Goal: Task Accomplishment & Management: Complete application form

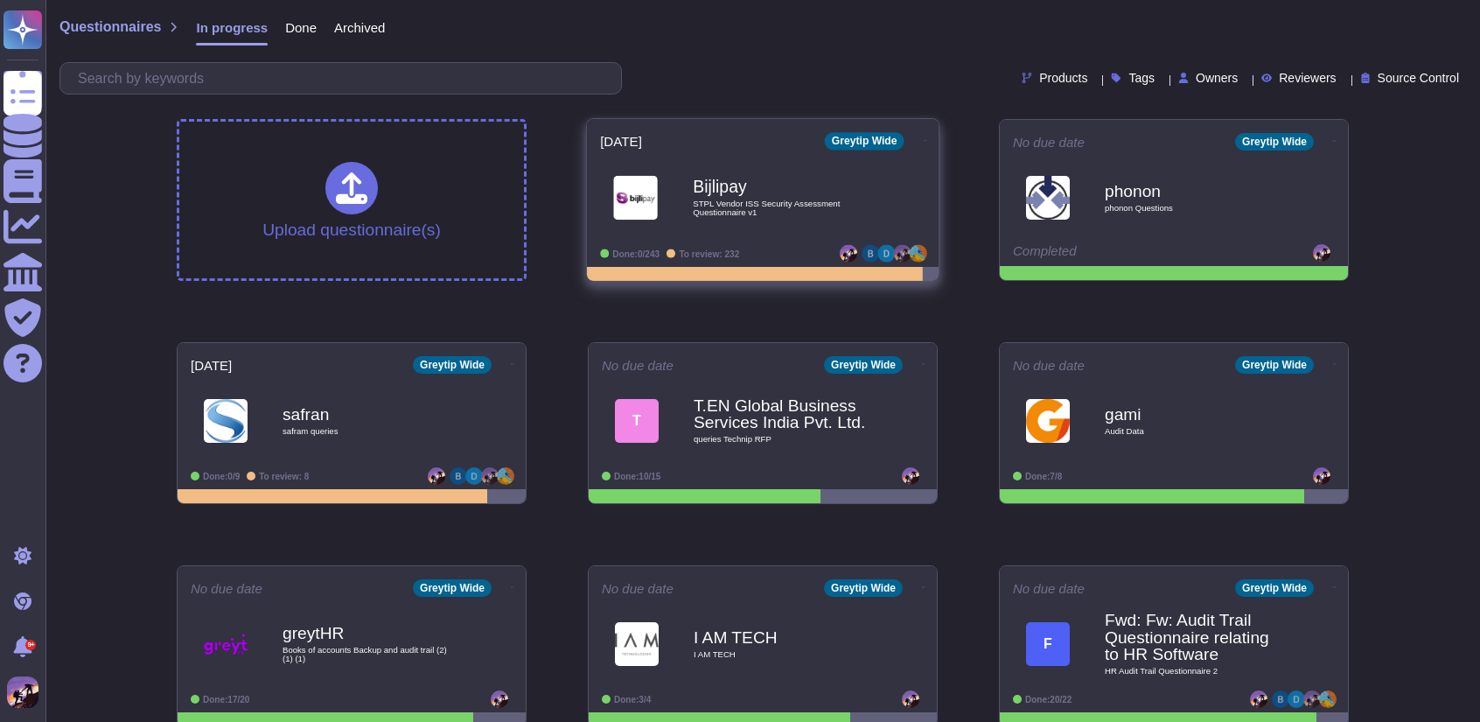
click at [733, 194] on b "Bijlipay" at bounding box center [781, 186] width 177 height 17
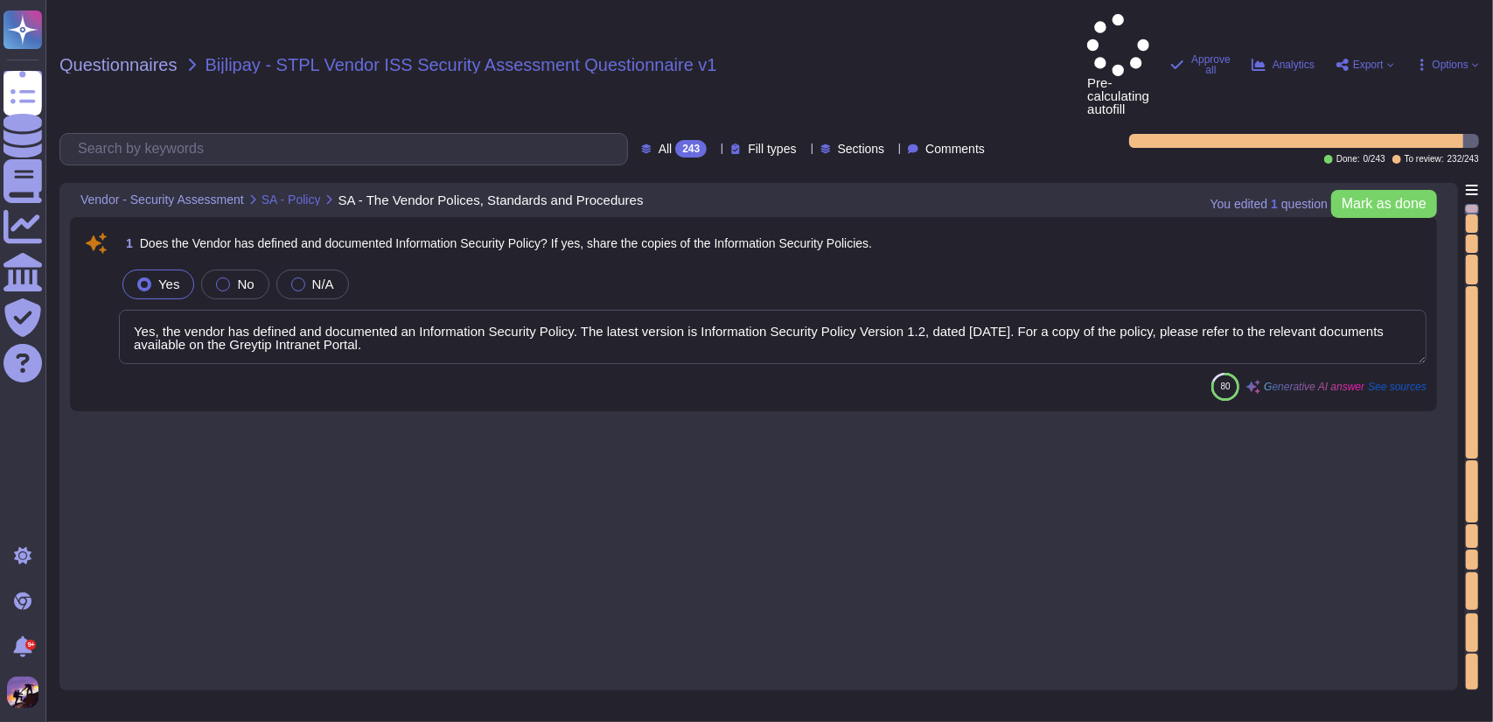
type textarea "Yes, the vendor has defined and documented an Information Security Policy. The …"
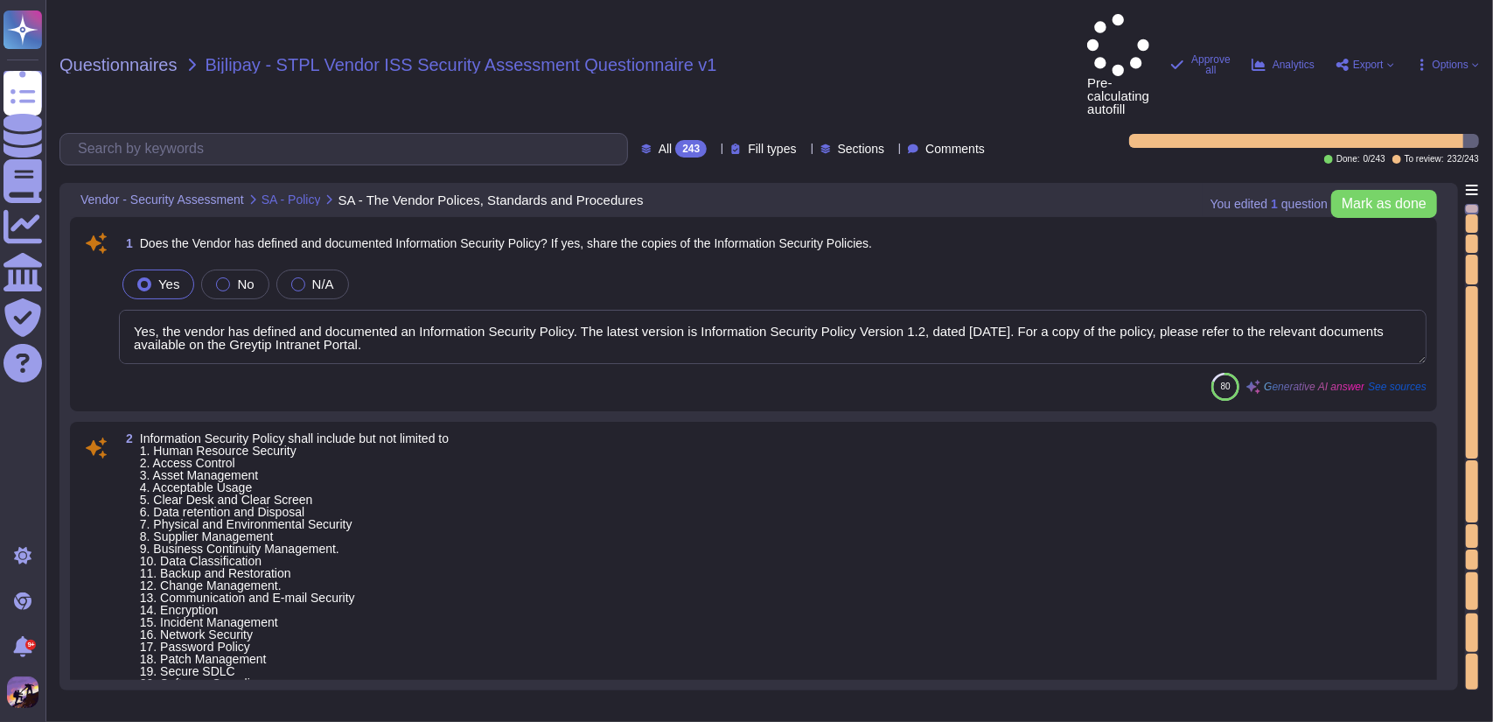
type textarea "Our Information Security Policy encompasses a comprehensive range of elements t…"
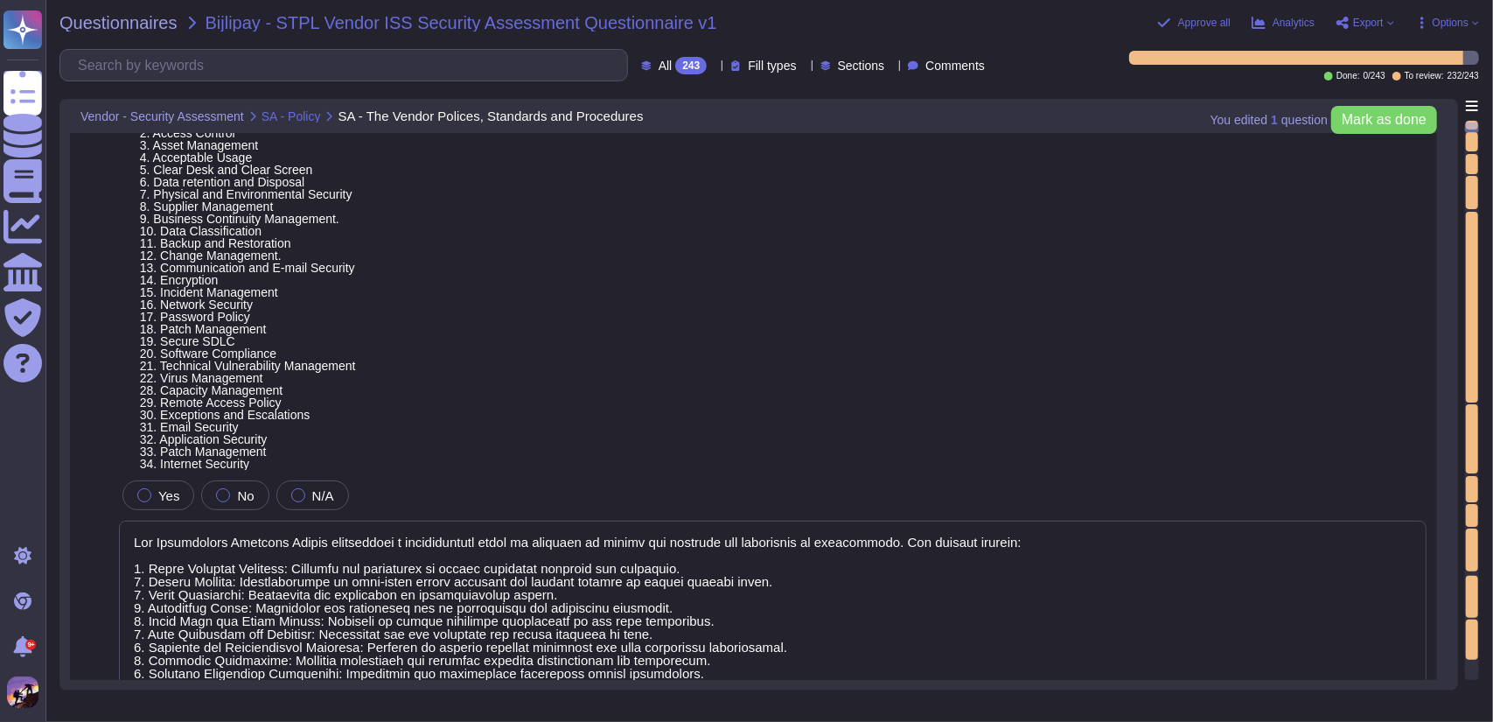
type textarea "The security policy is communicated to constituents through several key practic…"
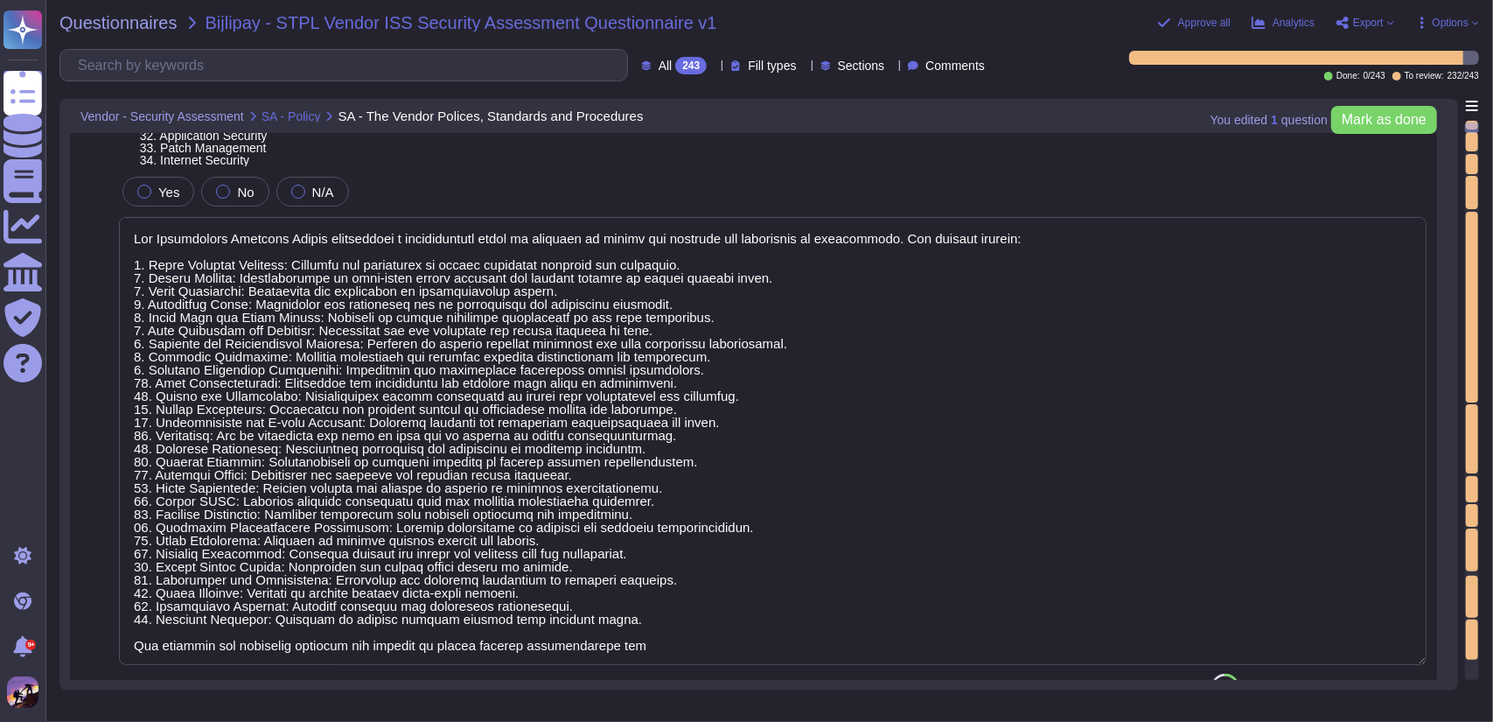
scroll to position [1, 0]
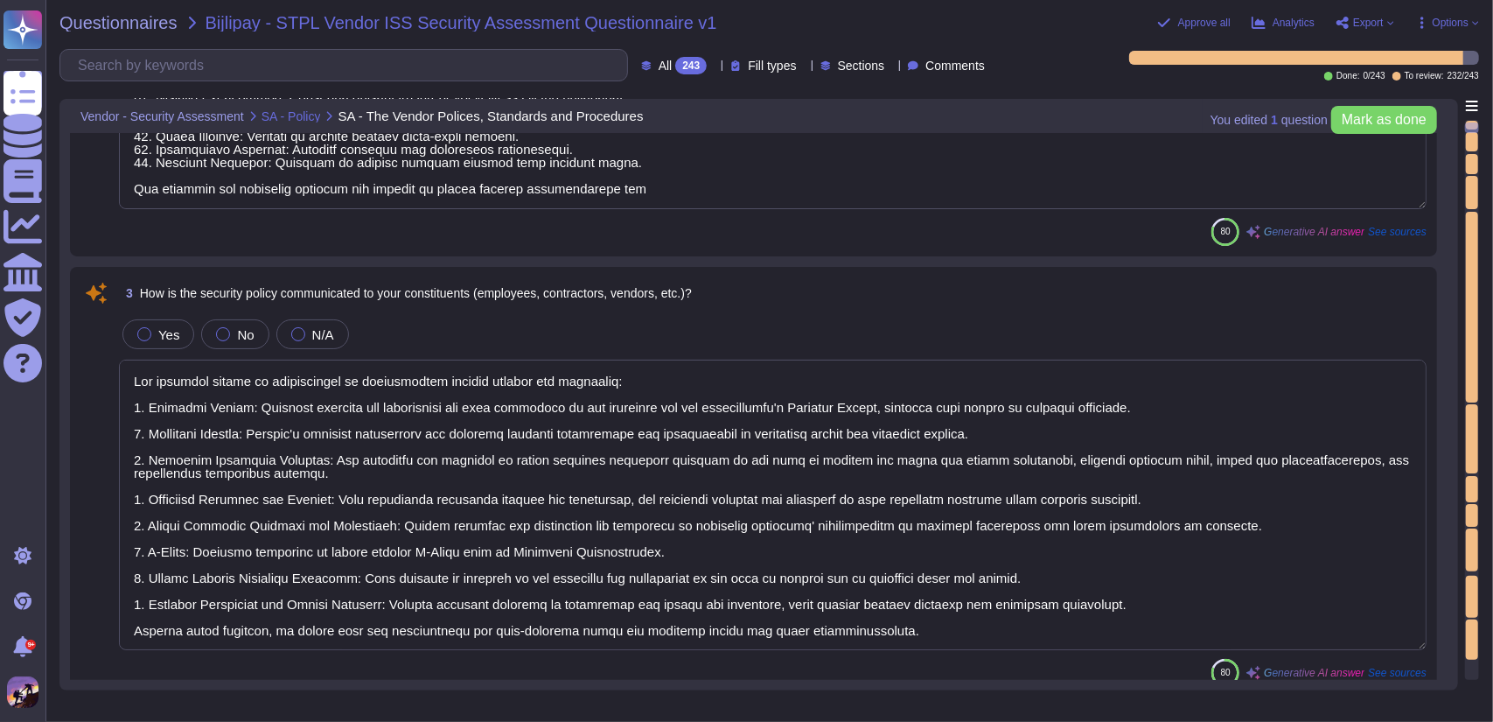
type textarea "Yes, the Information Security policy is reviewed at least annually, along with …"
type textarea "Yes, statutory, regulatory, and legal requirements are incorporated in the Info…"
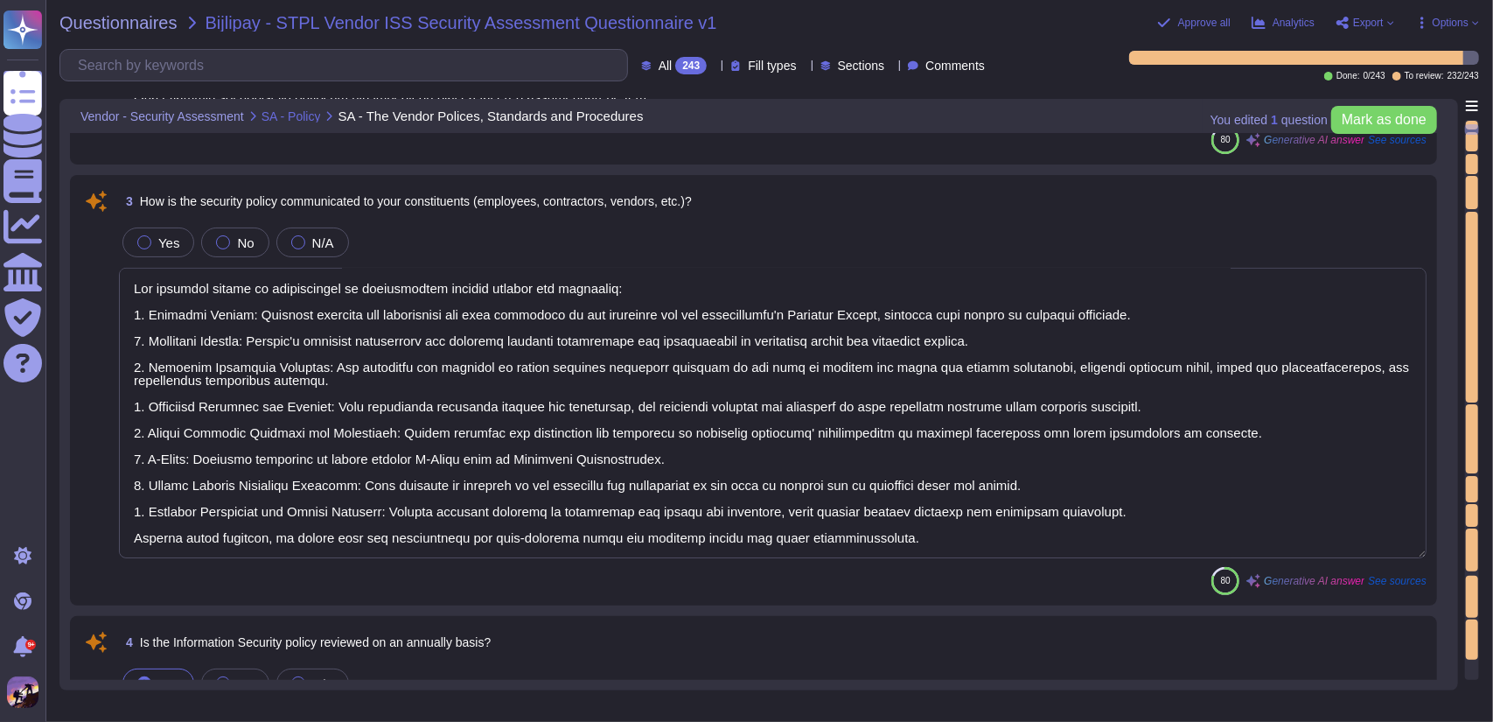
type textarea "Yes, Greytip has established a formal Information Security Risk Management fram…"
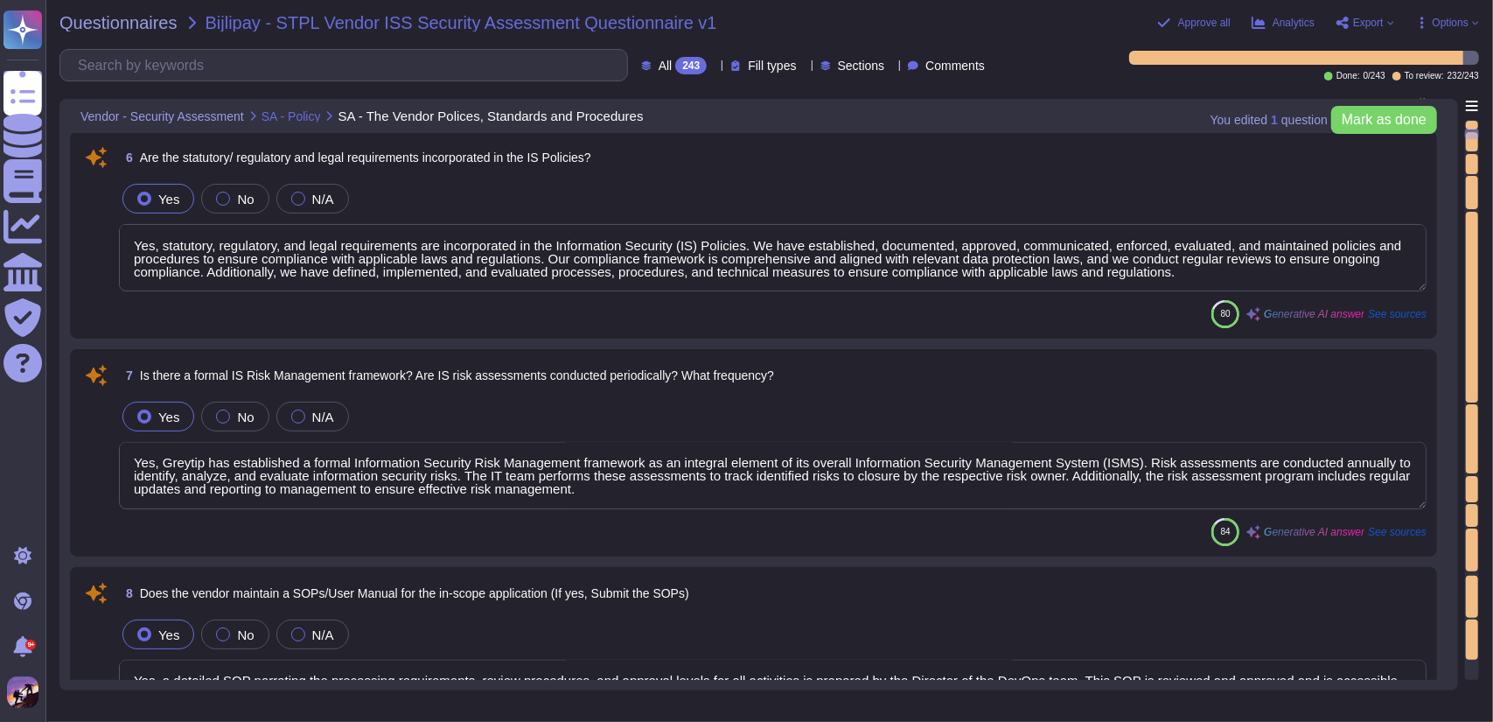
type textarea "Yes, a detailed SOP narrating the processing requirements, review procedures, a…"
type textarea "Yes, we maintain a comprehensive inventory of all critical assets, which includ…"
type textarea "The communication line from HR to IT for provisioning of access and assets is m…"
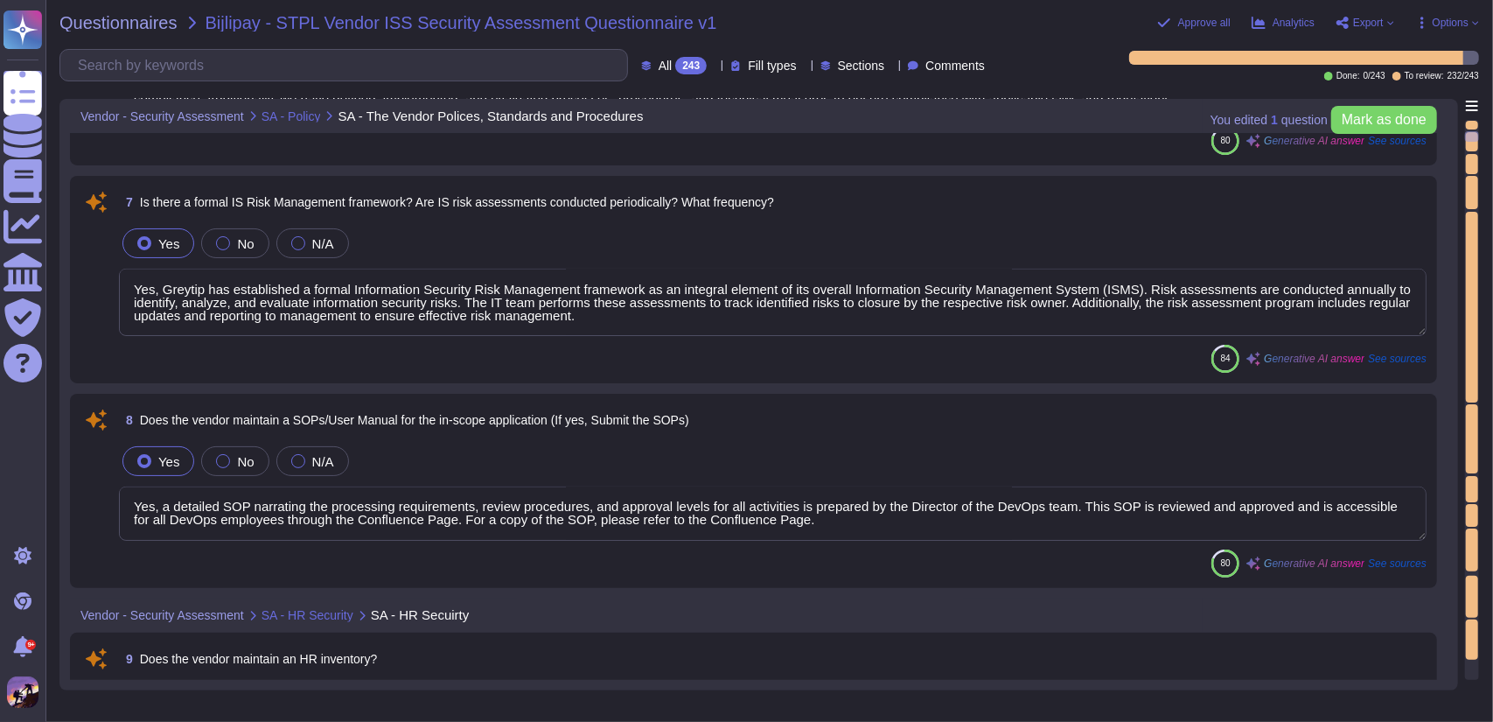
scroll to position [0, 0]
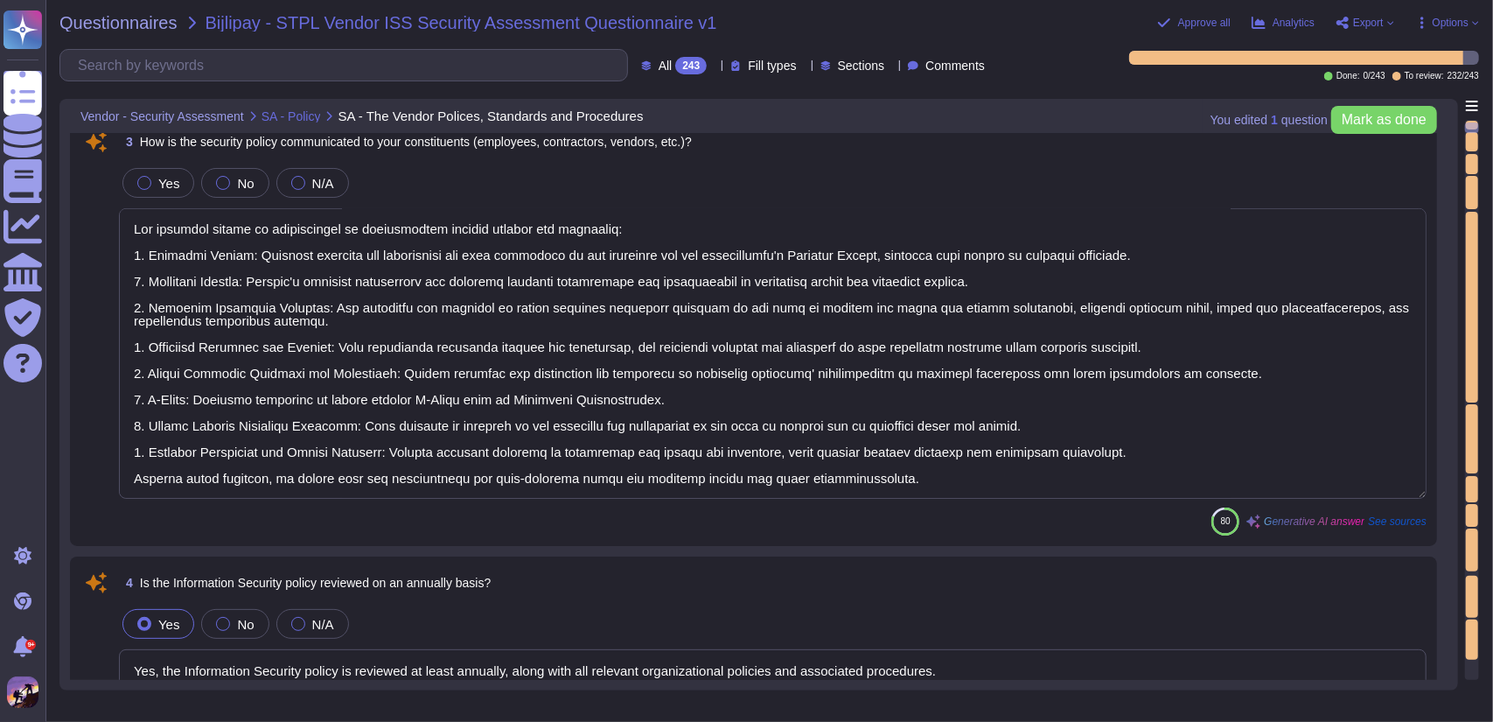
type textarea "Our Information Security Policy encompasses a comprehensive range of elements t…"
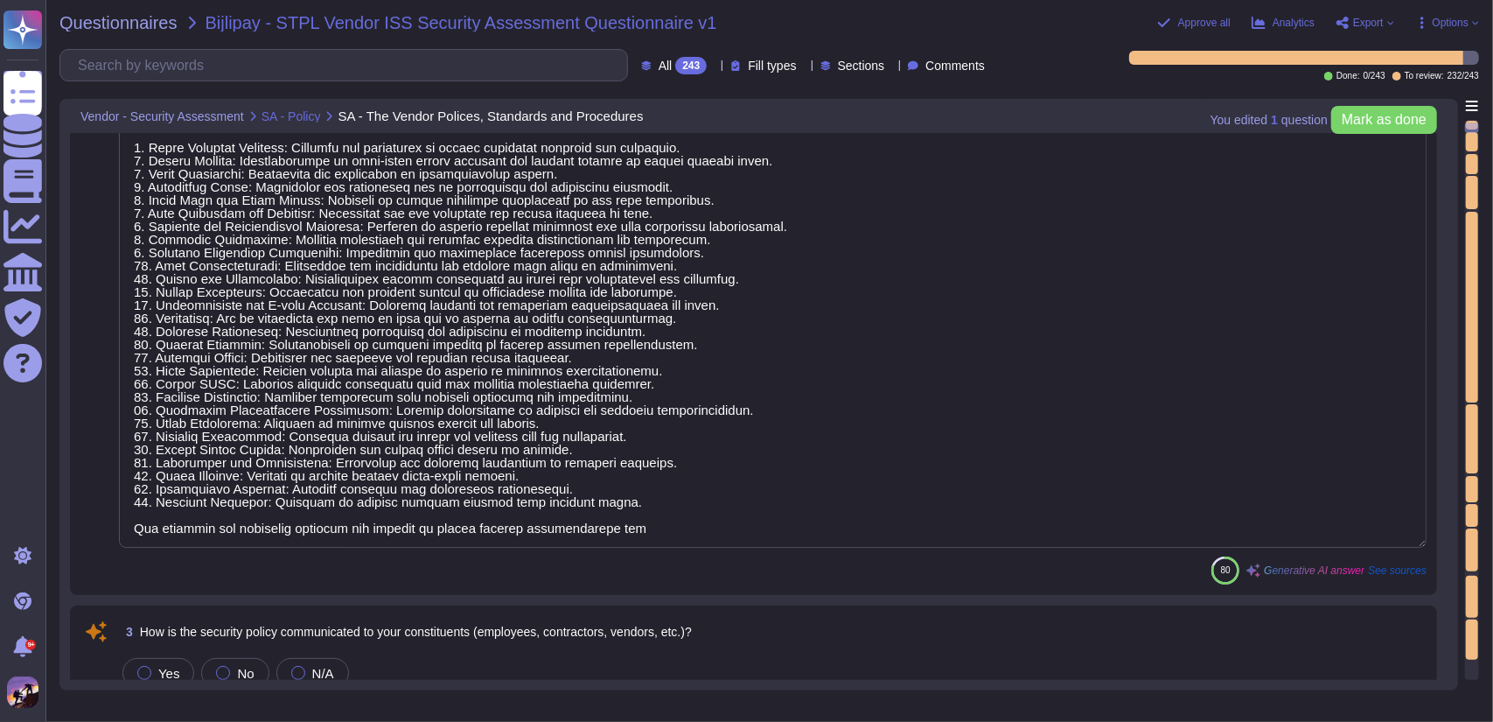
scroll to position [1, 0]
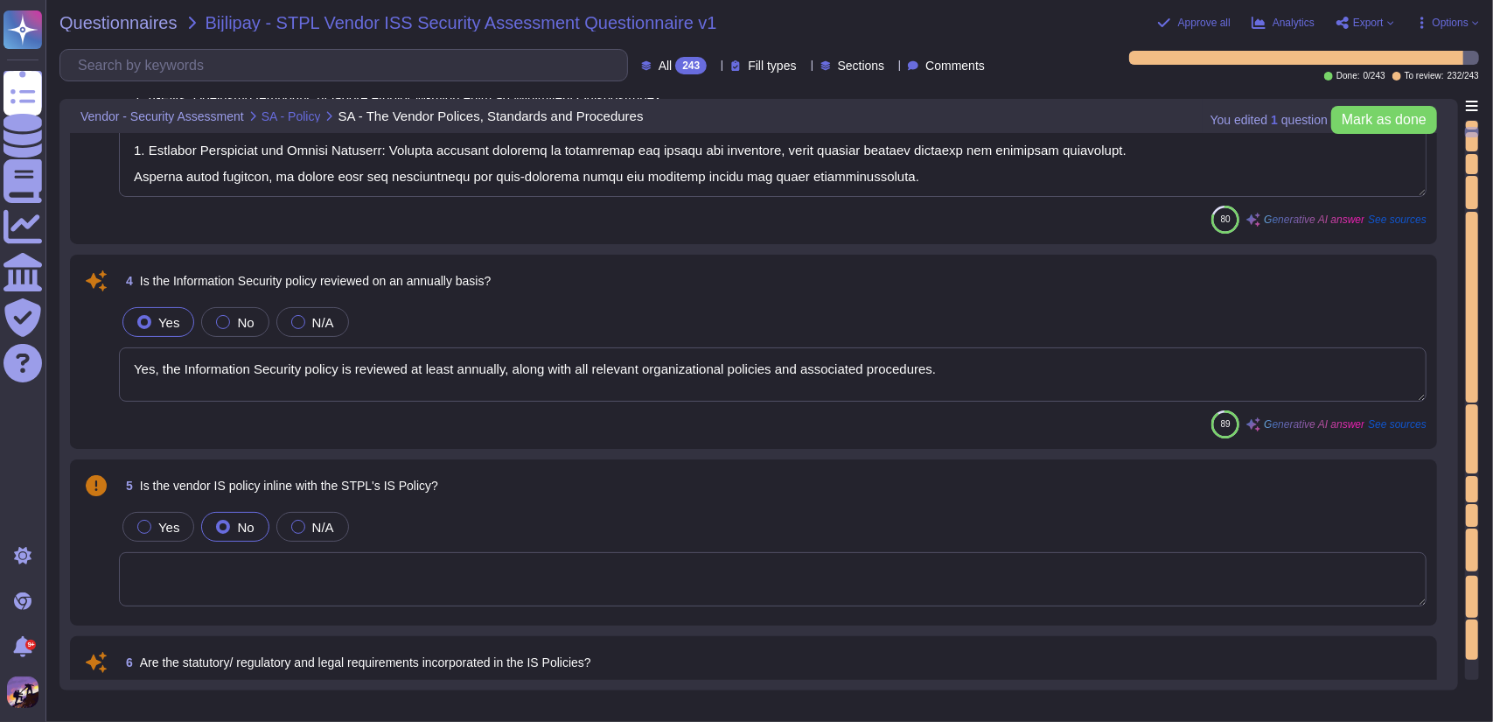
type textarea "Yes, a detailed SOP narrating the processing requirements, review procedures, a…"
type textarea "Yes, we maintain a comprehensive inventory of all critical assets, which includ…"
type textarea "The communication line from HR to IT for provisioning of access and assets is m…"
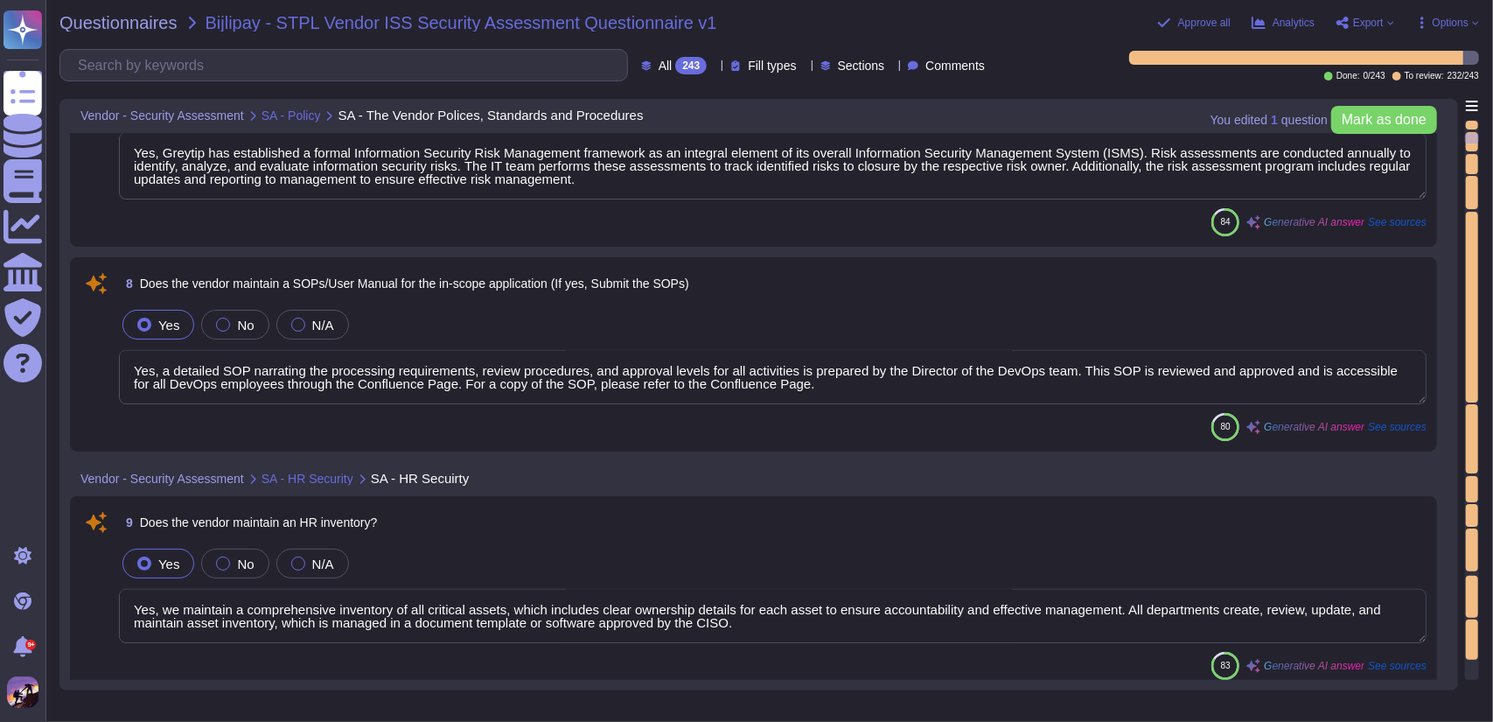
type textarea "The company conducts a comprehensive background security investigation (BGV) fo…"
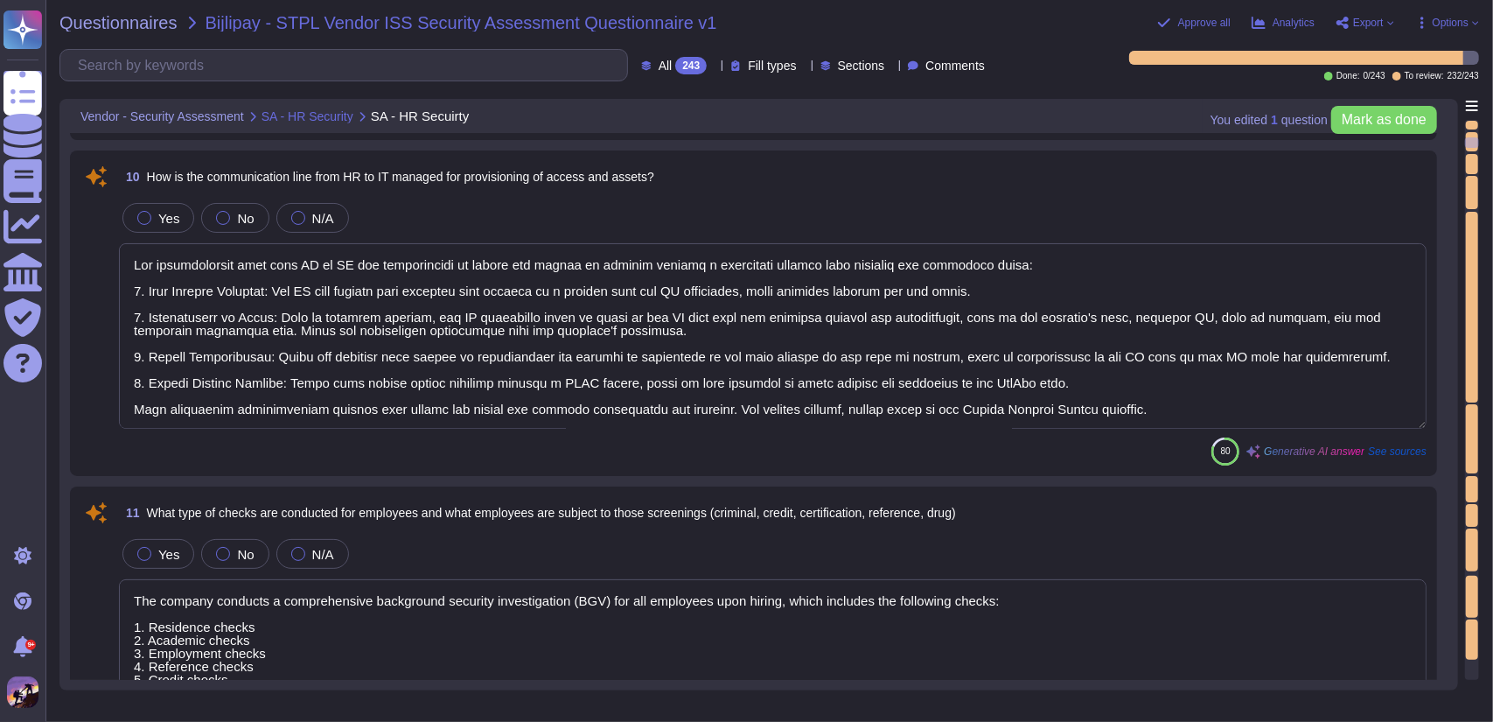
type textarea "Yes, employee responsibilities for information security are communicated throug…"
type textarea "Yes, the [DEMOGRAPHIC_DATA] signed with employees includes confidentiality requ…"
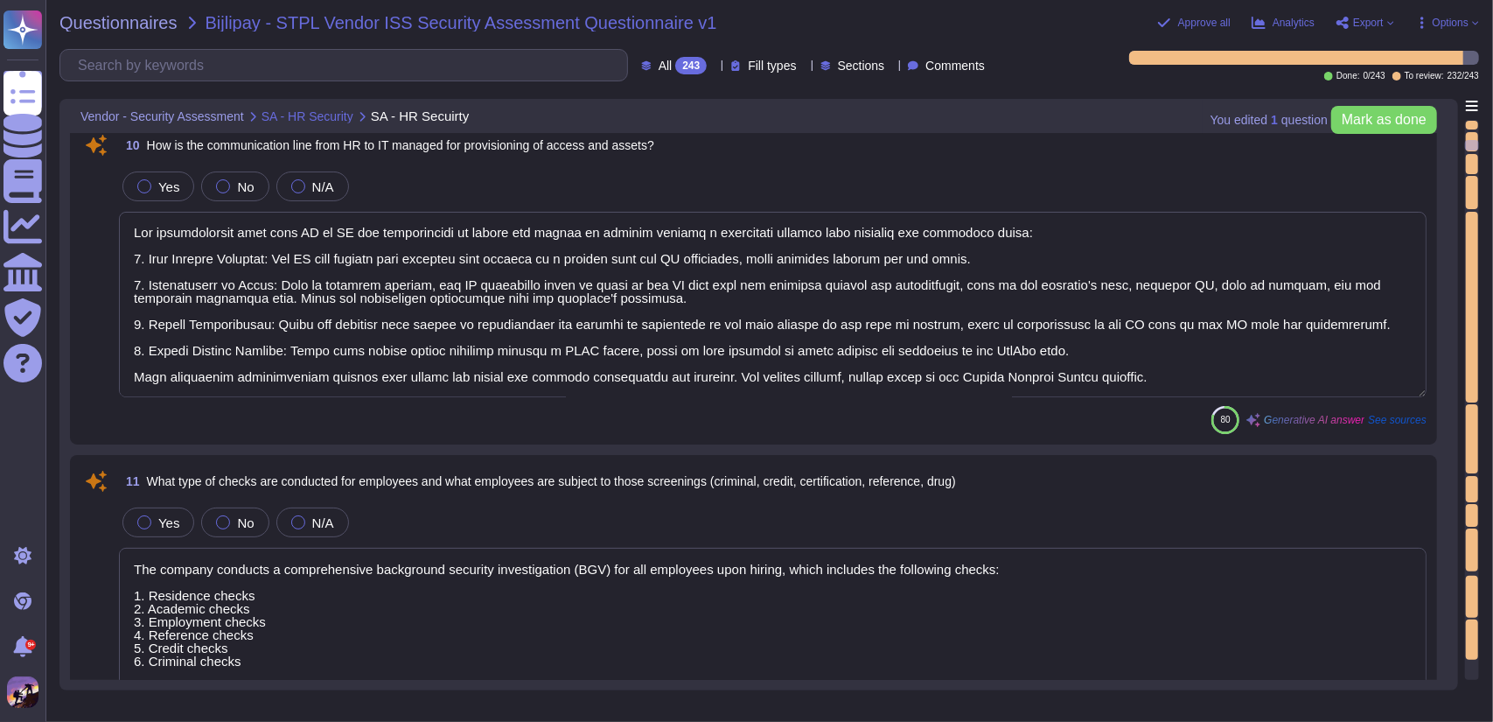
type textarea "Yes, constituents are required to participate in security awareness training at…"
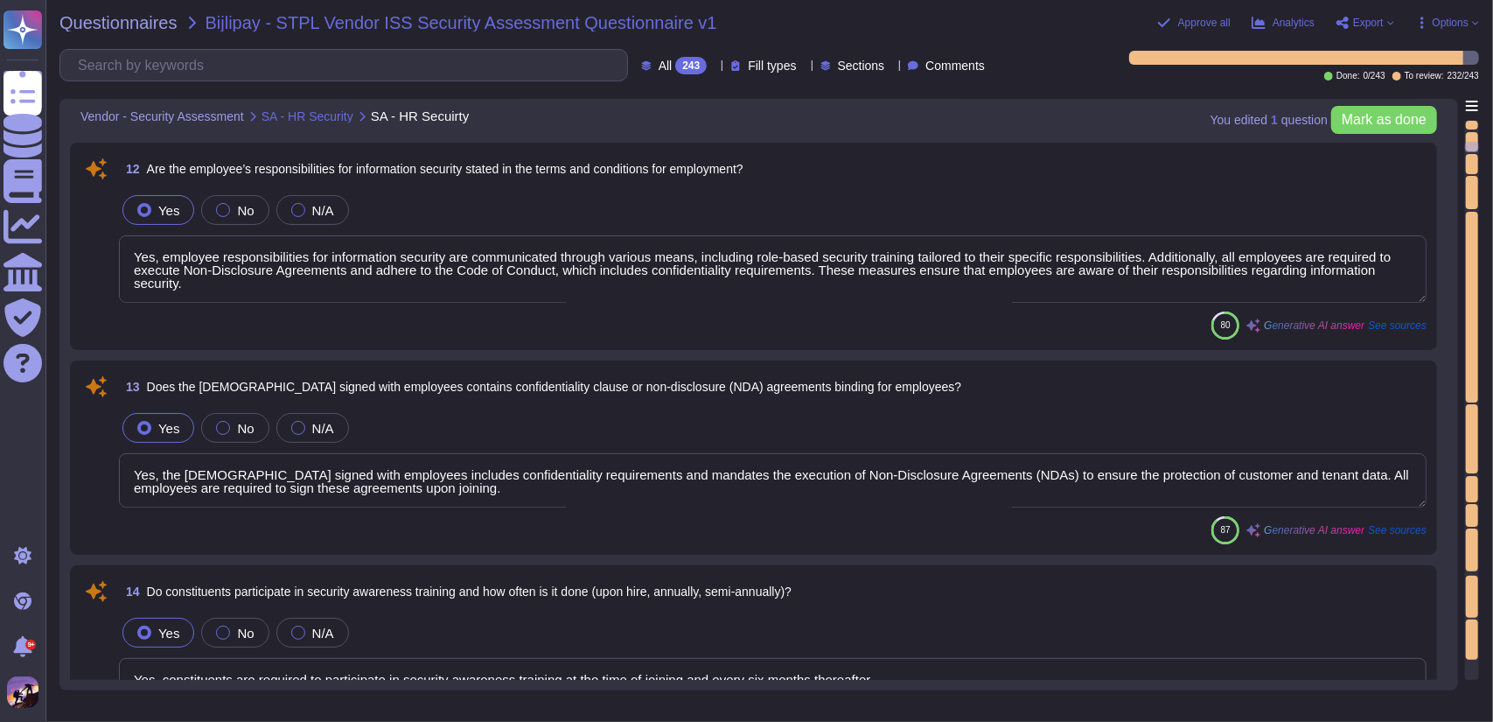
type textarea "Yes, access rights are revoked within 24 hours of an employee’s termination to …"
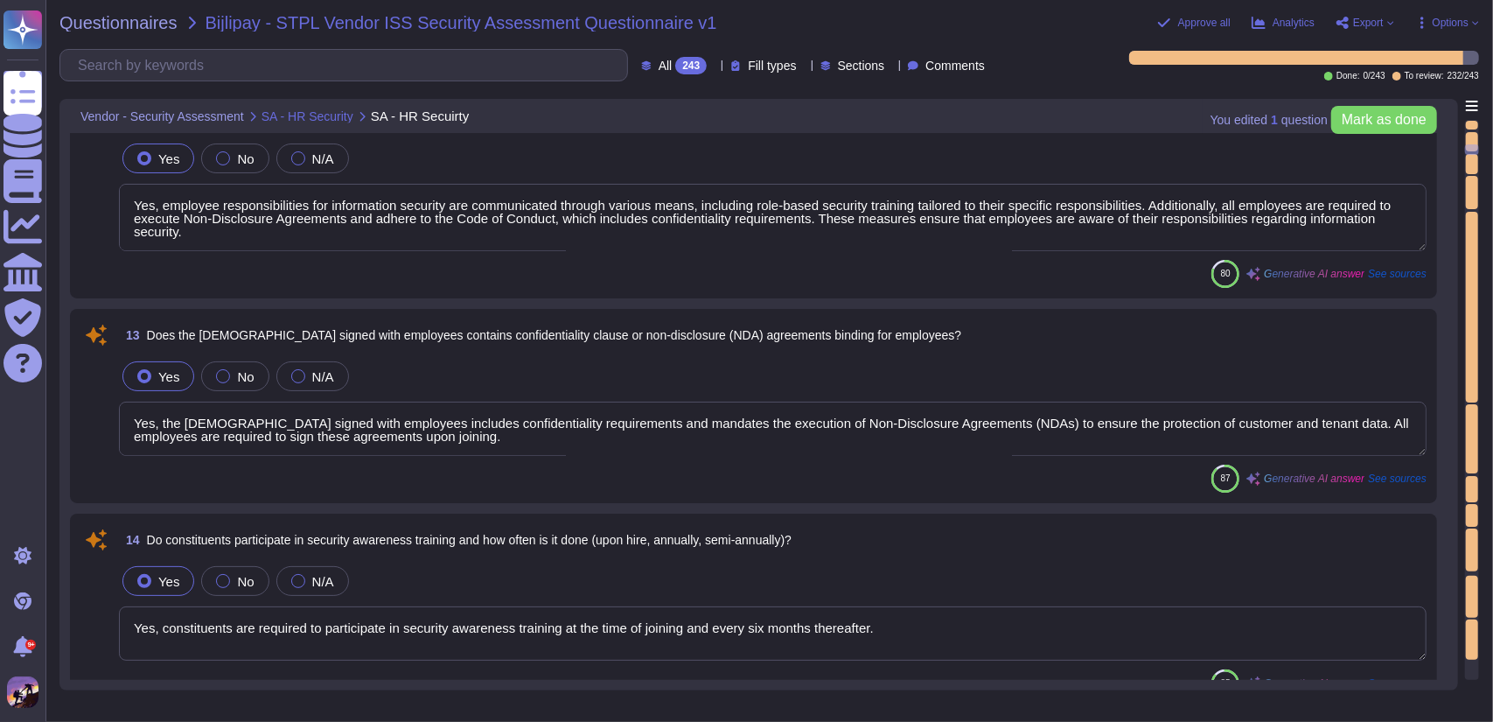
type textarea "Yes, we have a defined disciplinary process in place to address non-compliance …"
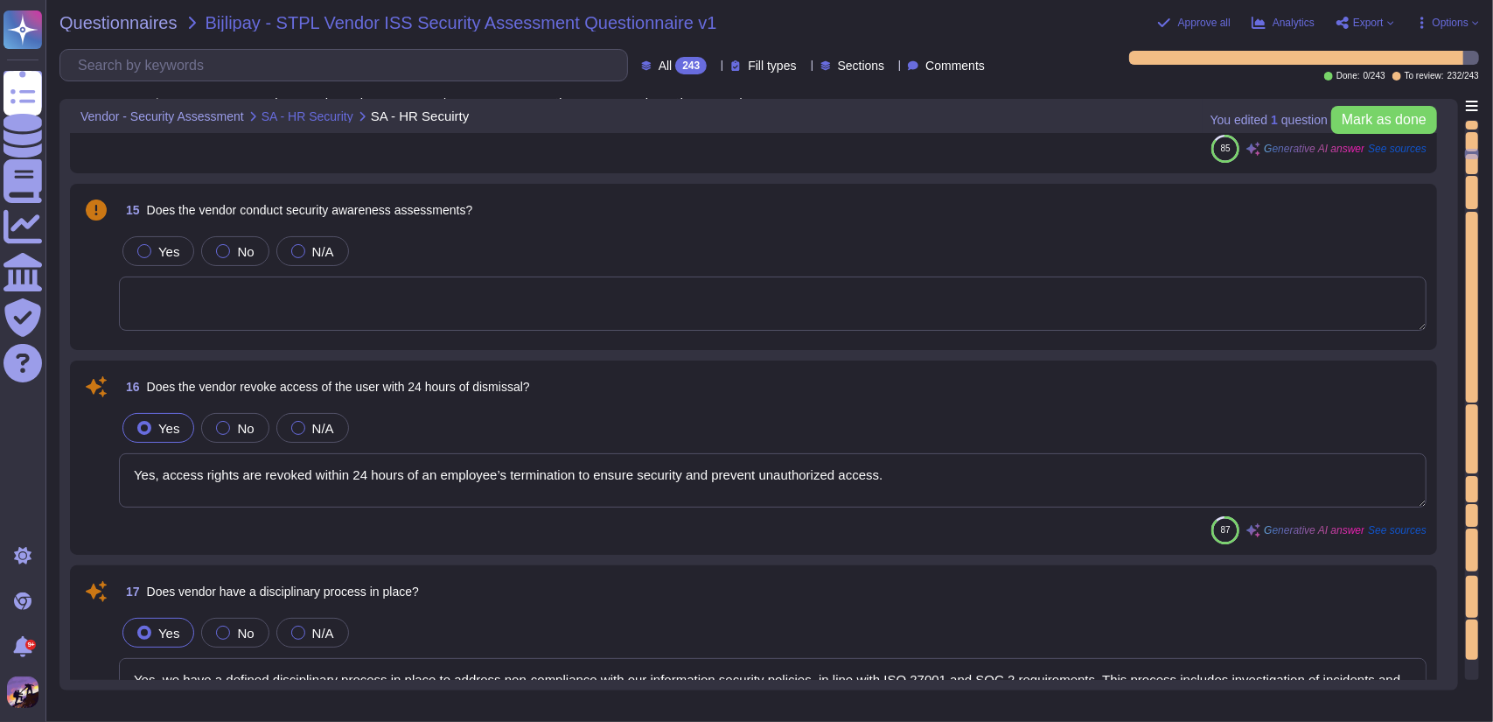
type textarea "Yes, we maintain a comprehensive inventory of all critical assets, which includ…"
type textarea "Yes, the assets inventory includes the following parameters: Asset ID, Name, Ca…"
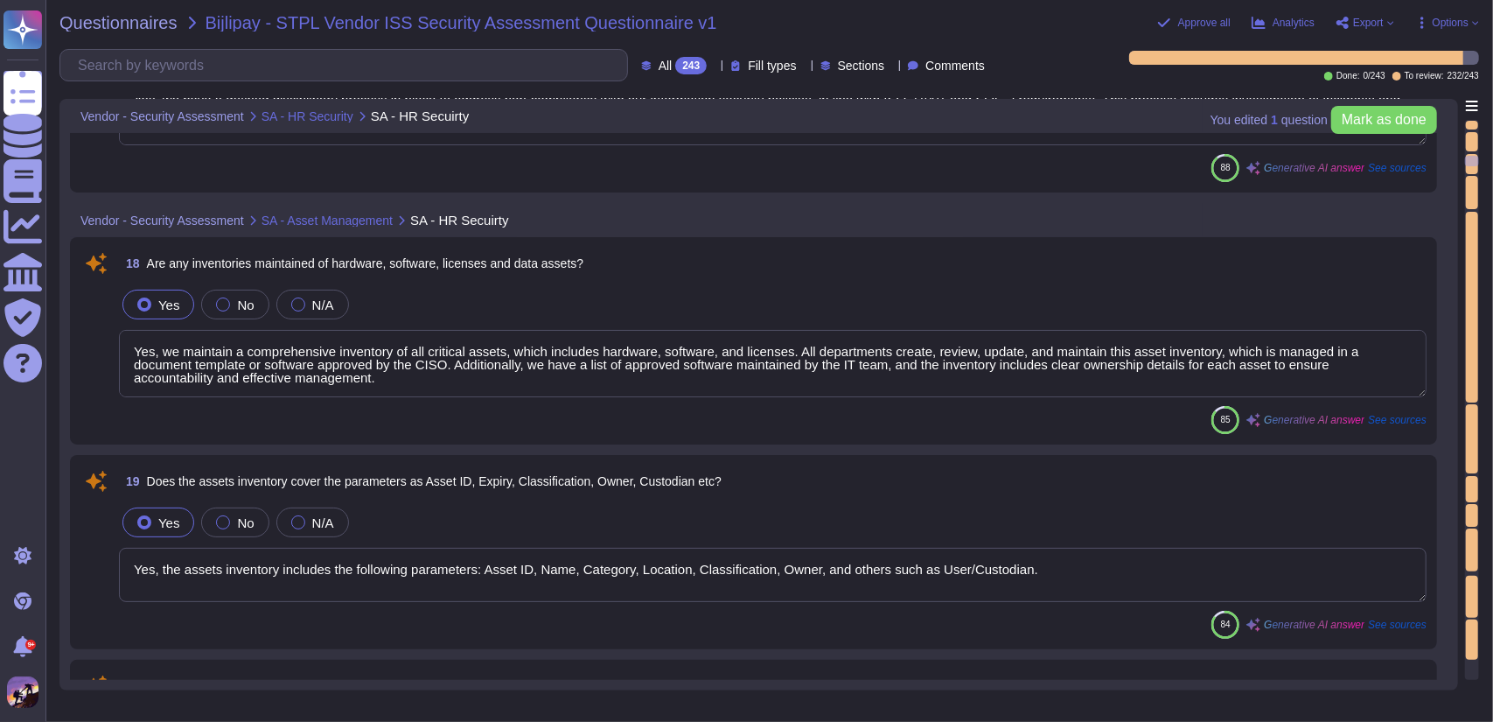
type textarea "Yes, the vendor has implemented a formal asset provisioning and deprovisioning …"
type textarea "Yes, there is an Acceptable Use Policy in place, and all employees are required…"
type textarea "Asset owners ensure that the assets are returned upon completion of the busines…"
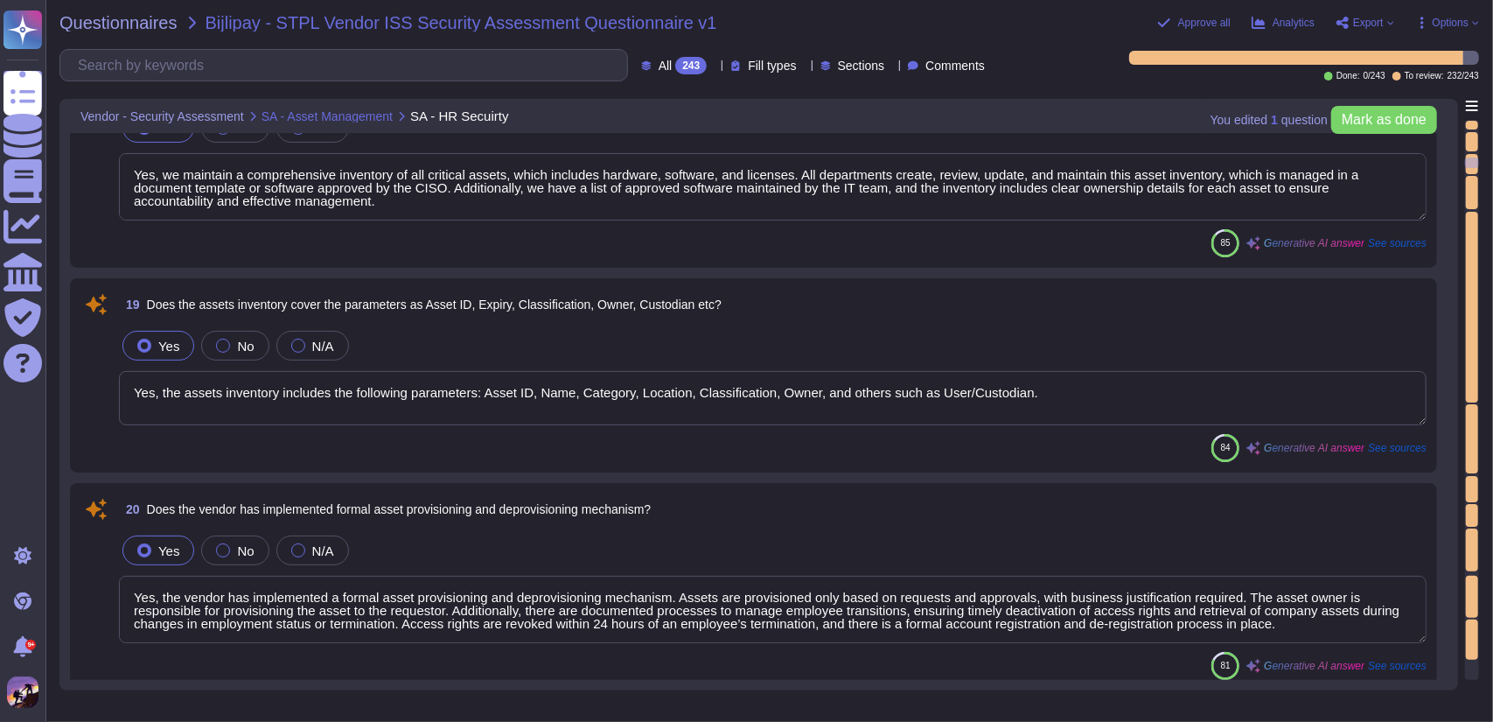
type textarea "Yes, we have a comprehensive mechanism in place to classify and protect sensiti…"
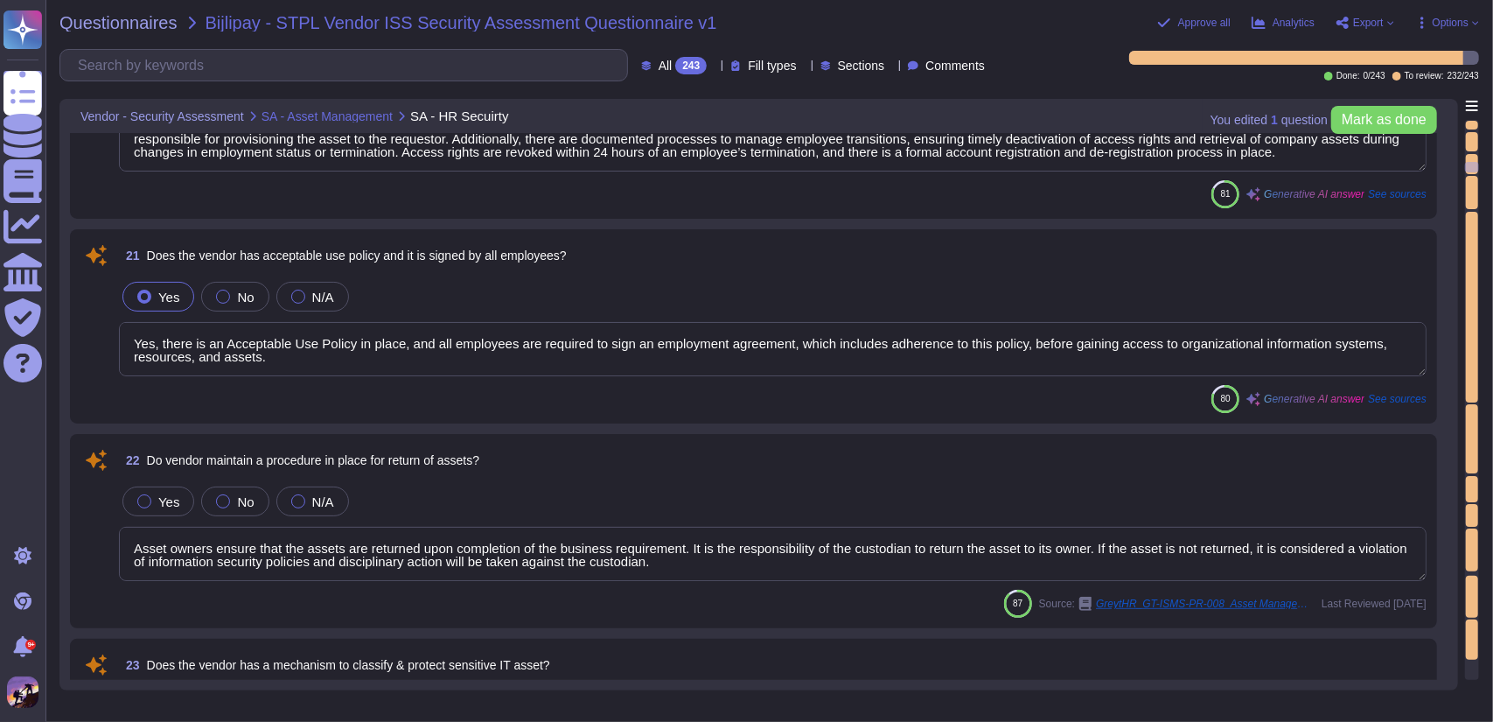
type textarea "Please share the evidence showing tagged/labeled according to our asset classif…"
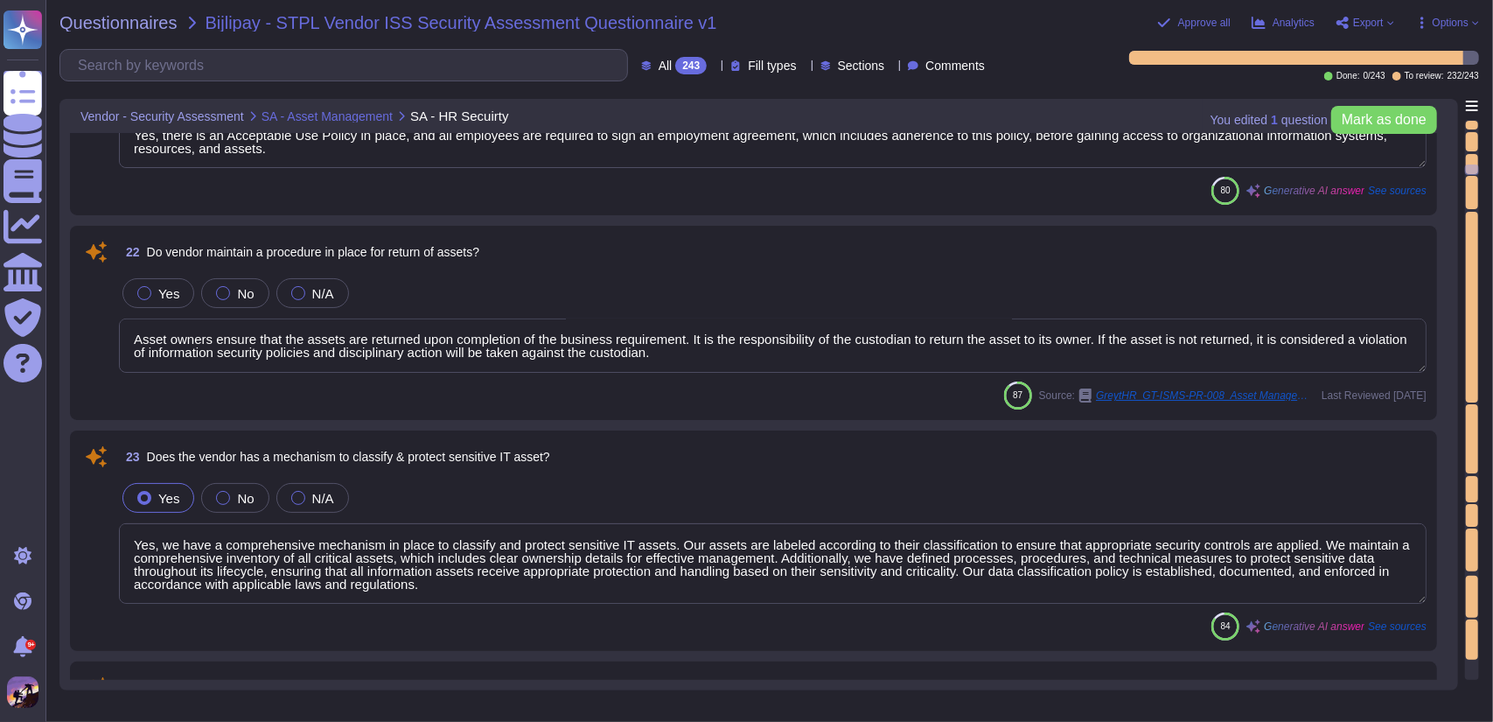
type textarea "Yes, we have a well-defined Media Disposal Procedure in place, and we enforce s…"
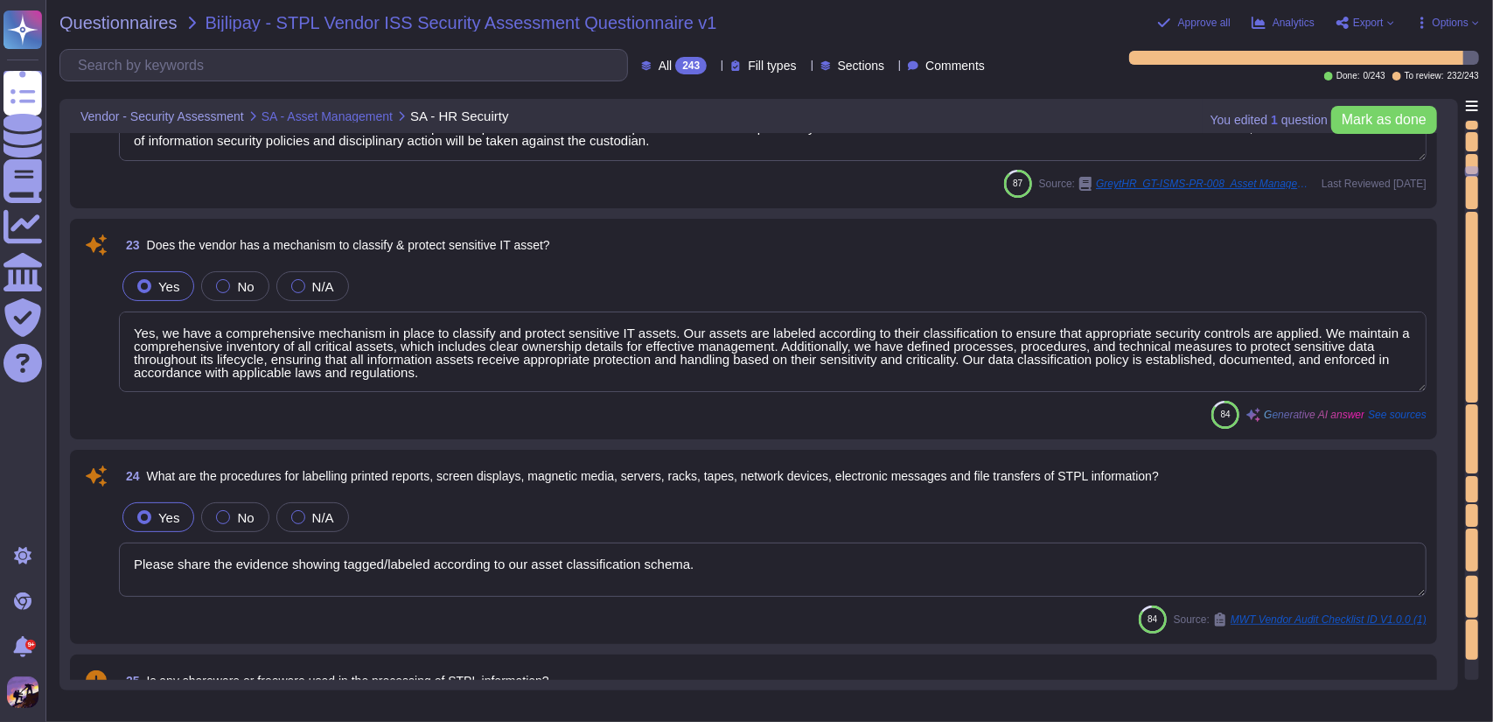
type textarea "The disposal process for STPL confidential information stored on paper and othe…"
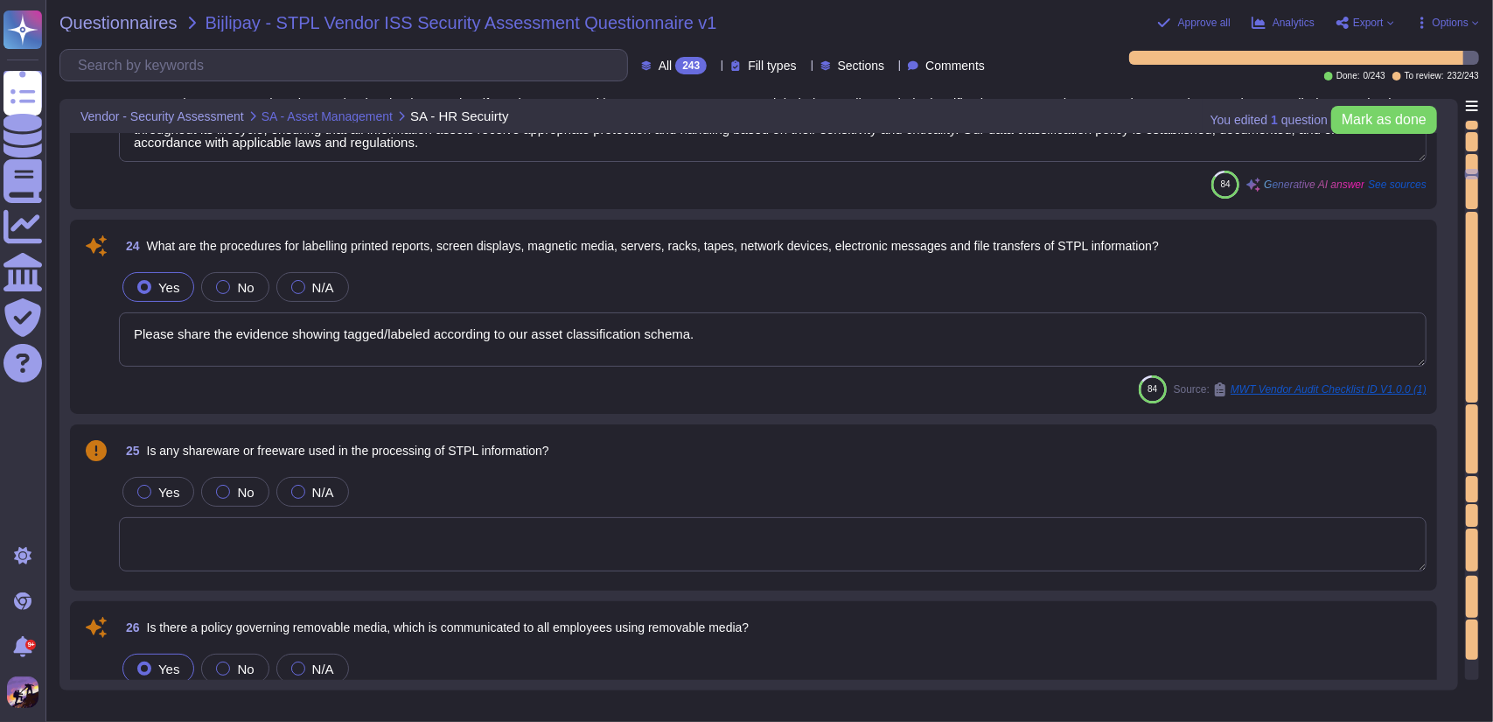
scroll to position [5727, 0]
click at [751, 343] on textarea "Please share the evidence showing tagged/labeled according to our asset classif…" at bounding box center [773, 338] width 1308 height 54
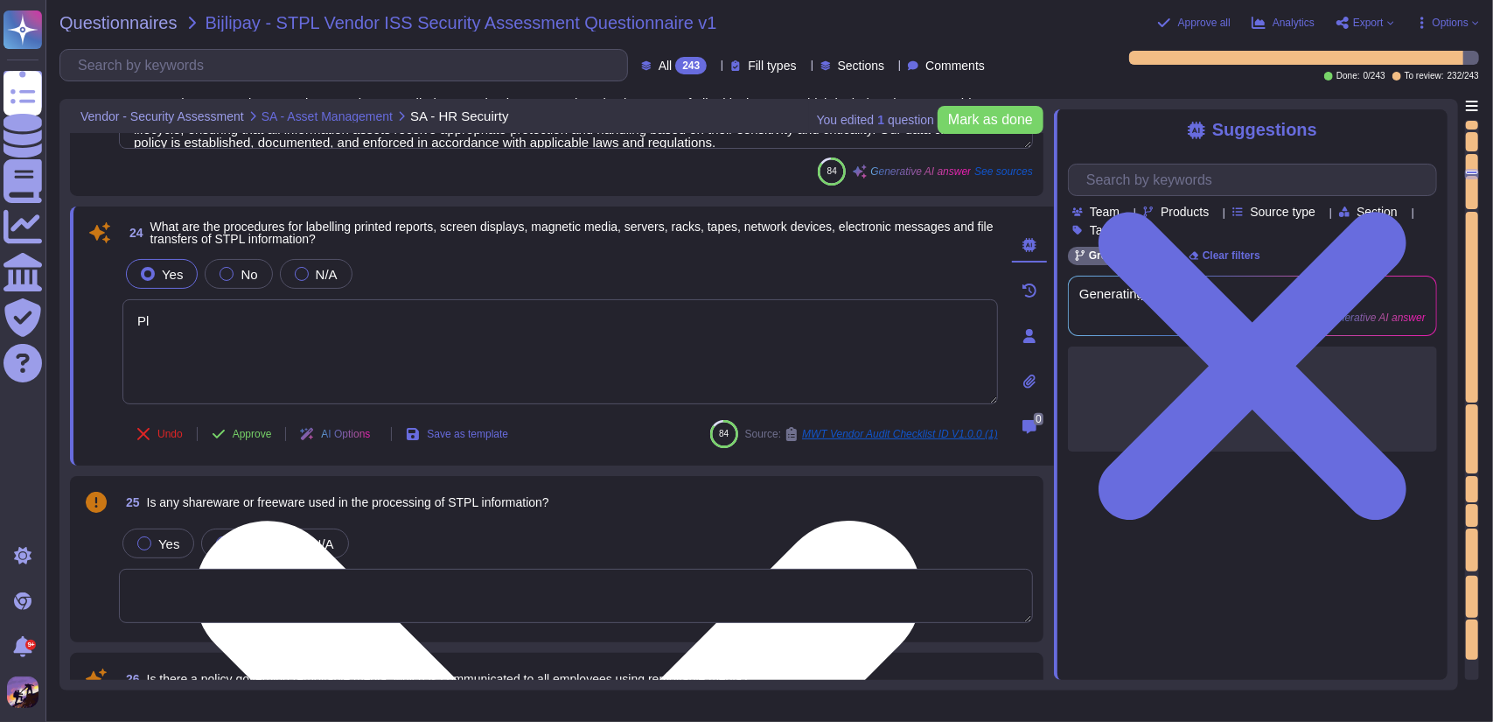
type textarea "P"
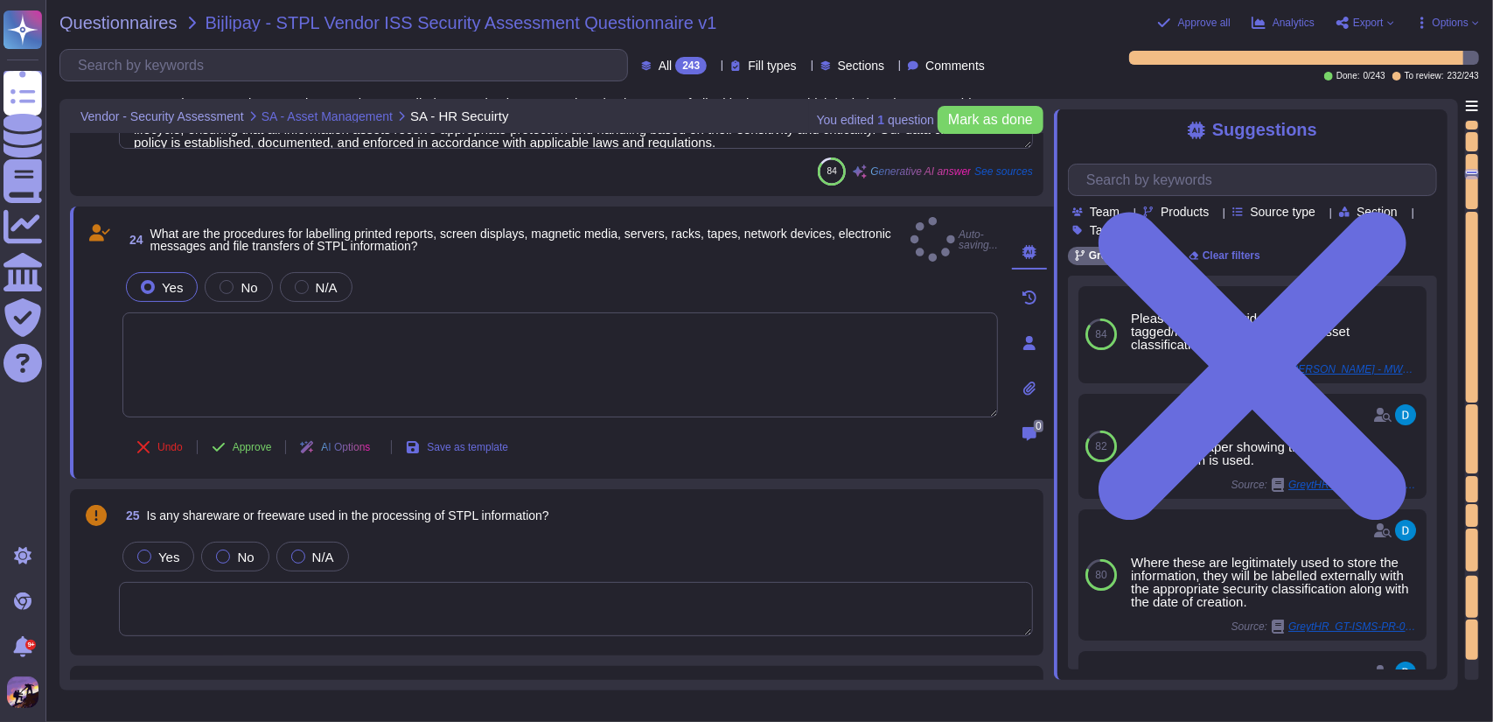
click at [793, 599] on textarea at bounding box center [576, 609] width 914 height 54
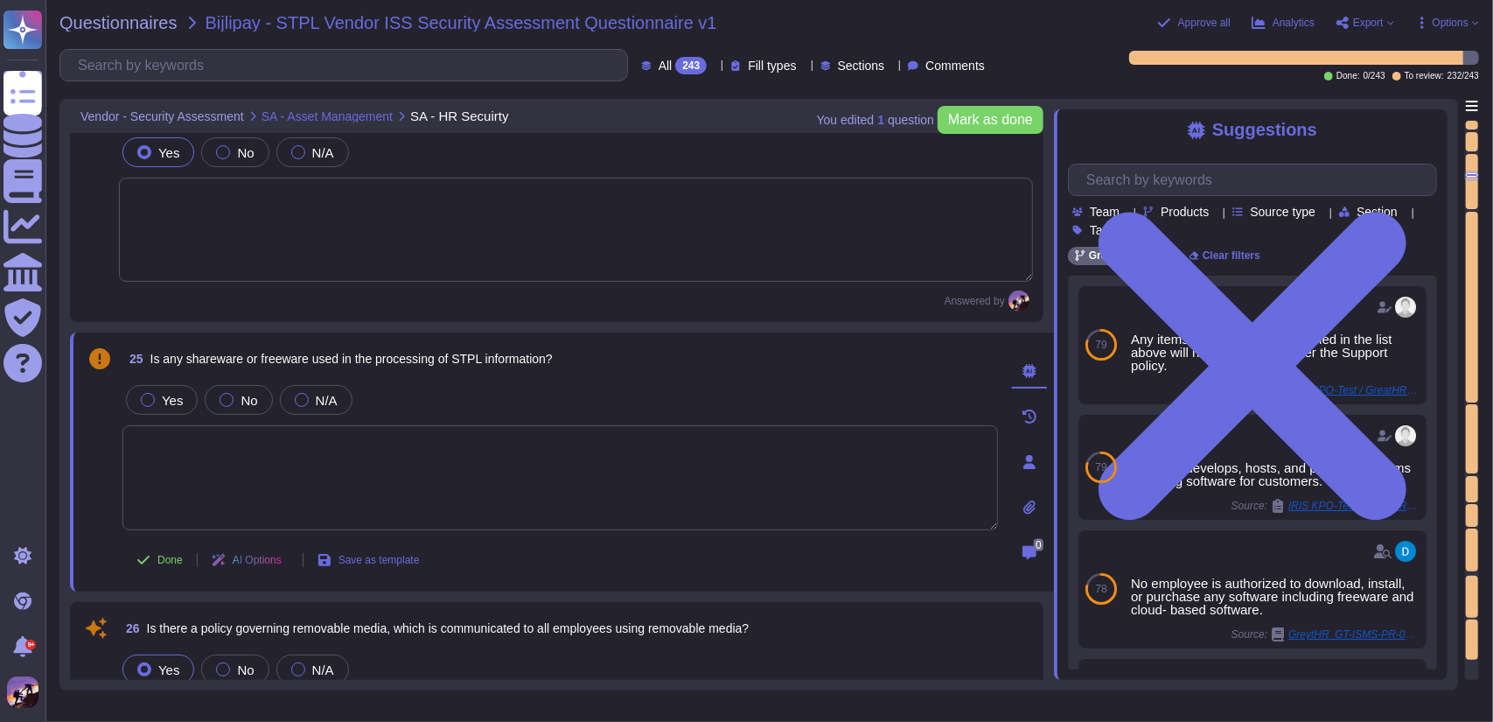
type textarea "Yes, the vendor follows a defined retention period for data, as outlined in the…"
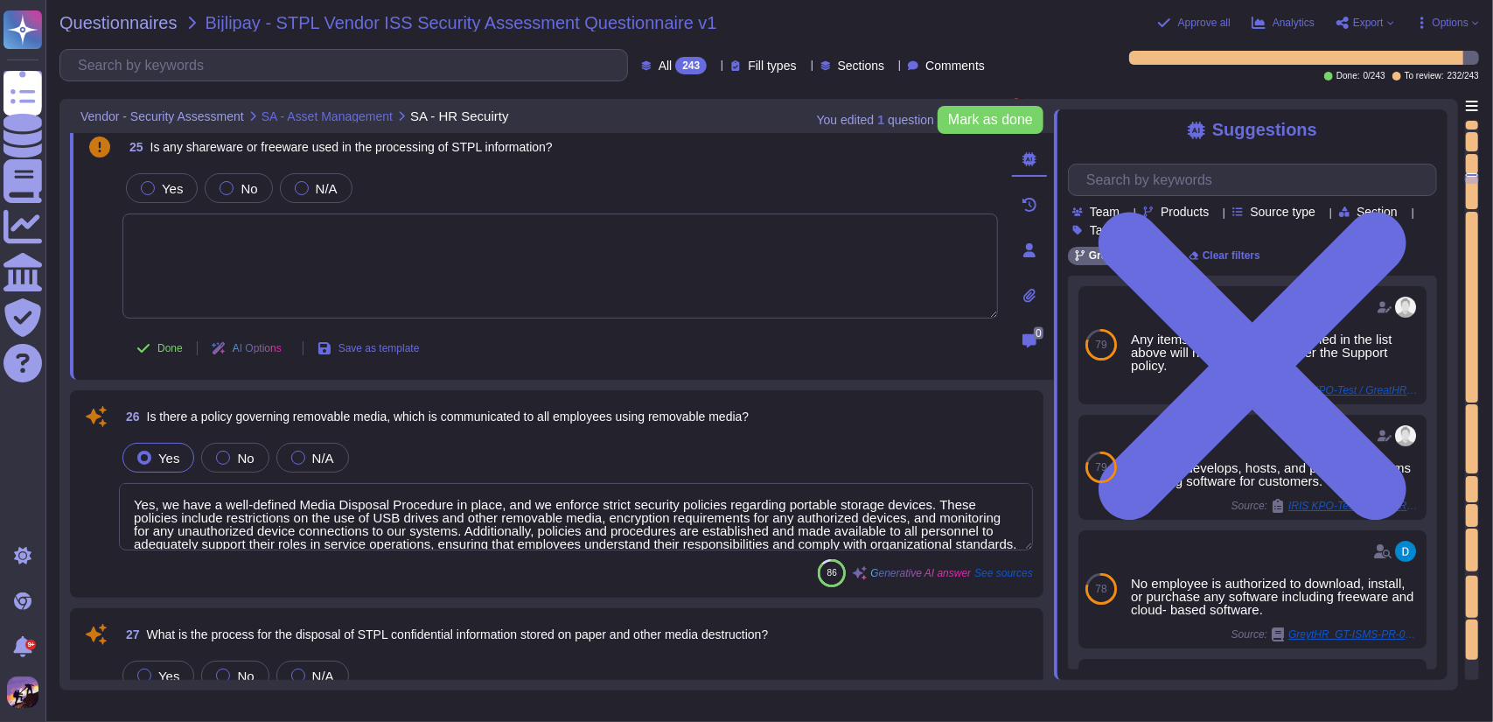
type textarea "Yes, we have an organization-wide defined retention policy that ensures data is…"
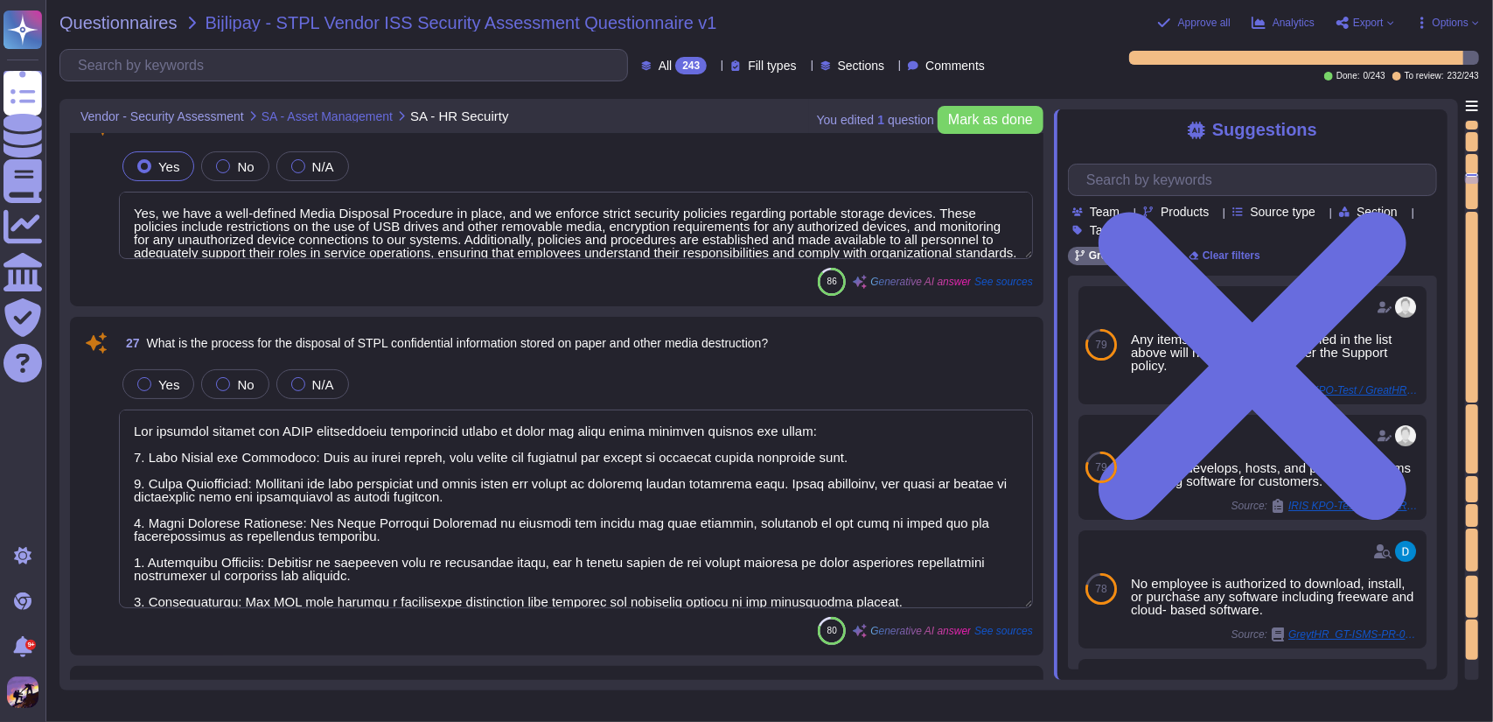
scroll to position [6390, 0]
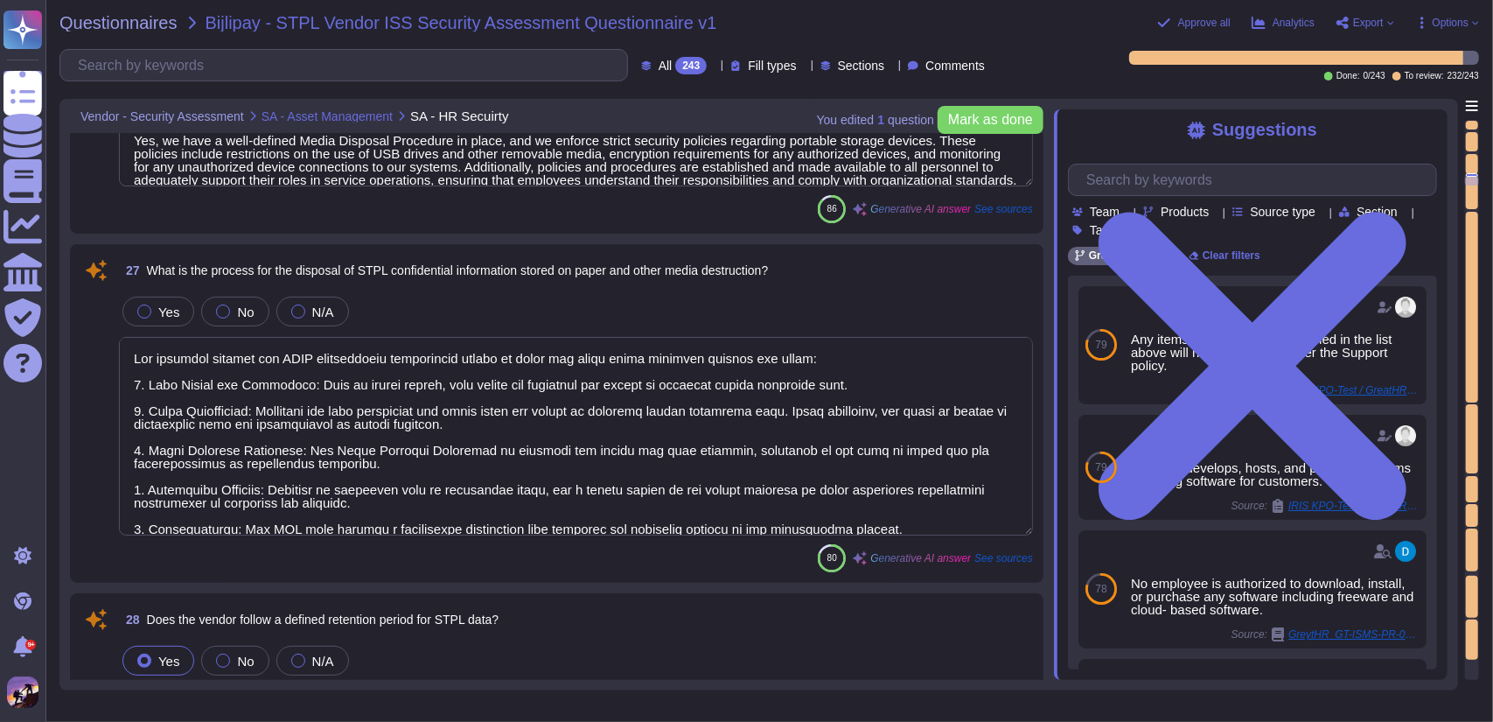
type textarea "GreytHR – a cloud-based HR and payroll management software used for employee da…"
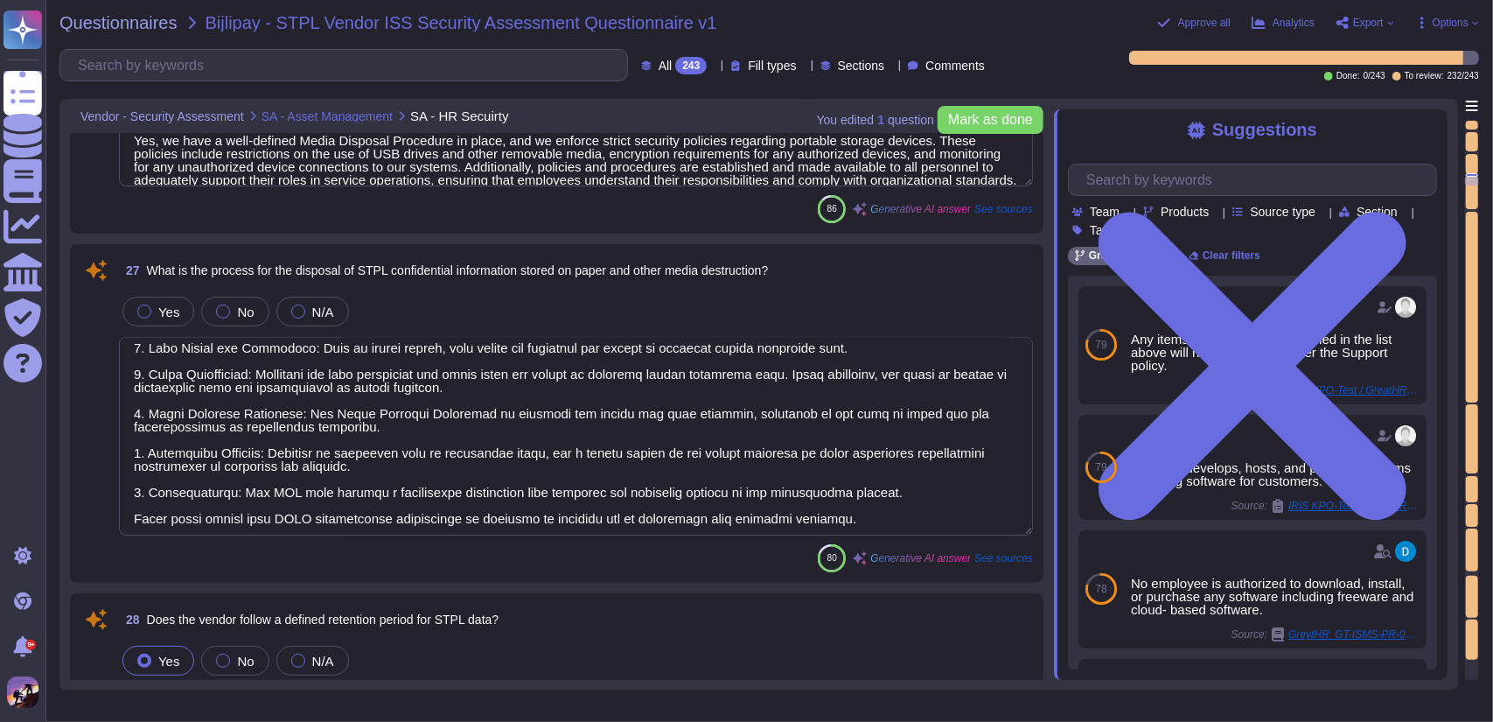
scroll to position [40, 0]
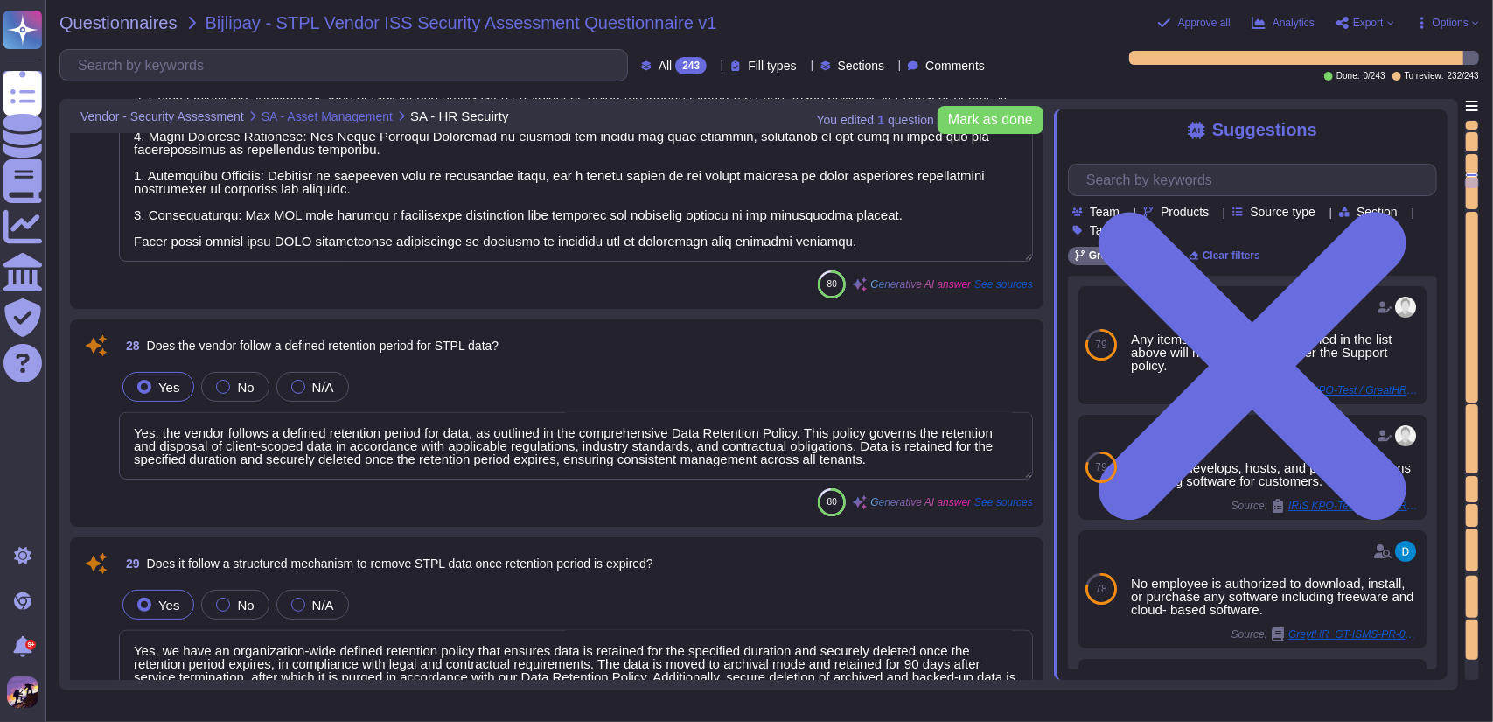
type textarea "The application, GreytHR, is designed for payroll processing and HR management.…"
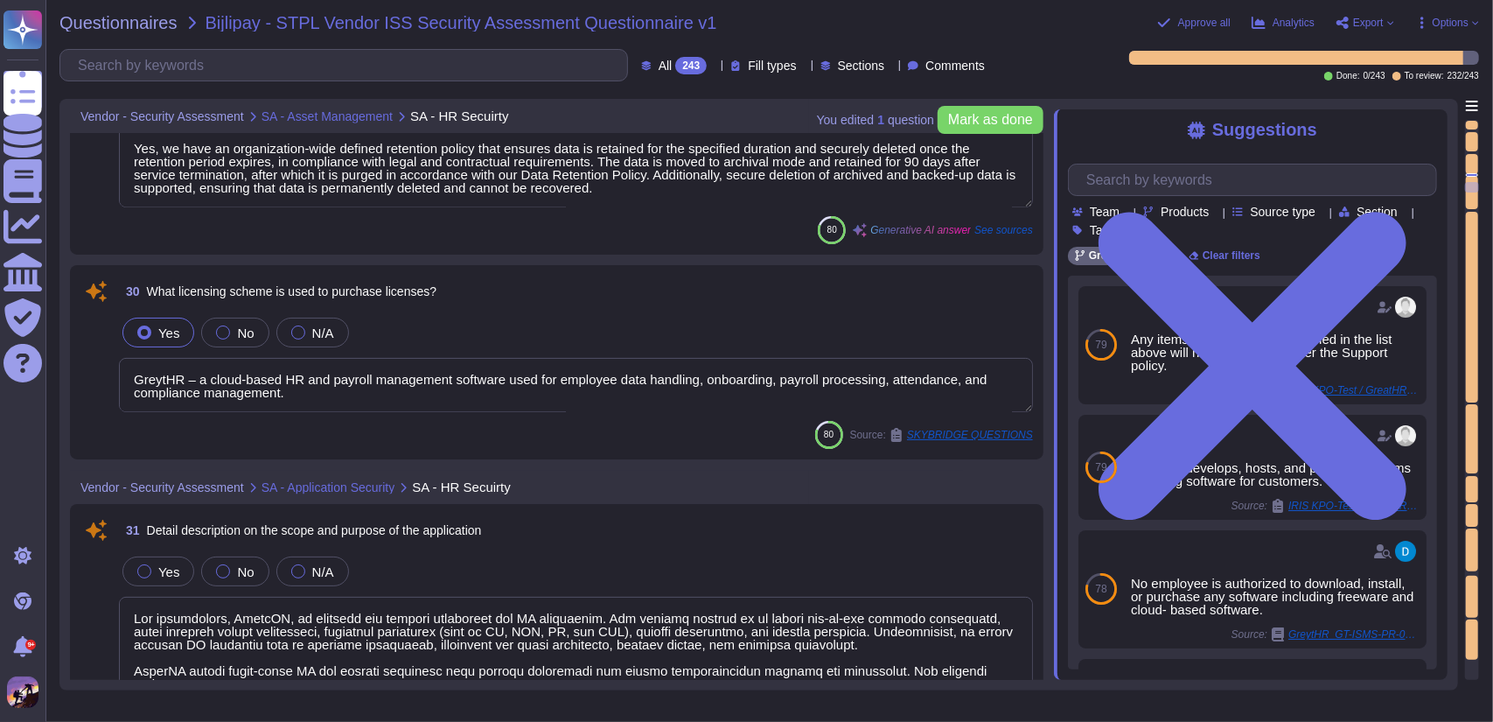
type textarea "The GreytHR application is both a web-based application and a mobile applicatio…"
type textarea "Yes, VAPT is conducted annually for vulnerabilities using both internal scannin…"
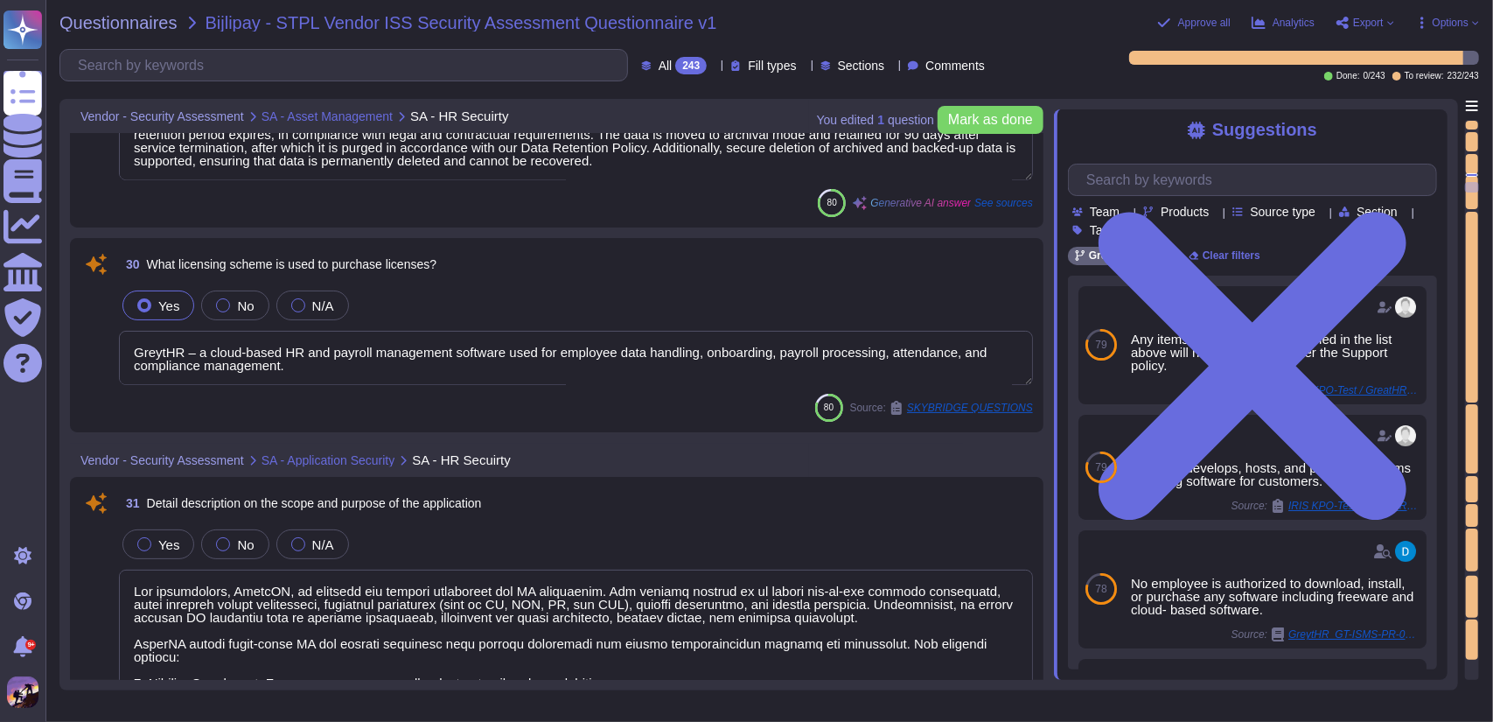
scroll to position [1, 0]
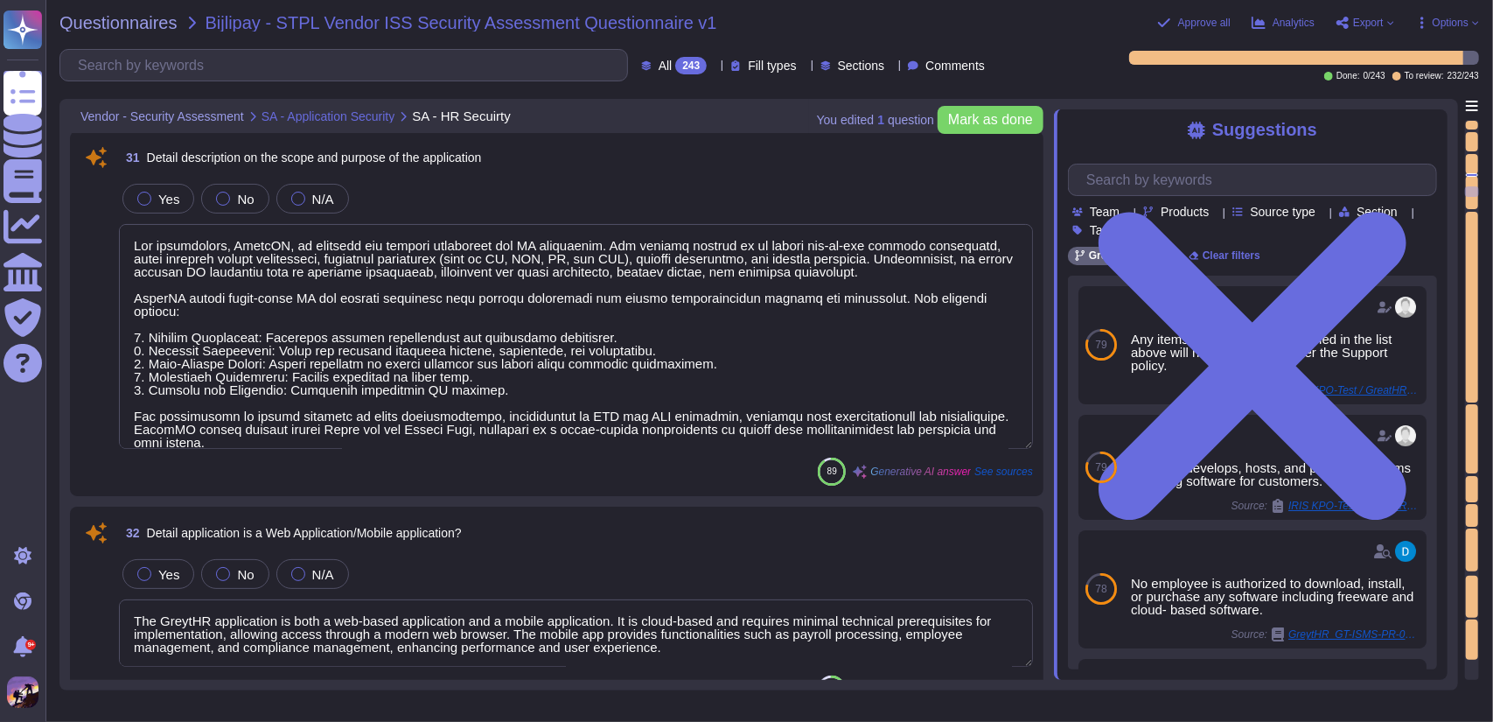
type textarea "Yes, a re-assessment is carried out upon implementing the remediation actions t…"
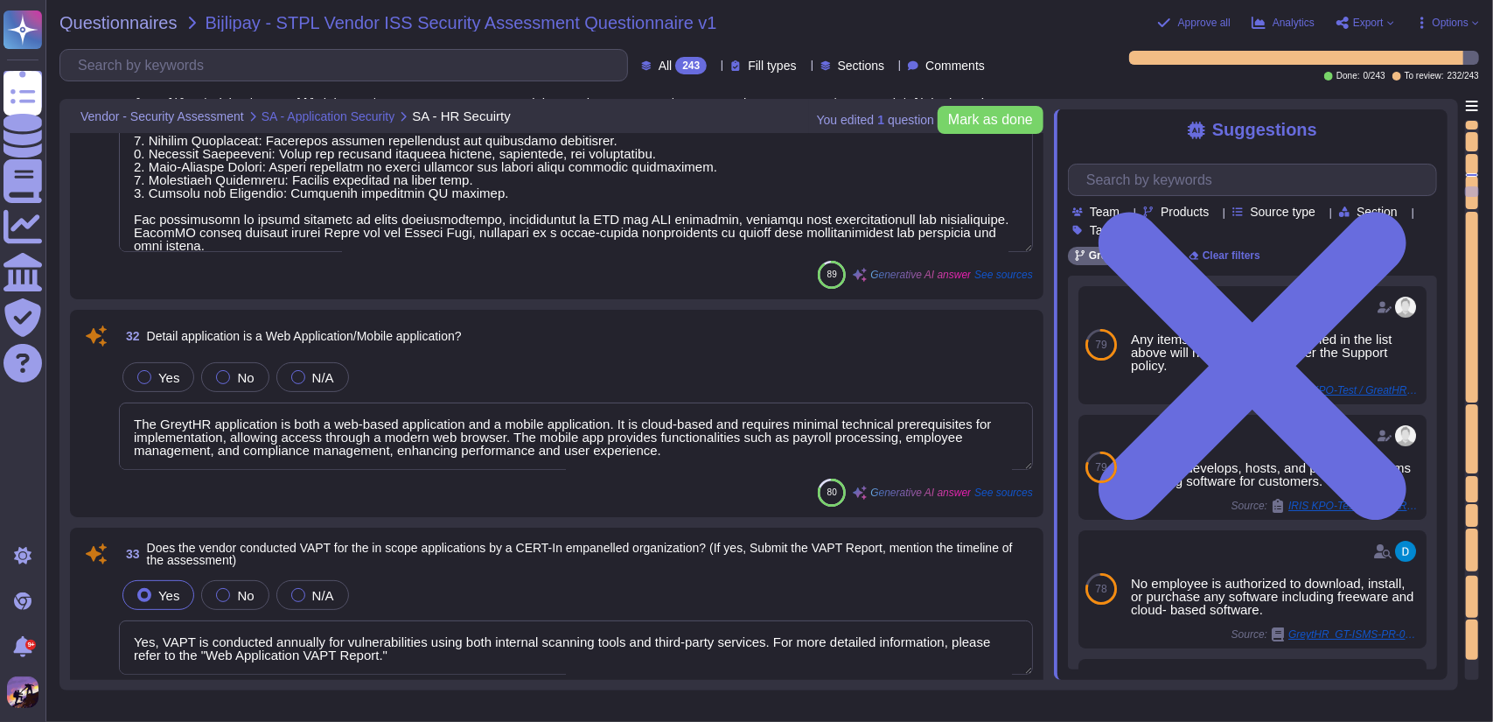
type textarea "Yes, we conduct source code reviews for every new release of the in-scope appli…"
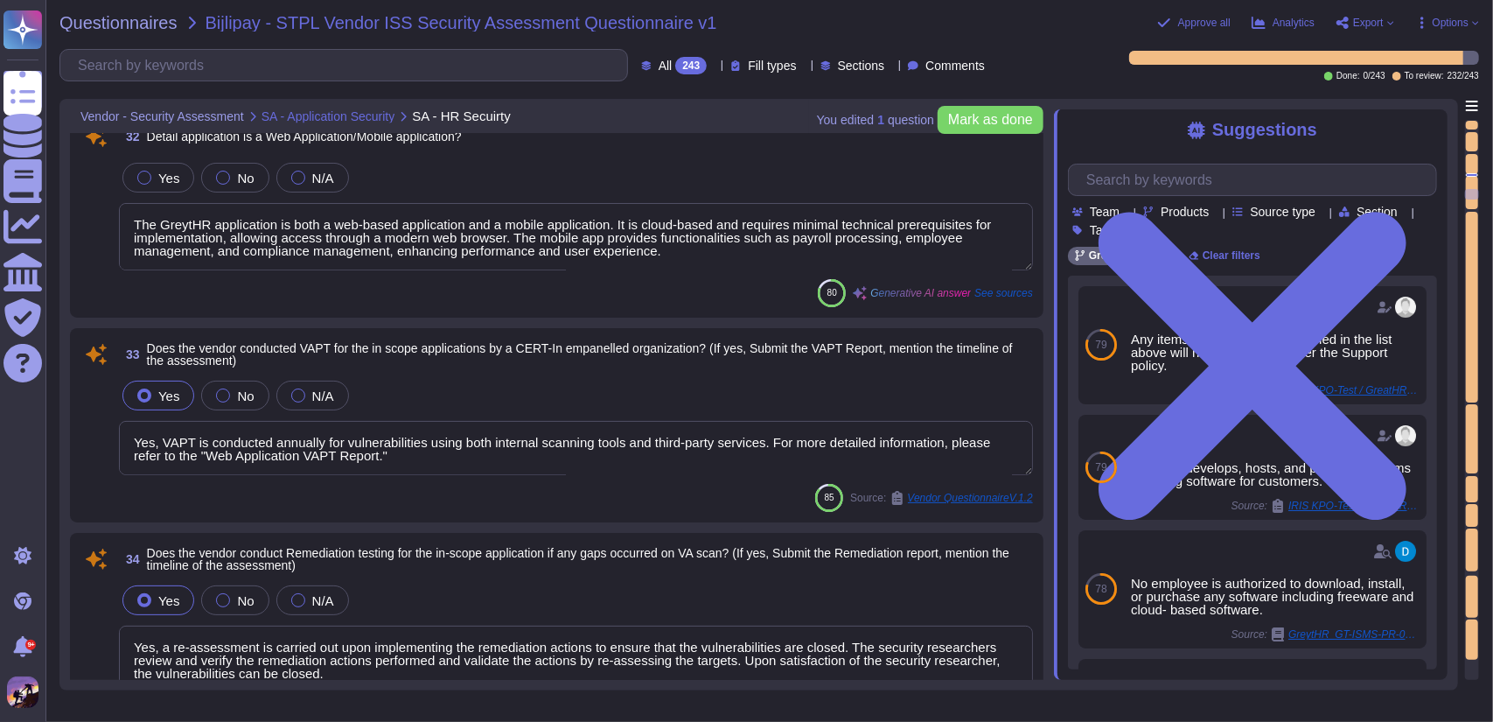
type textarea "Below are the architecture requirements."
type textarea "We conduct thorough application security assessments, including annual penetrat…"
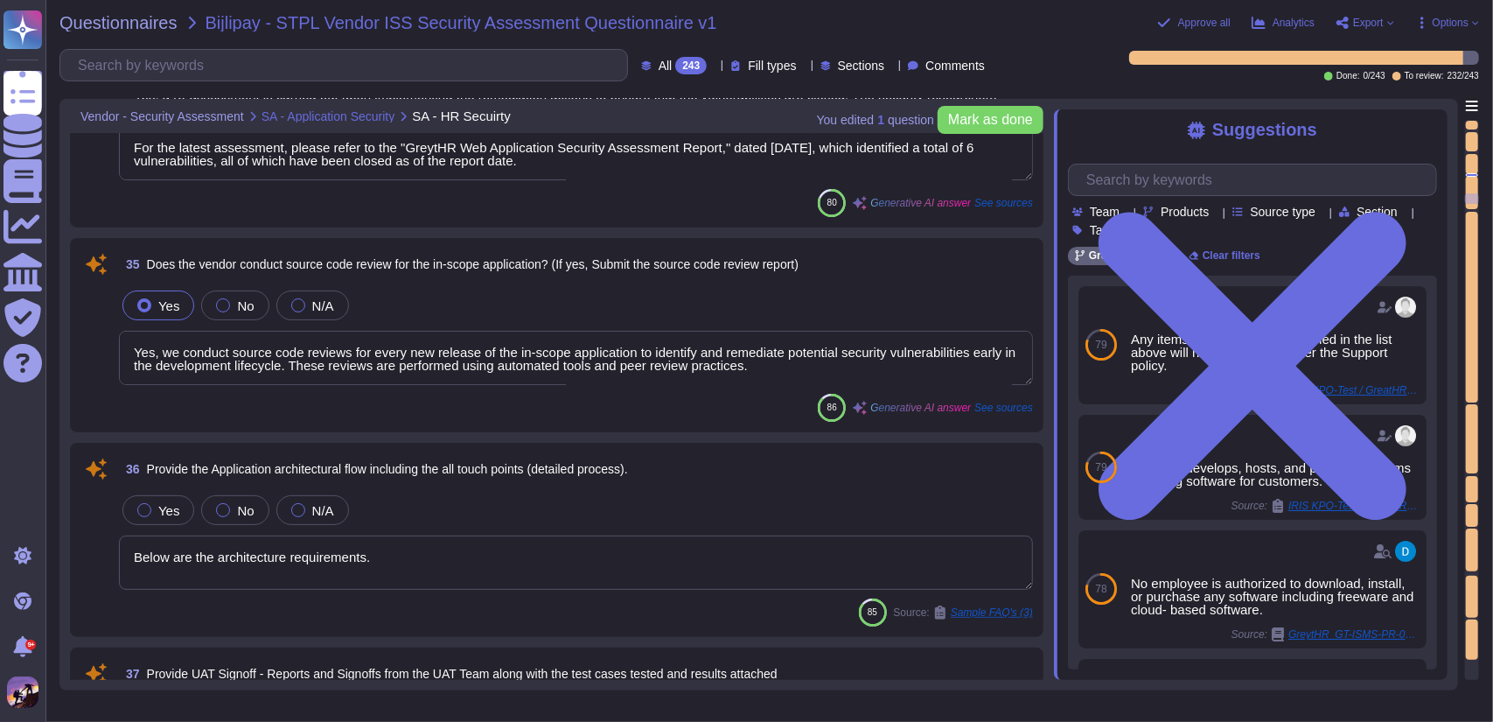
type textarea "Yes, a comprehensive risk assessment program is in place, which includes conduc…"
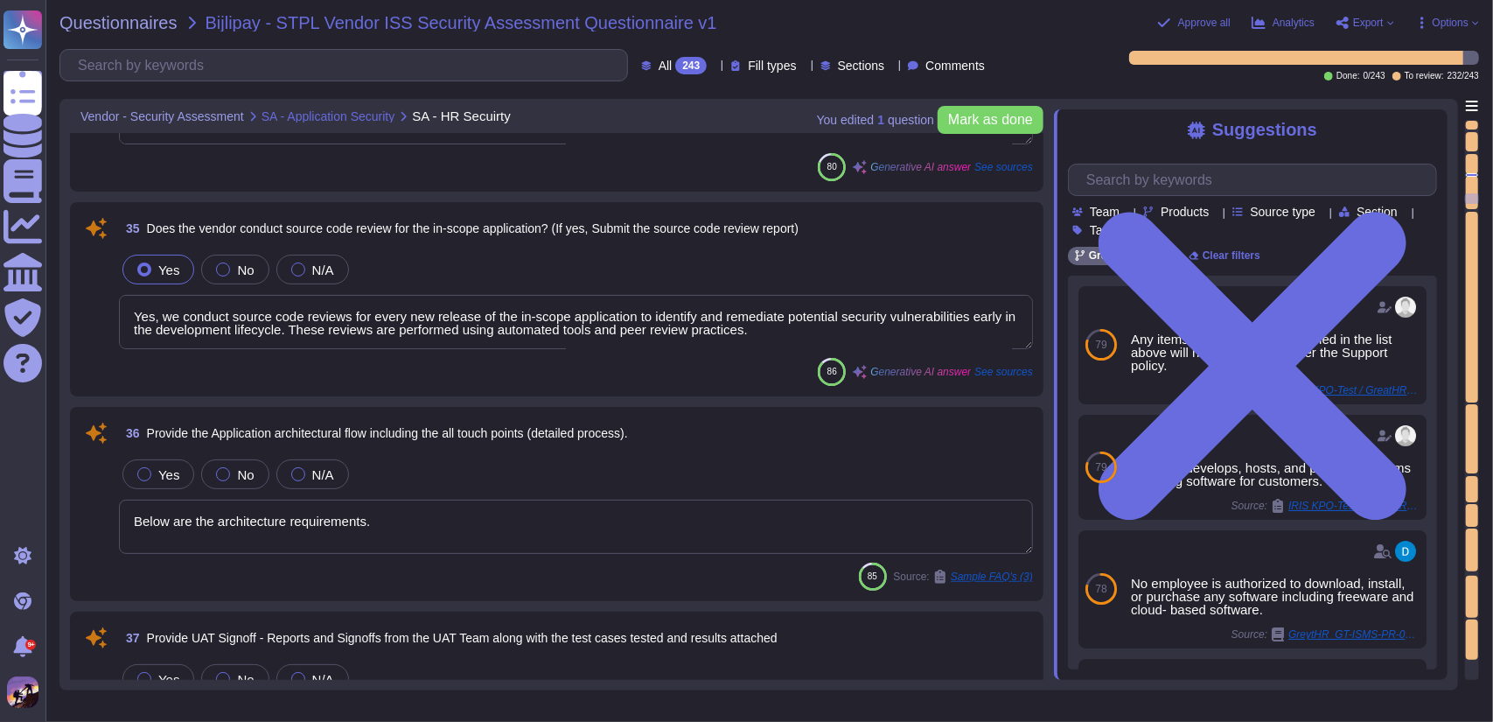
scroll to position [8440, 0]
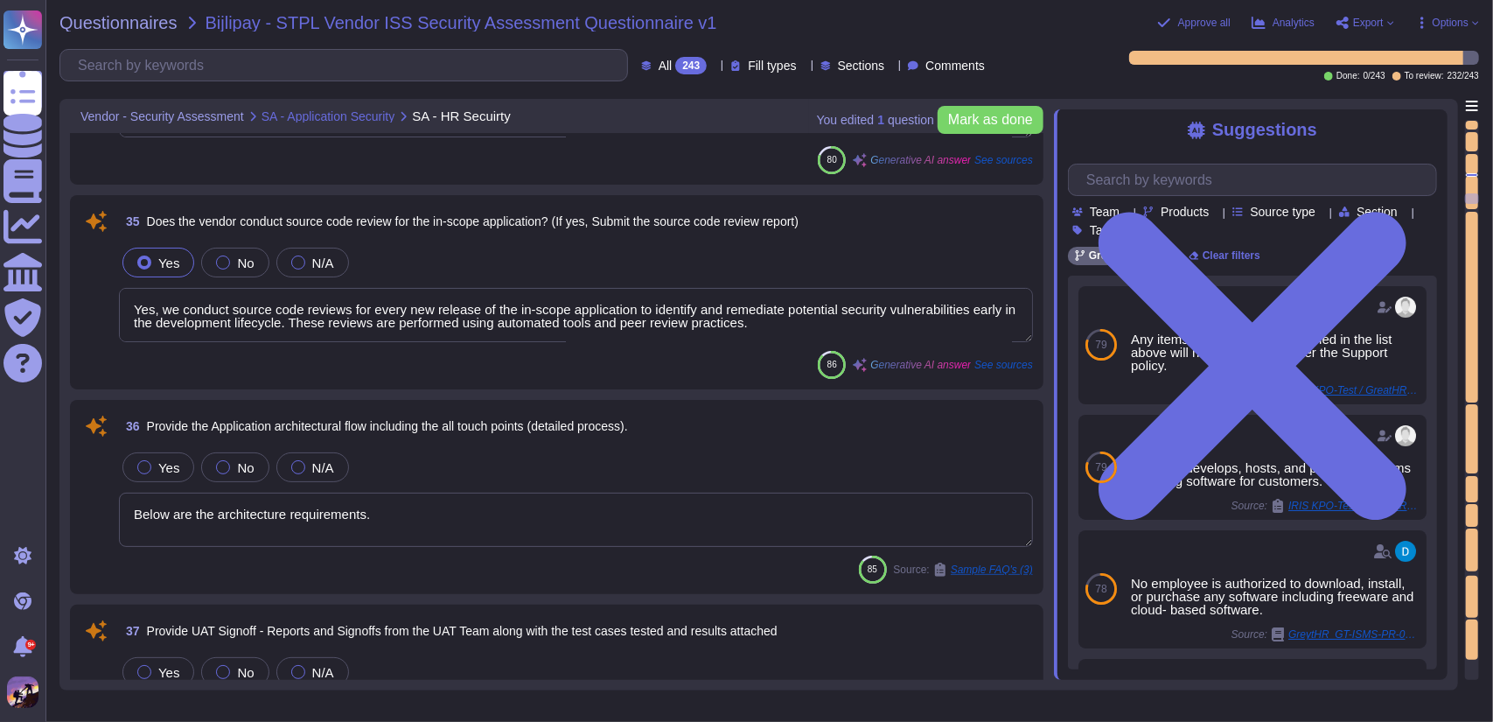
click at [429, 495] on textarea "Below are the architecture requirements." at bounding box center [576, 520] width 914 height 54
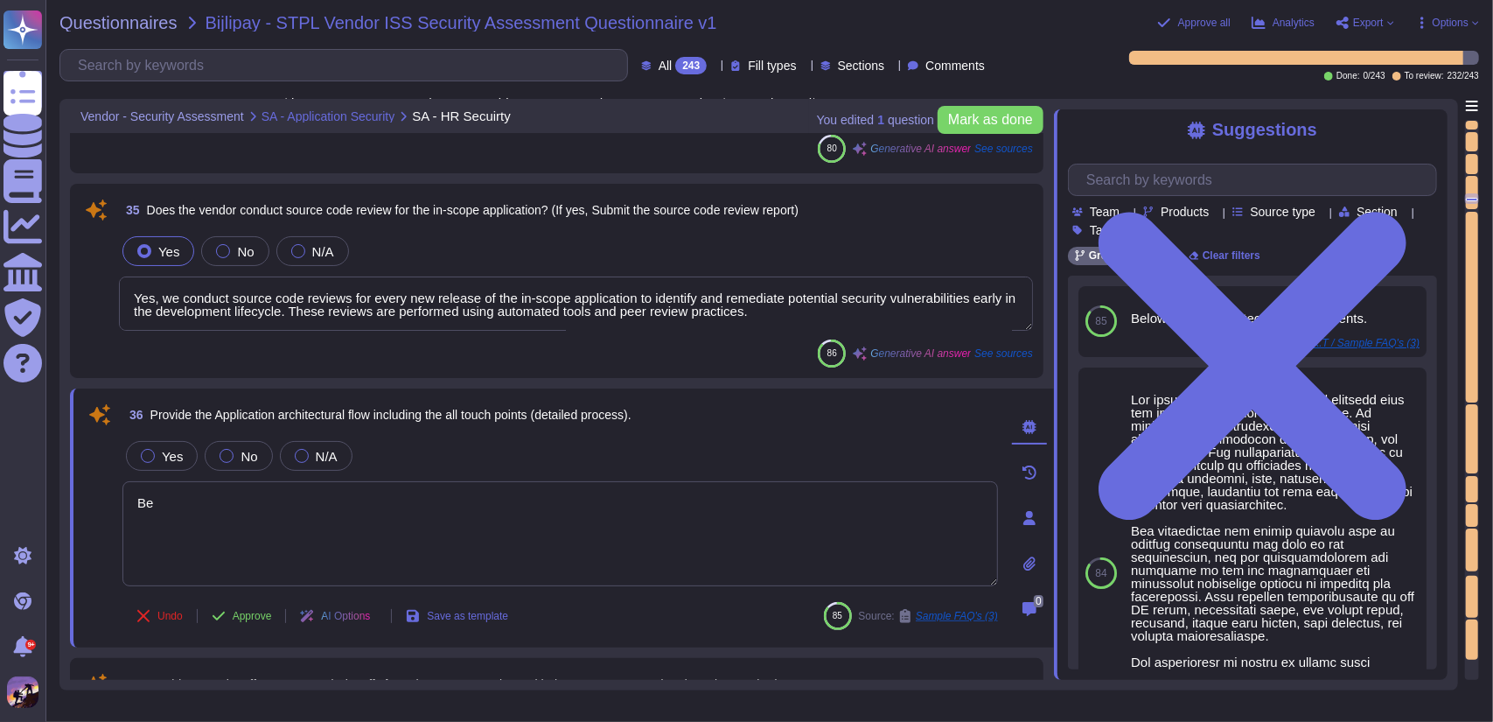
type textarea "B"
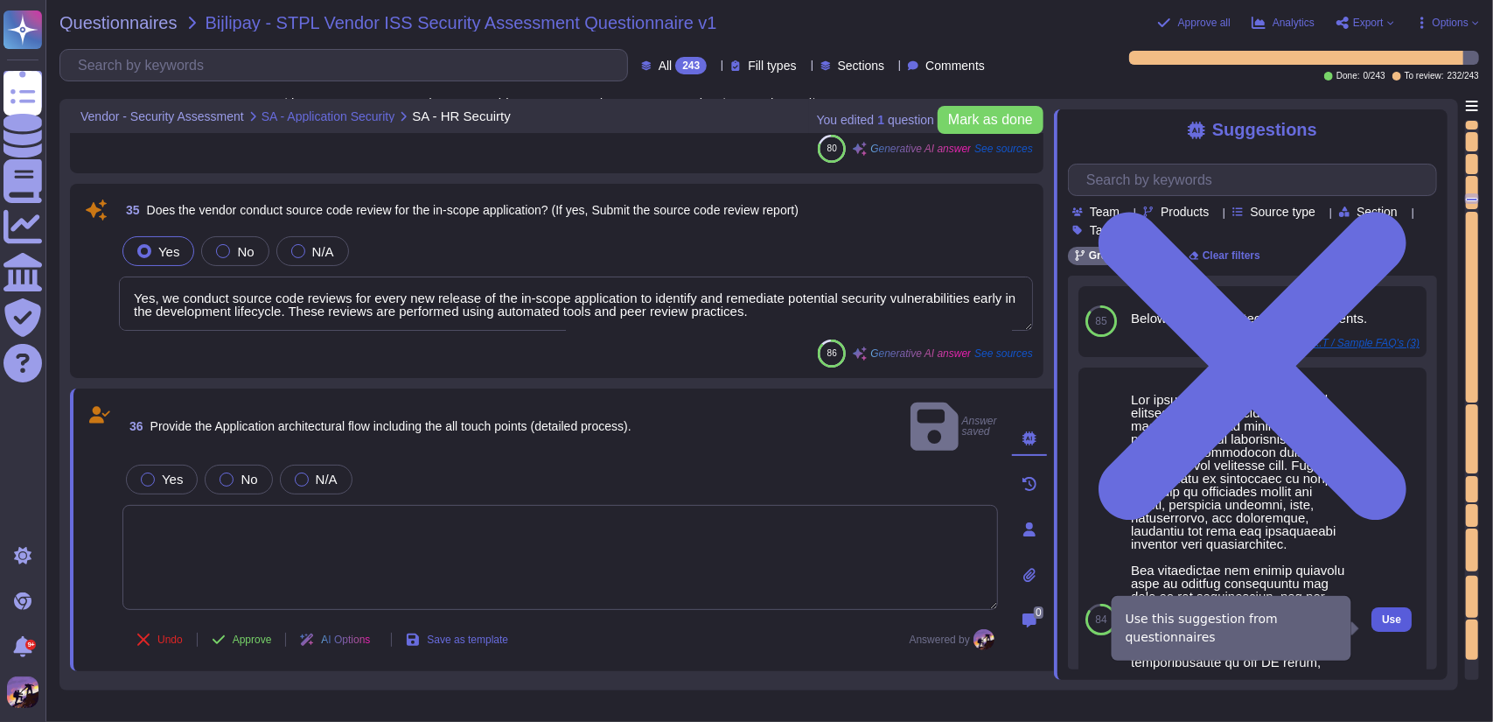
click at [1388, 631] on button "Use" at bounding box center [1392, 619] width 40 height 24
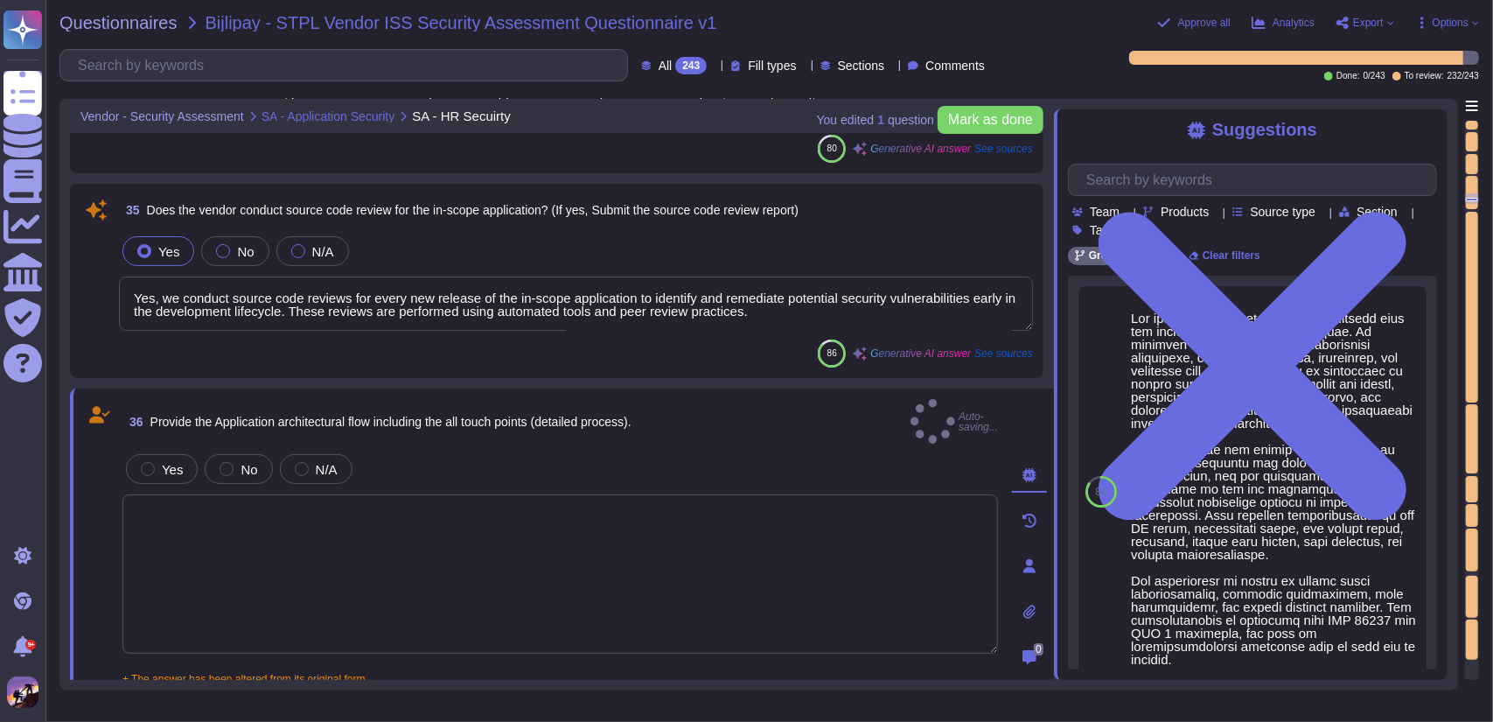
type textarea "The application architecture is designed from the ground up to support multi-te…"
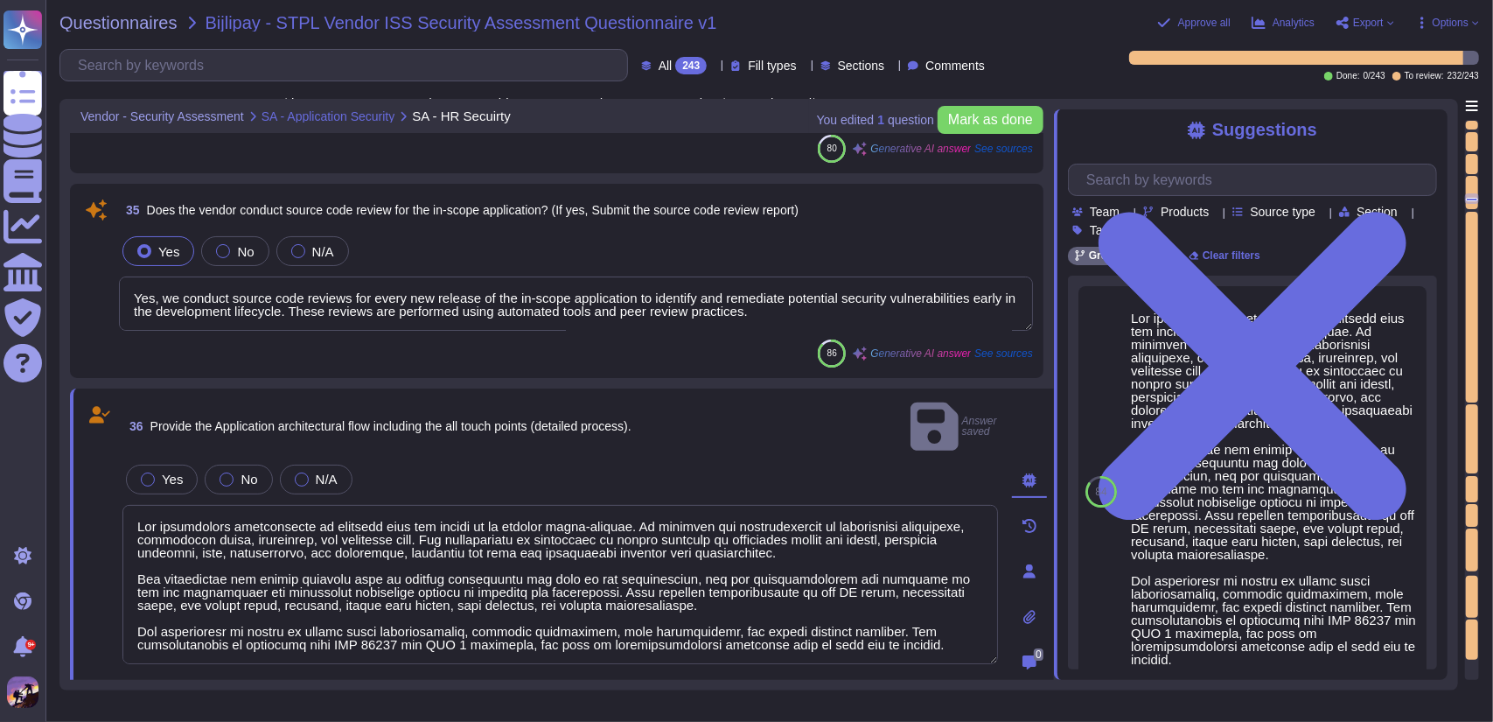
scroll to position [1, 0]
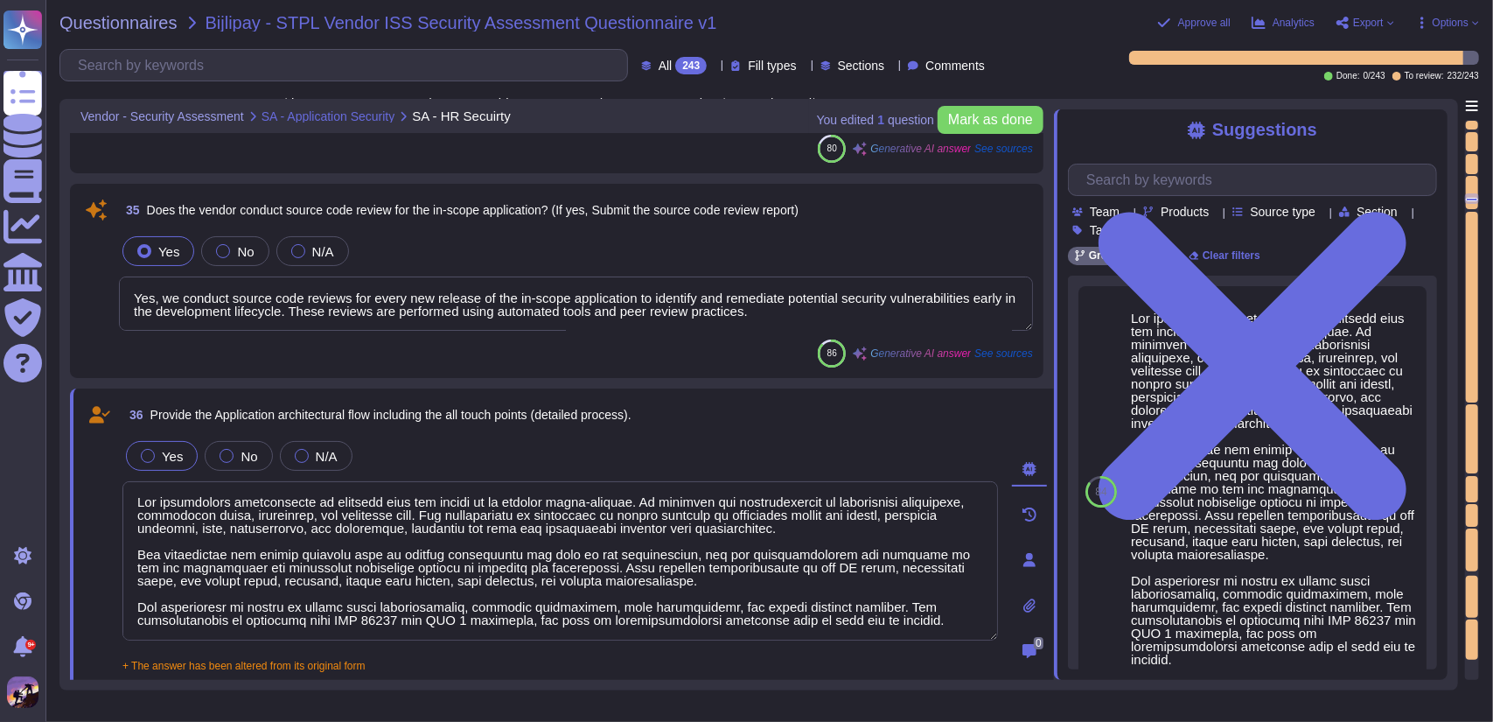
click at [157, 450] on label "Yes" at bounding box center [162, 456] width 42 height 14
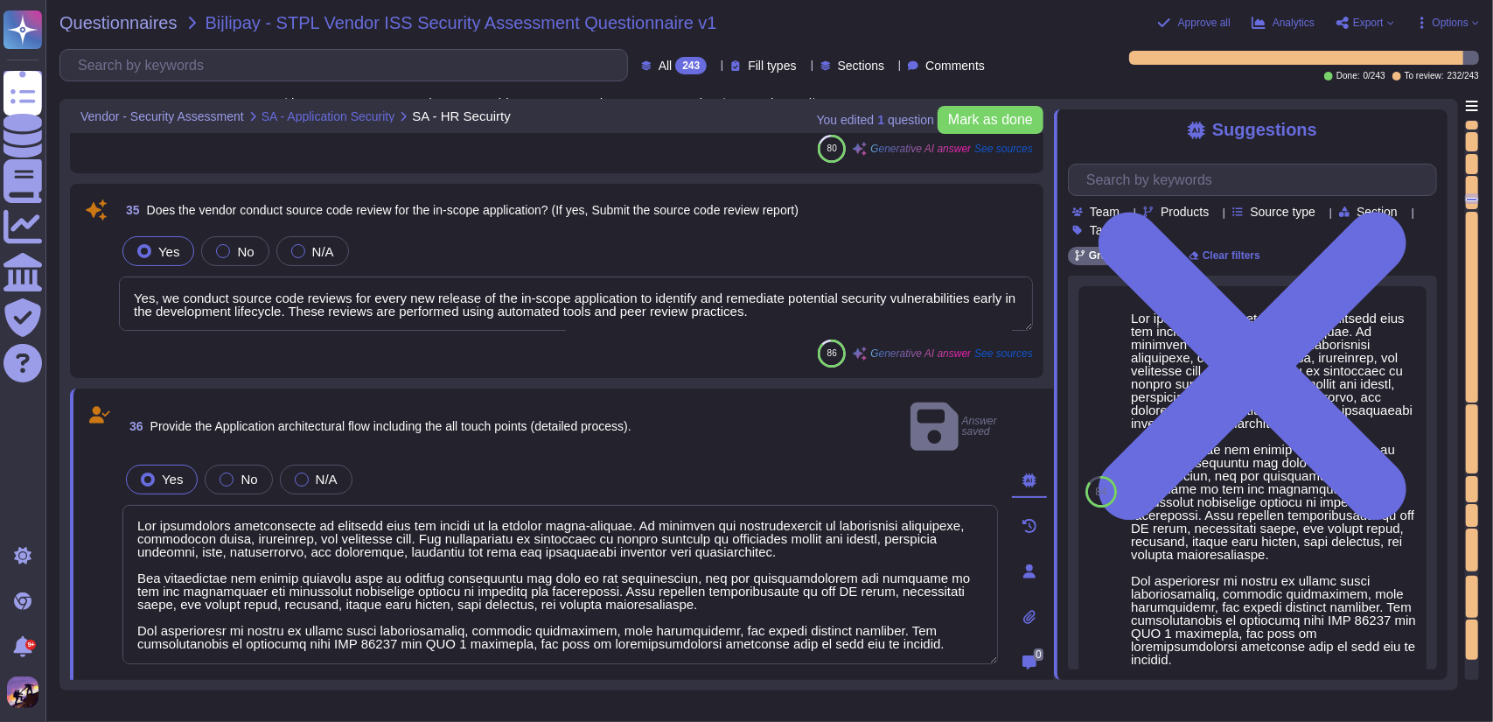
type textarea "Yes, a comprehensive risk assessment program is in place, which includes conduc…"
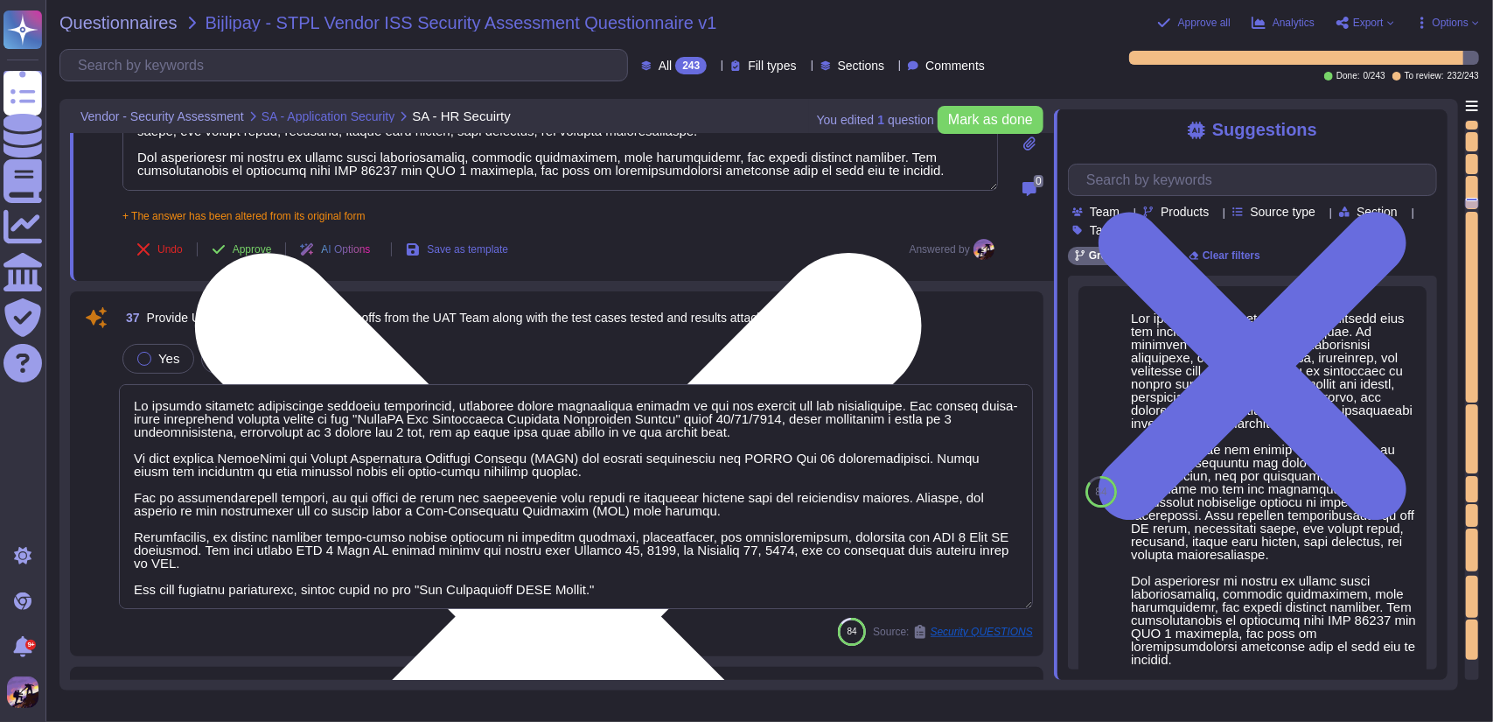
type textarea "Yes, VAPT is conducted annually for vulnerabilities using both internal scannin…"
type textarea "Yes, the vendor maintains a comprehensive inventory of all critical assets, whi…"
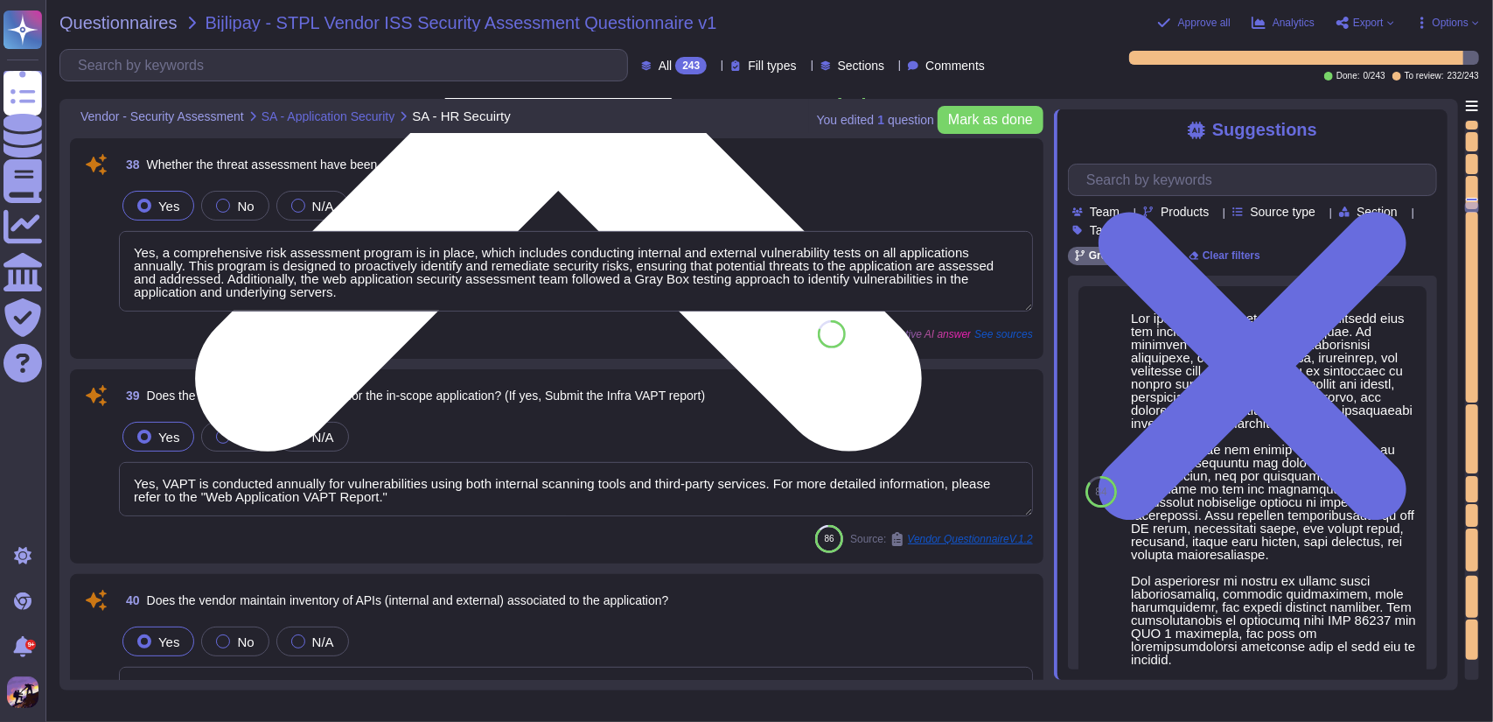
type textarea "Yes, the vendor has implemented data encryption in transit. - All communication…"
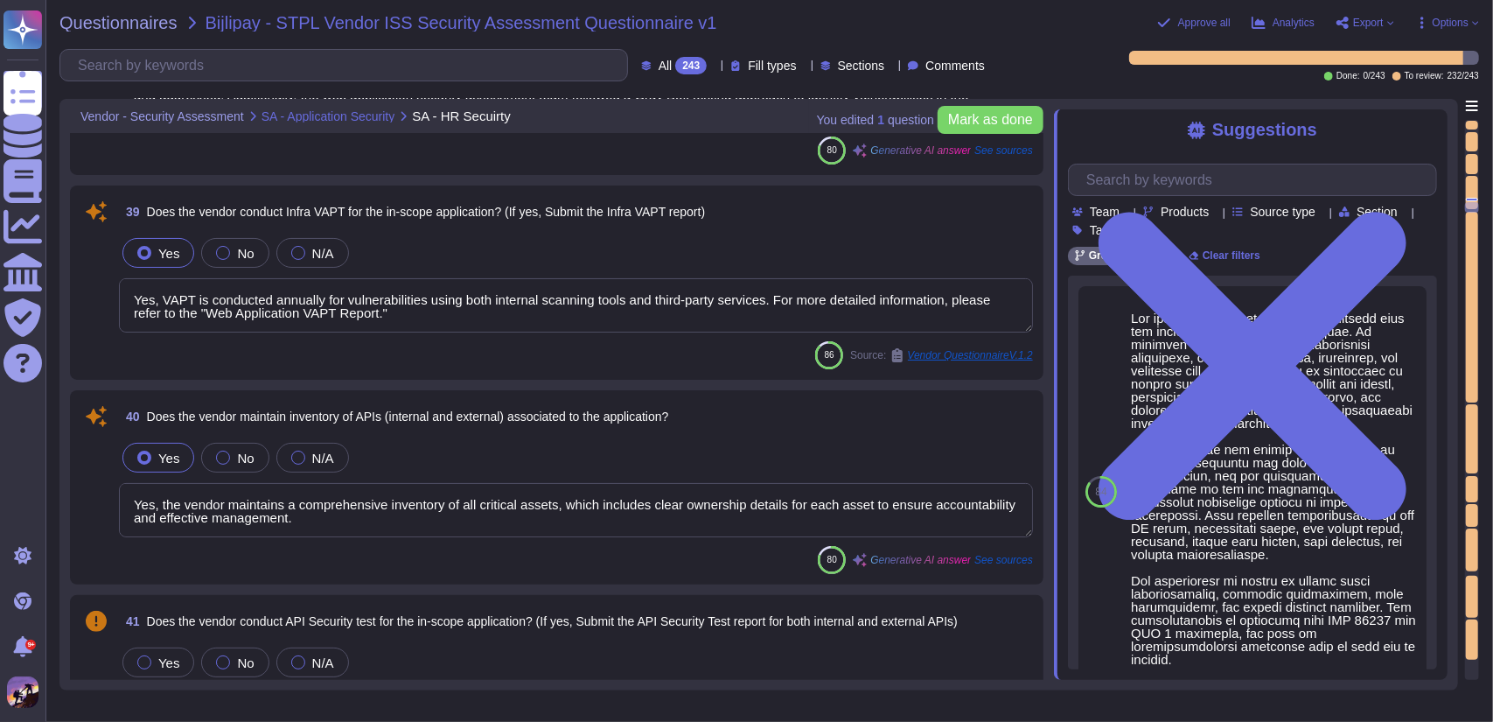
type textarea "Yes, the vendor has implemented data encryption at rest. The encryption algorit…"
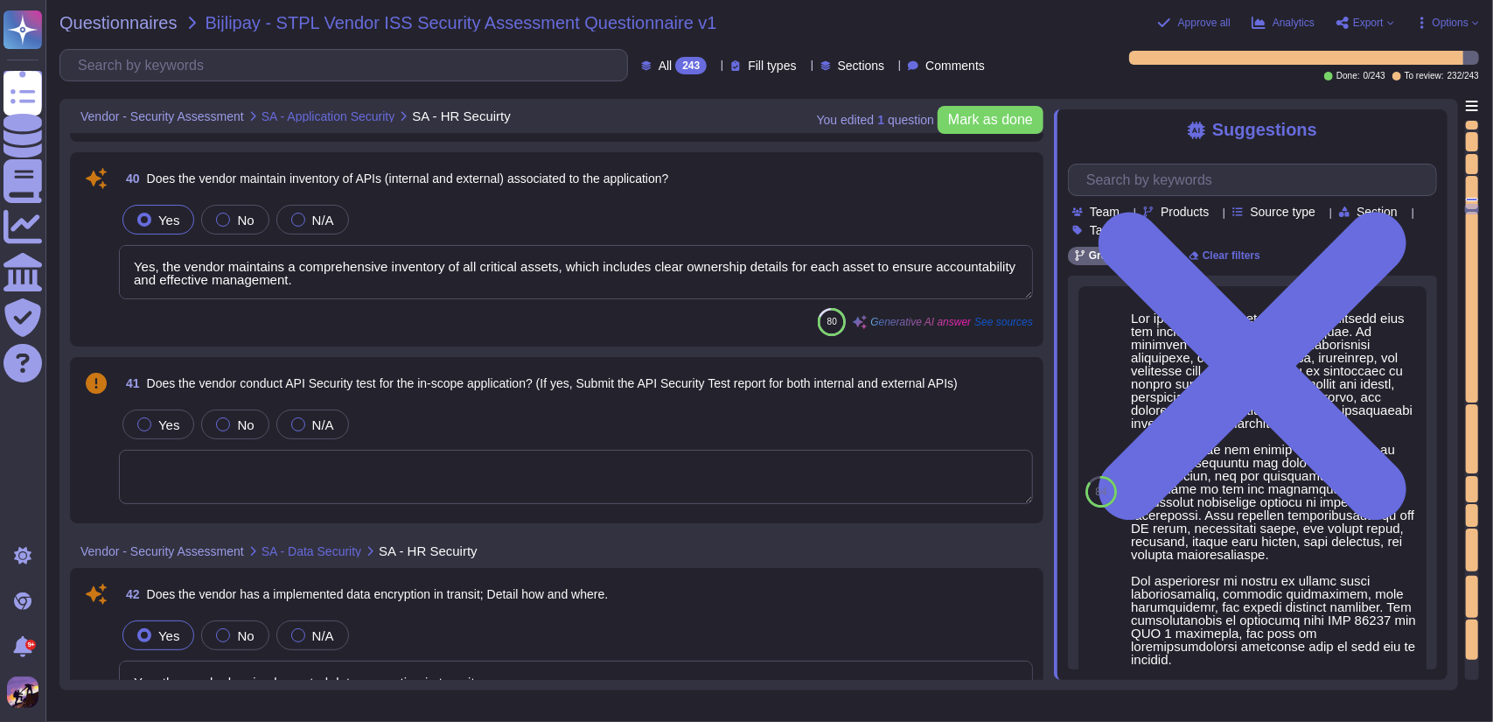
type textarea "The data collected while using the application includes: 1. User Information: P…"
click at [418, 489] on textarea at bounding box center [576, 476] width 914 height 54
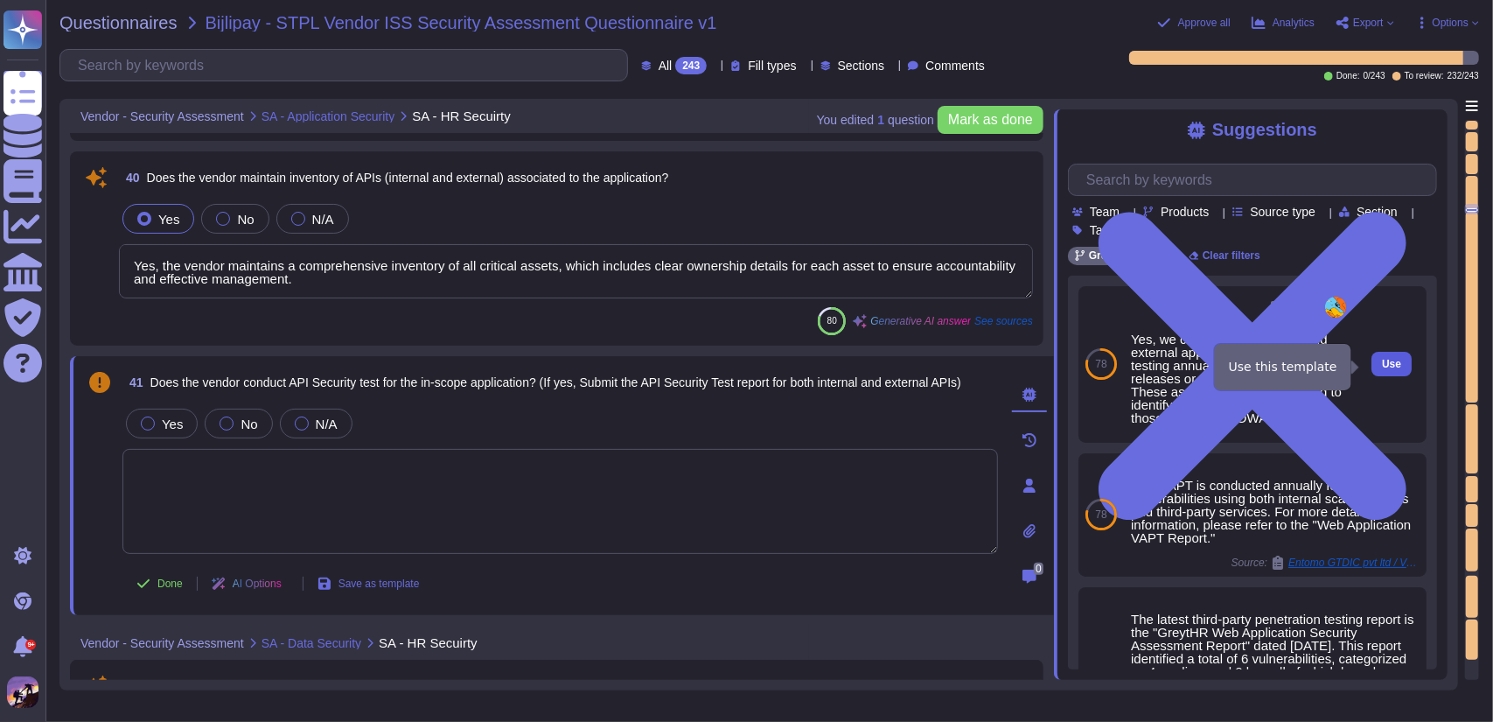
click at [1382, 367] on span "Use" at bounding box center [1391, 364] width 19 height 10
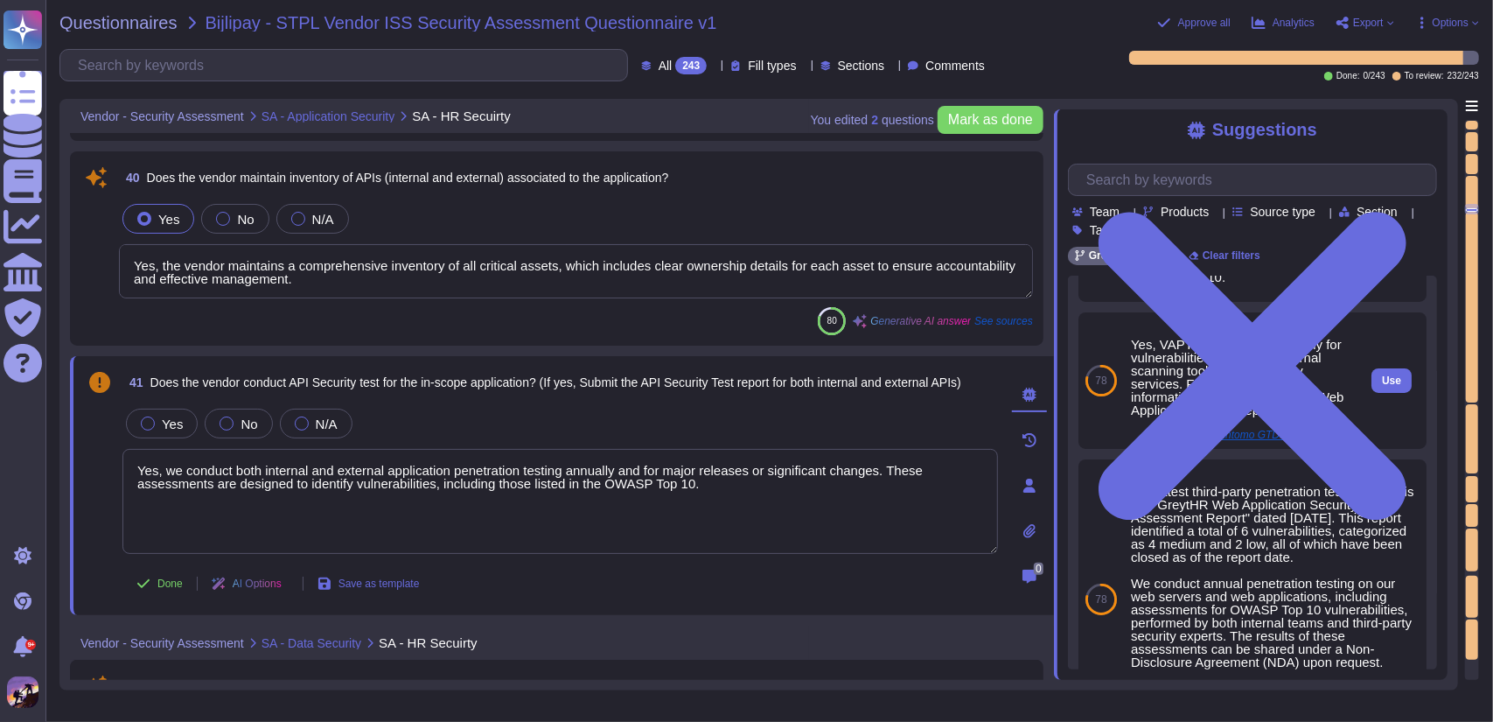
scroll to position [140, 0]
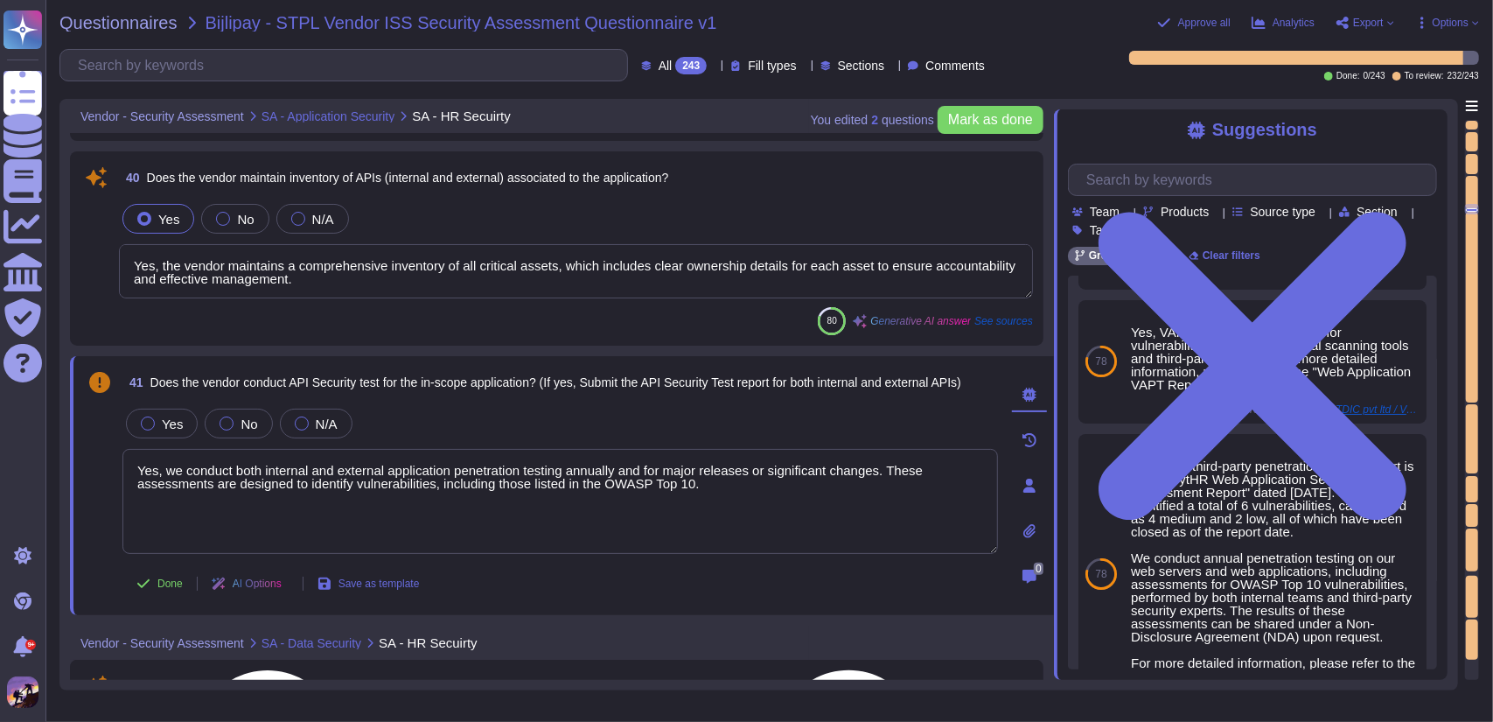
click at [800, 491] on textarea "Yes, we conduct both internal and external application penetration testing annu…" at bounding box center [560, 501] width 876 height 105
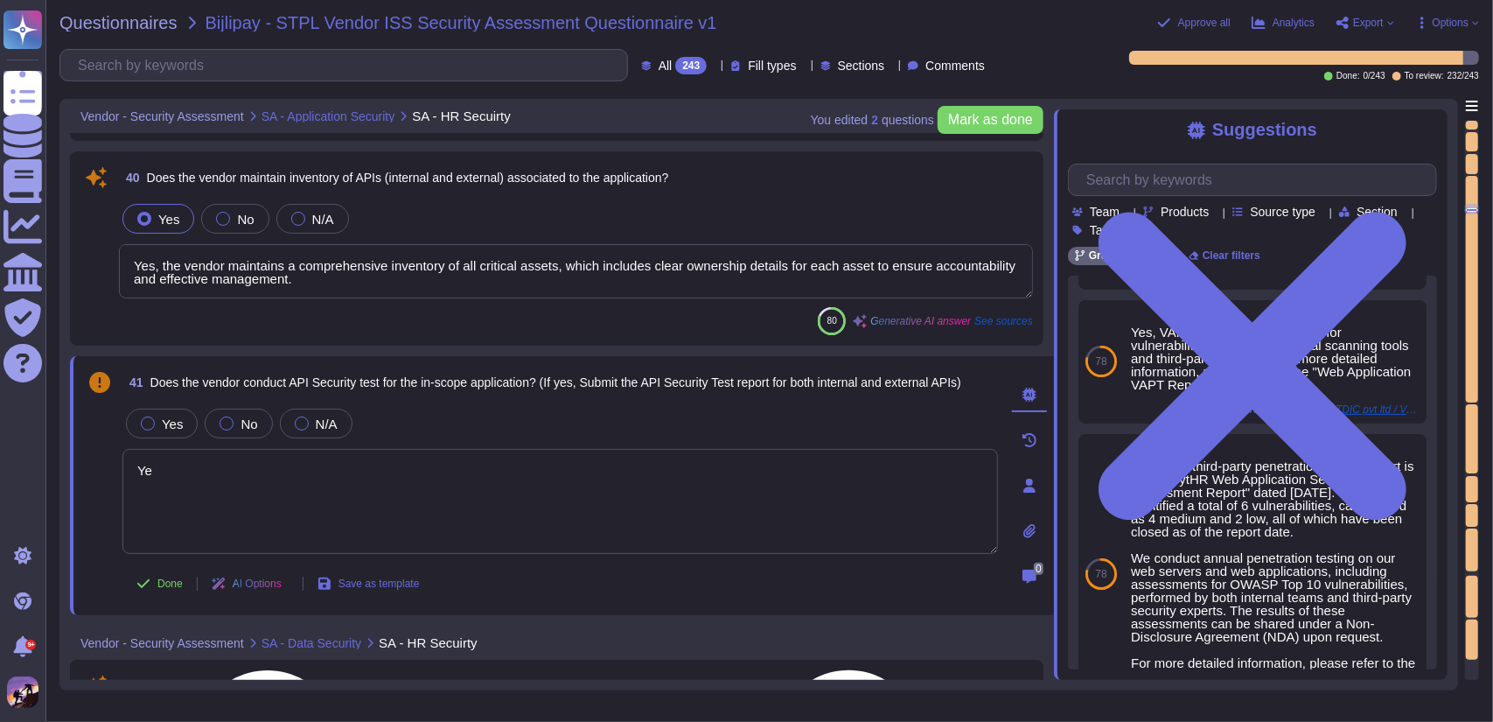
type textarea "Y"
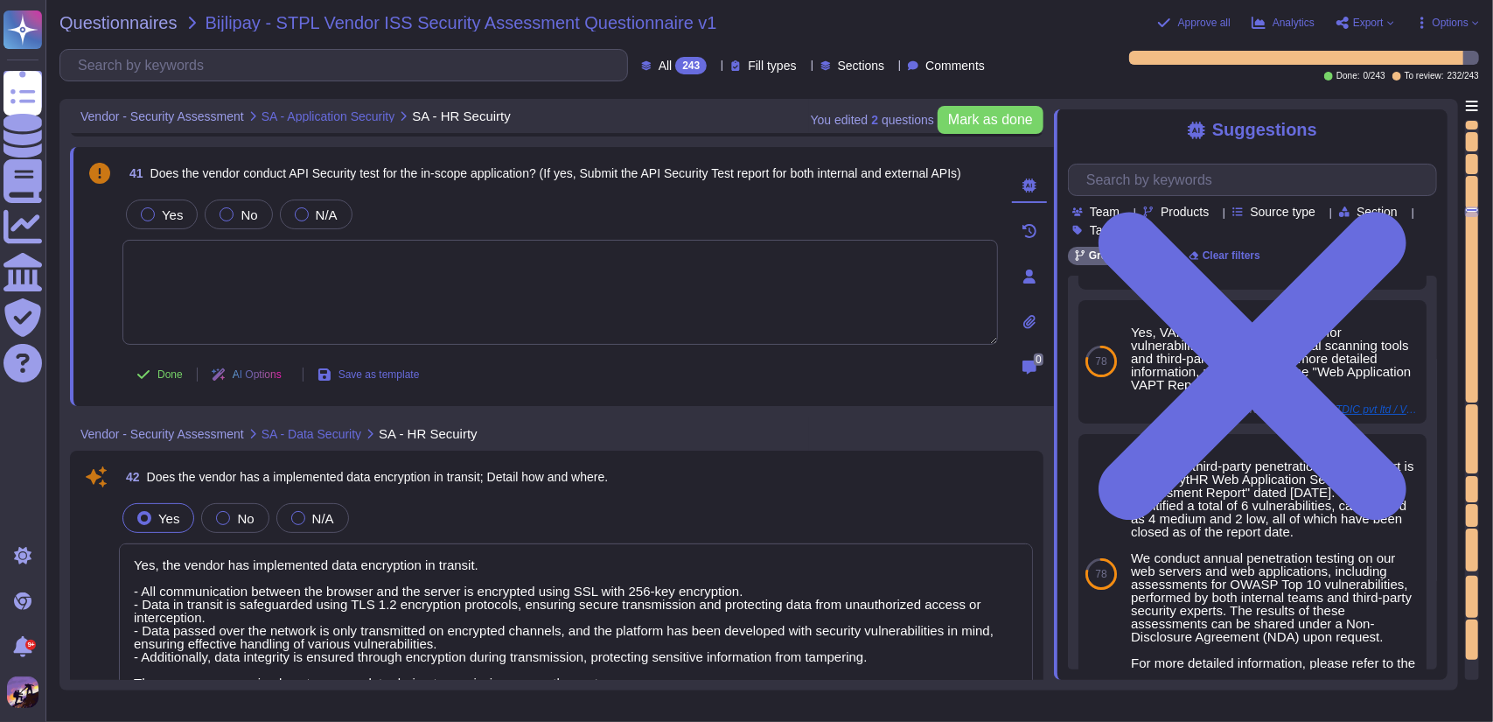
type textarea "The data collected while using the application includes: 1. User Information: P…"
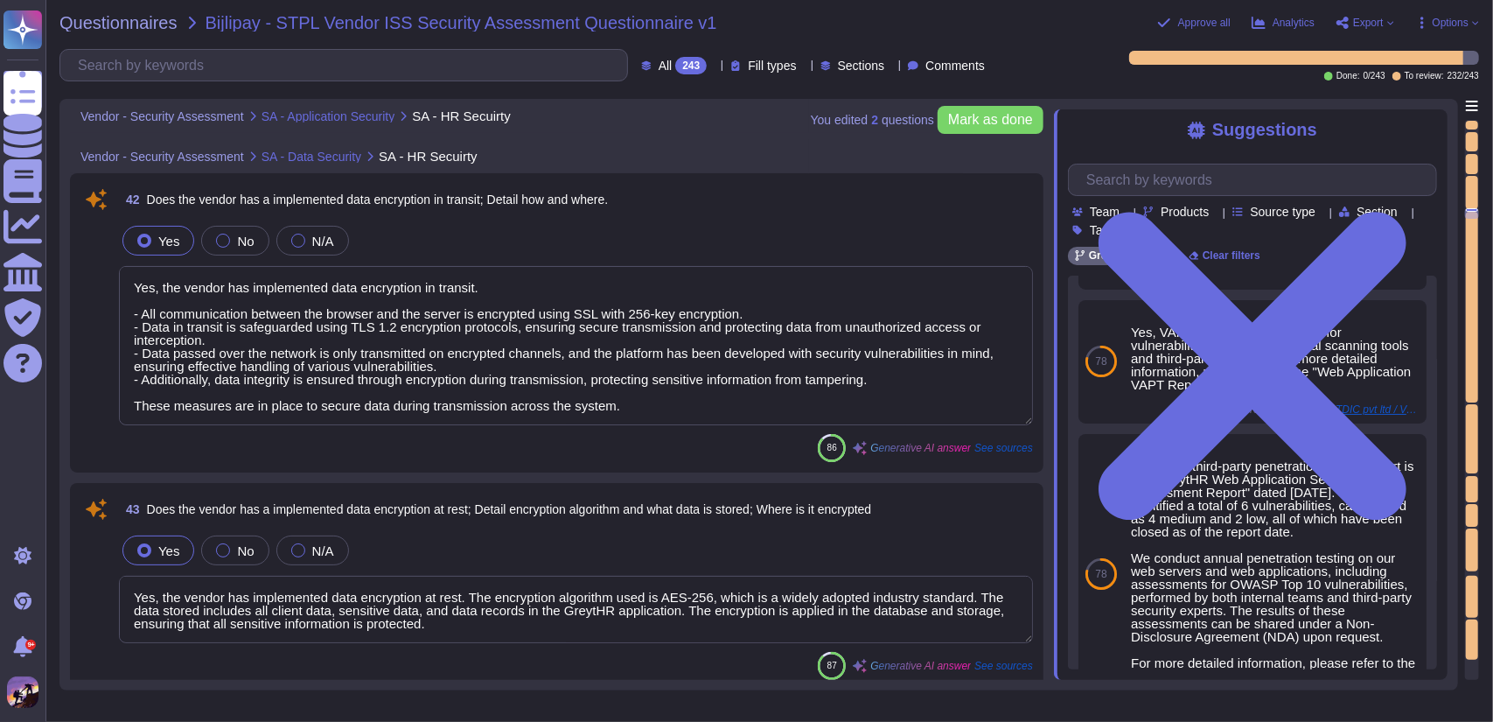
type textarea "To access our application, the following data is required: 1. Account Signup In…"
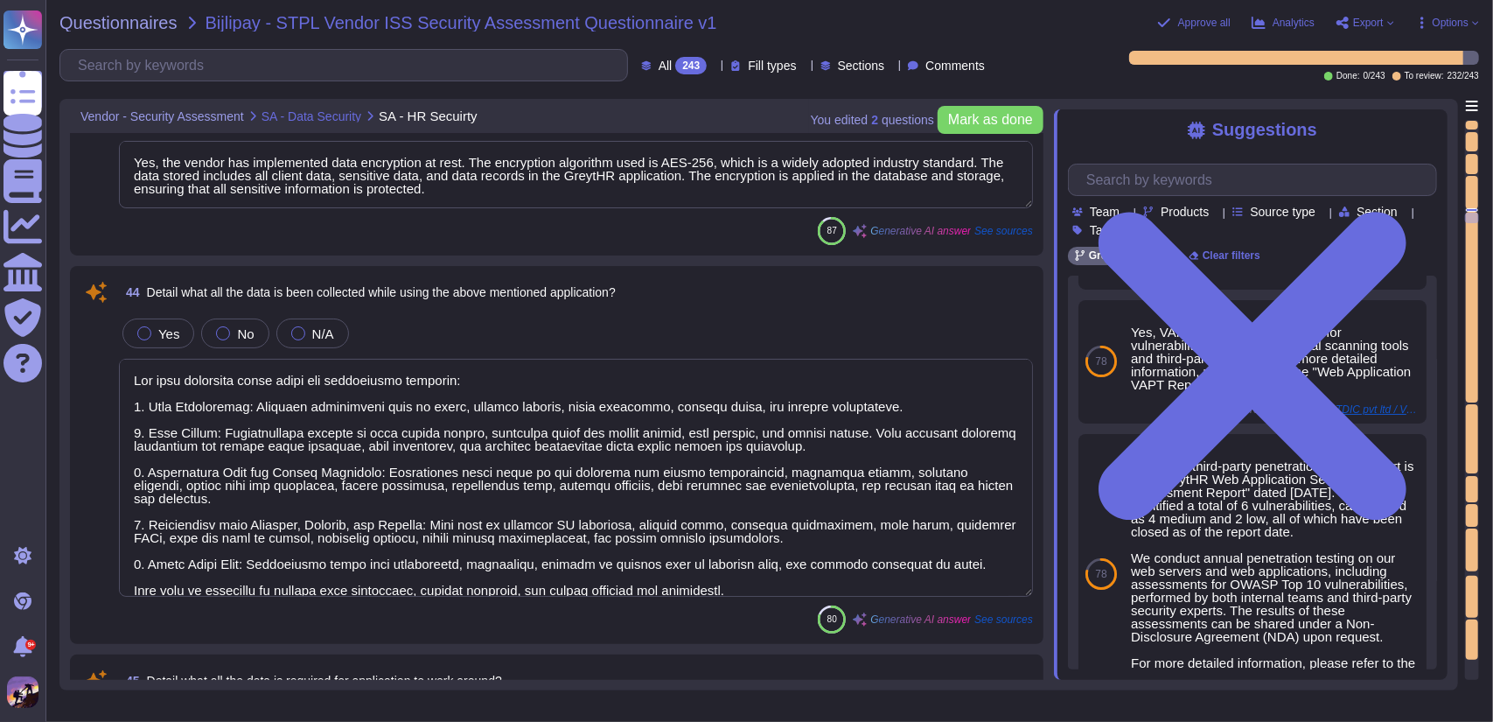
scroll to position [1, 0]
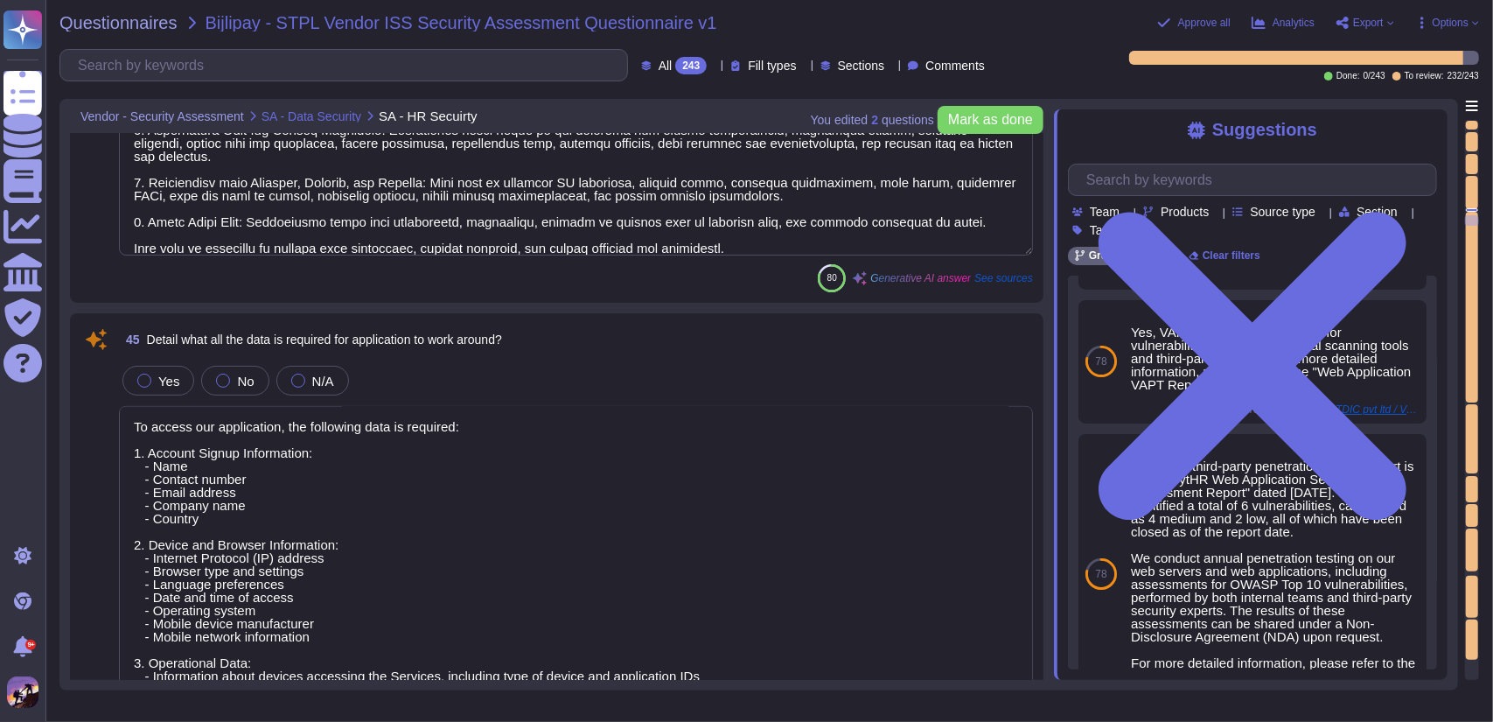
type textarea "Your data is stored on Amazon Web Services (AWS) and Google Cloud Platform (GCP…"
type textarea "The data storage location for [DEMOGRAPHIC_DATA] customers is in the [GEOGRAPHI…"
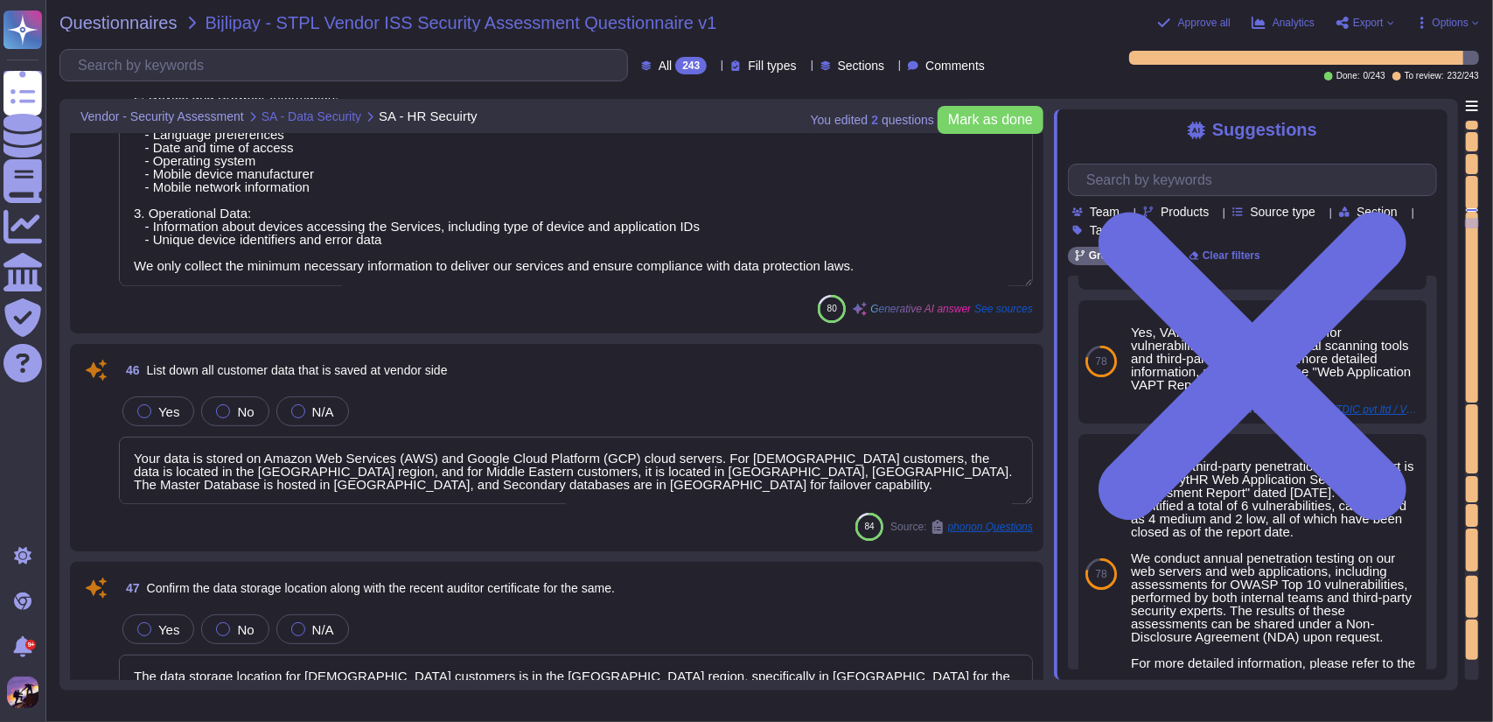
type textarea "The retention period for store data is defined based on regulatory requirements…"
type textarea "Yes, all archived data are encrypted. The encryption methodology used is AES-25…"
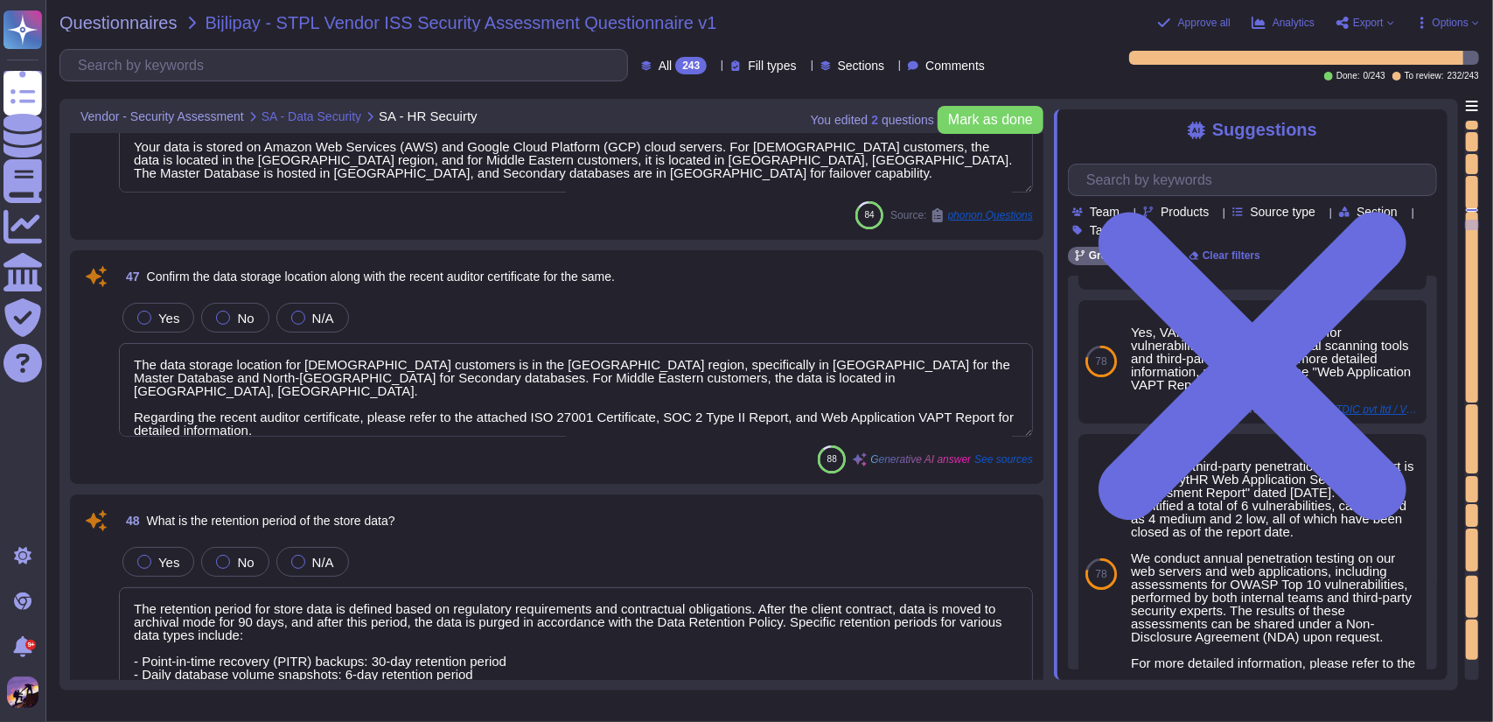
type textarea "Yes, once the archival period of 90 days has expired, the archival records are …"
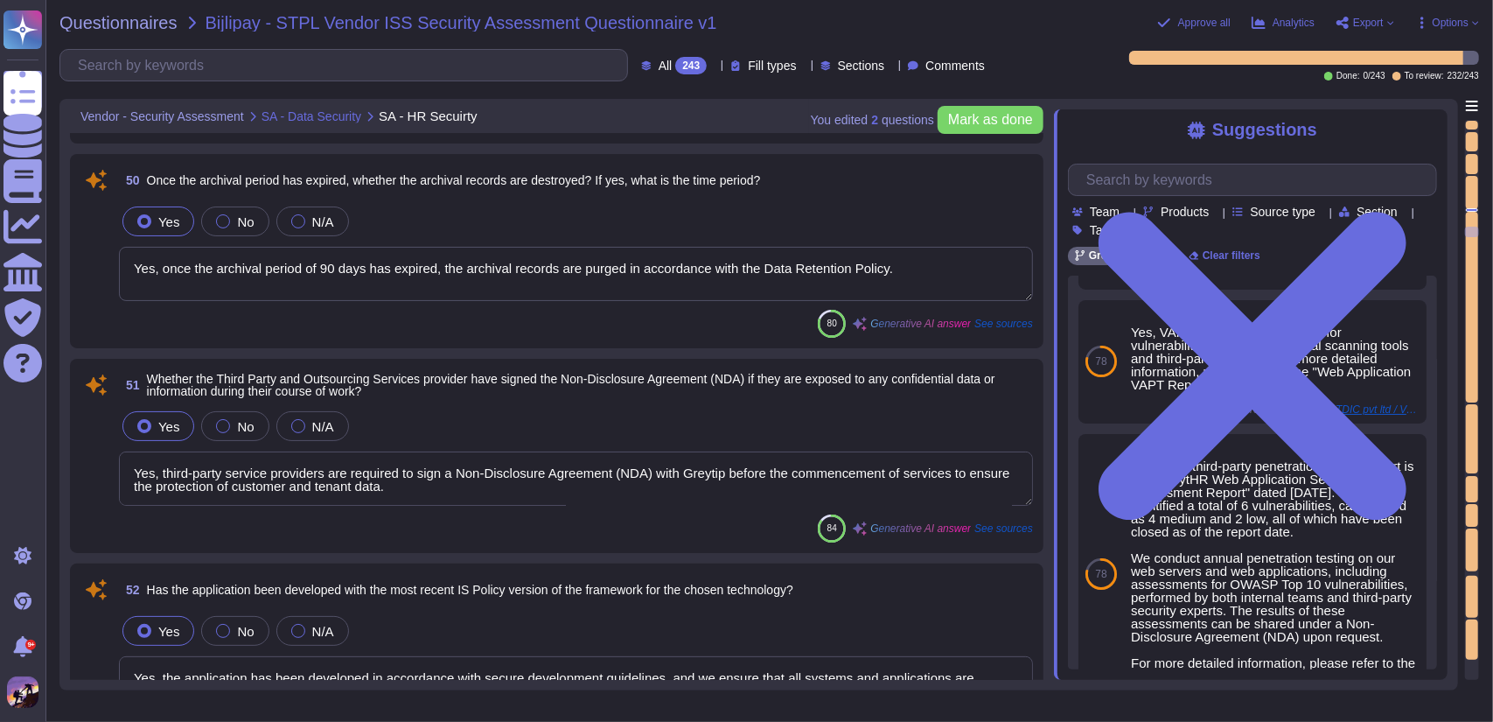
type textarea "Yes, third-party service providers are required to sign a Non-Disclosure Agreem…"
type textarea "Yes, the application has been developed in accordance with secure development g…"
type textarea "Customer data is stored in a centralized file server with controlled access, lo…"
type textarea "Data storage for [DEMOGRAPHIC_DATA] customers is located in the [GEOGRAPHIC_DAT…"
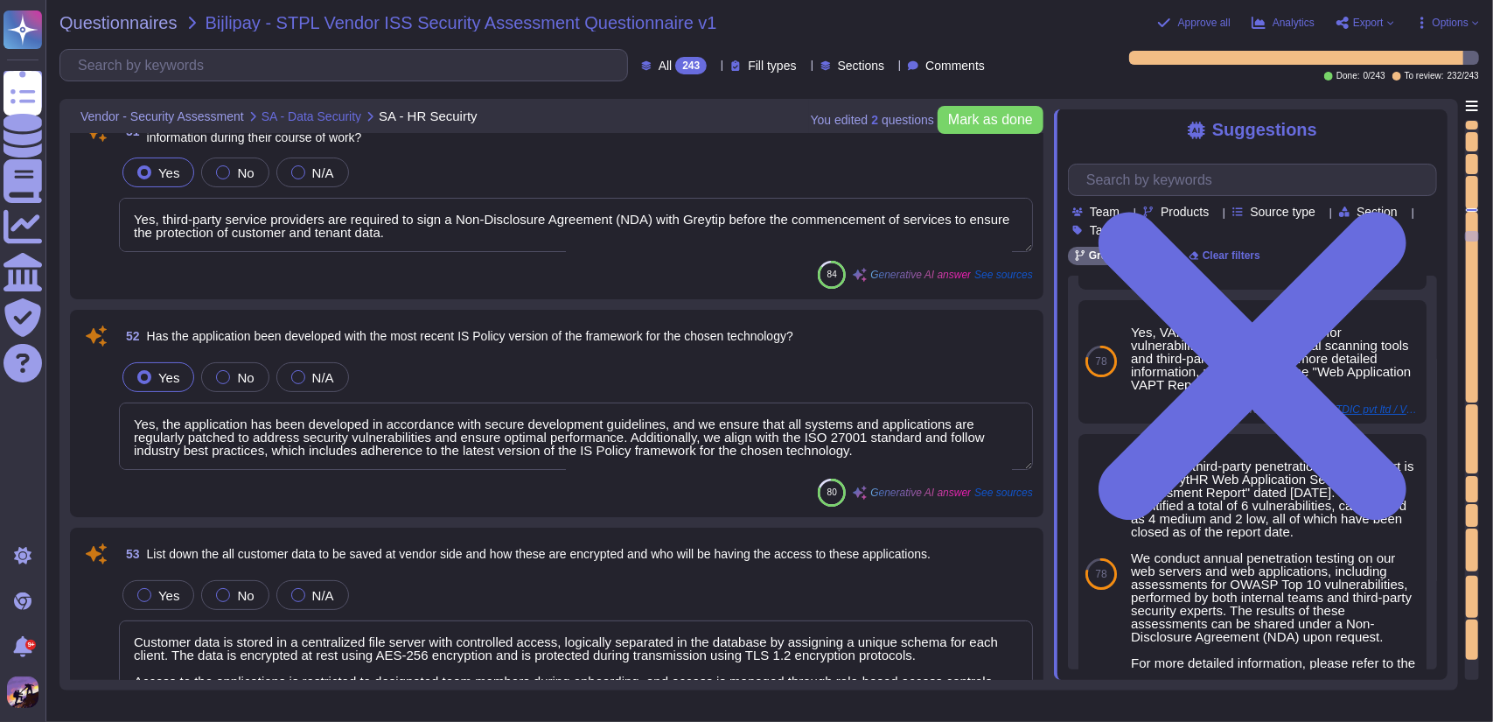
type textarea "Yes, we have a compliance program in place that includes policies and procedure…"
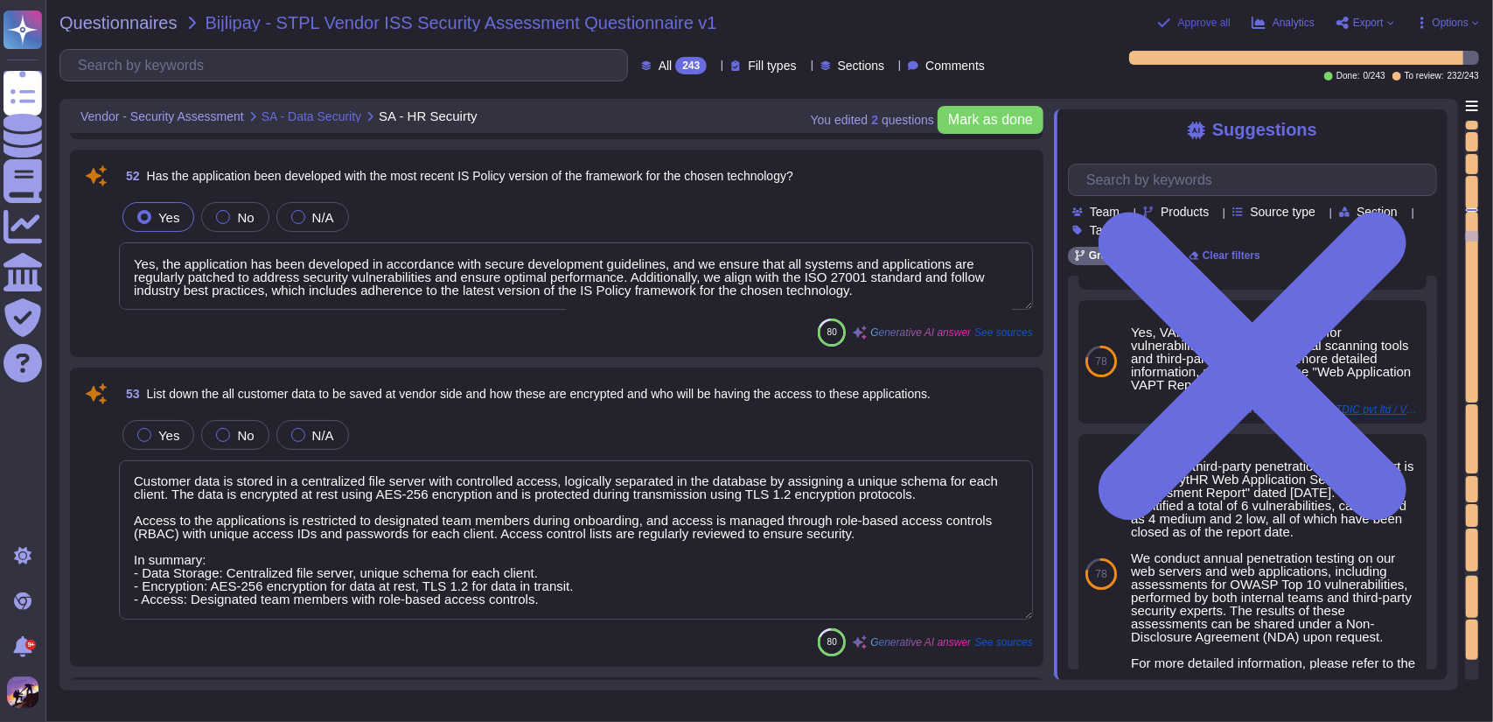
click at [1205, 19] on span "Approve all" at bounding box center [1204, 22] width 52 height 10
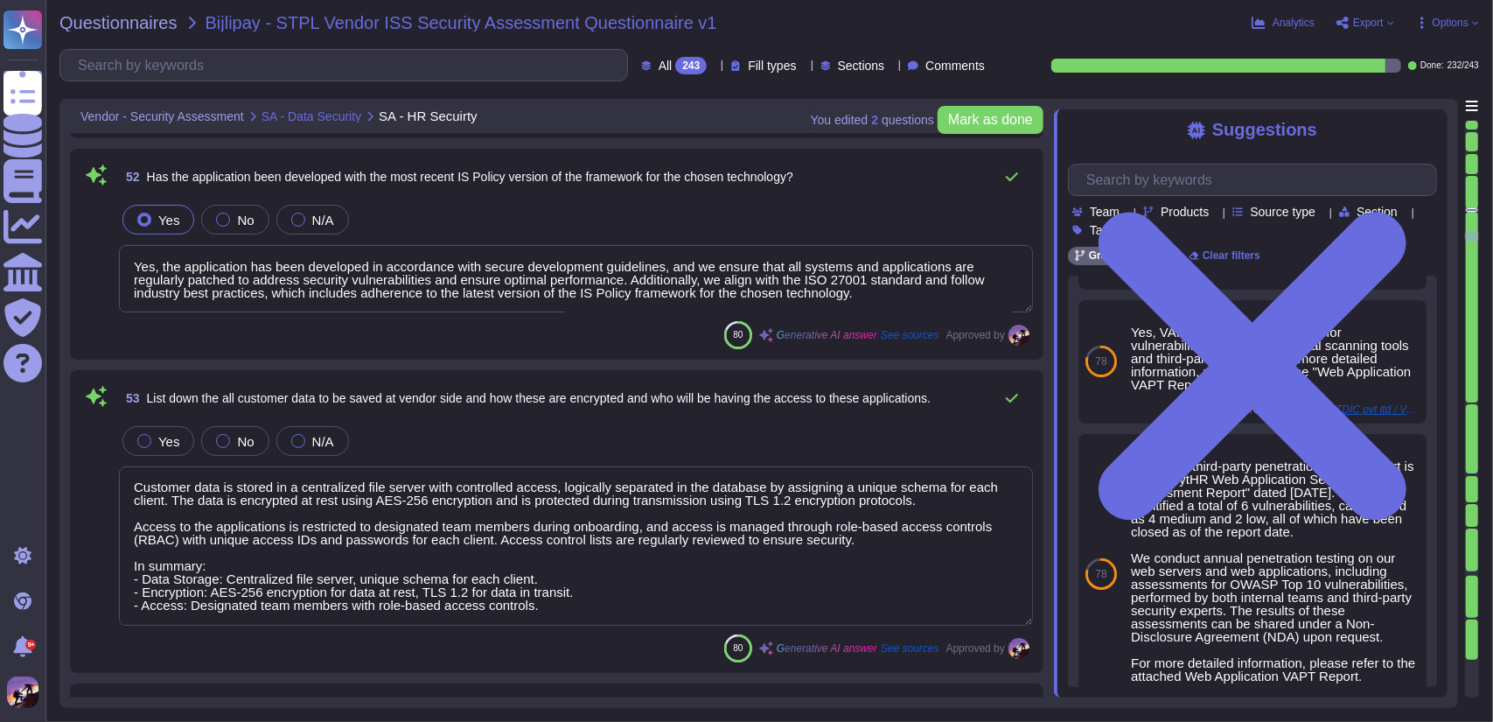
click at [1335, 18] on div "Analytics Export Options" at bounding box center [1292, 22] width 374 height 17
click at [1386, 18] on span "Export" at bounding box center [1365, 23] width 59 height 14
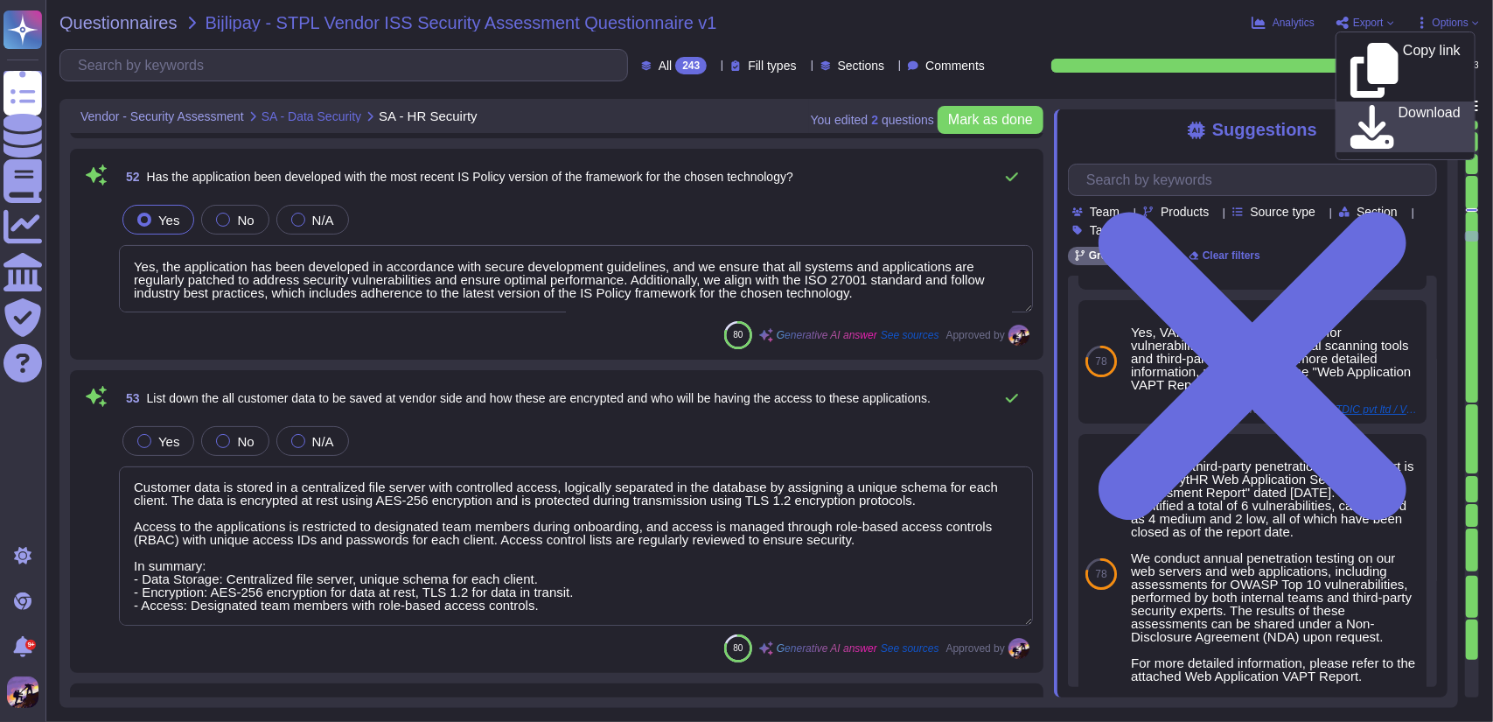
click at [1399, 106] on p "Download" at bounding box center [1430, 127] width 62 height 43
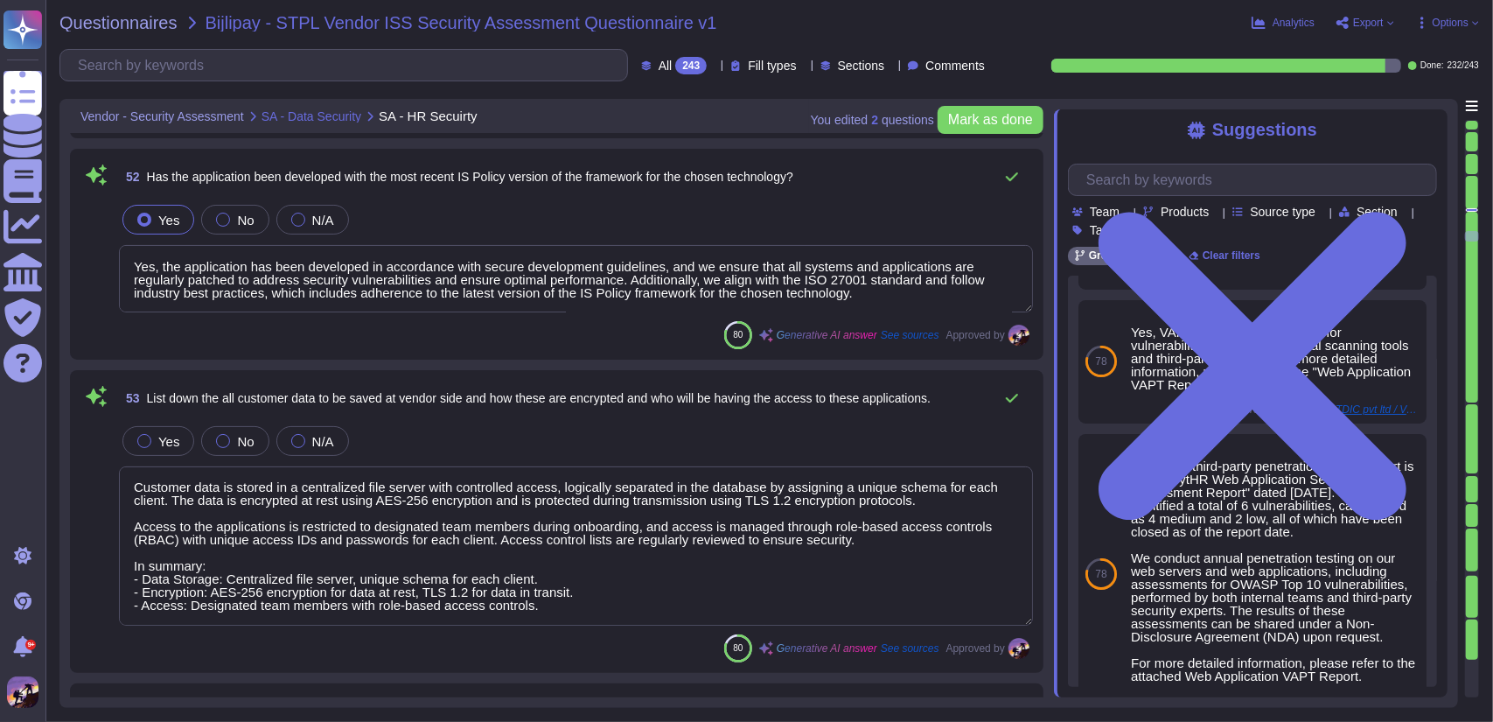
click at [1363, 31] on div "Analytics Export Copy link Download Options" at bounding box center [1292, 22] width 374 height 17
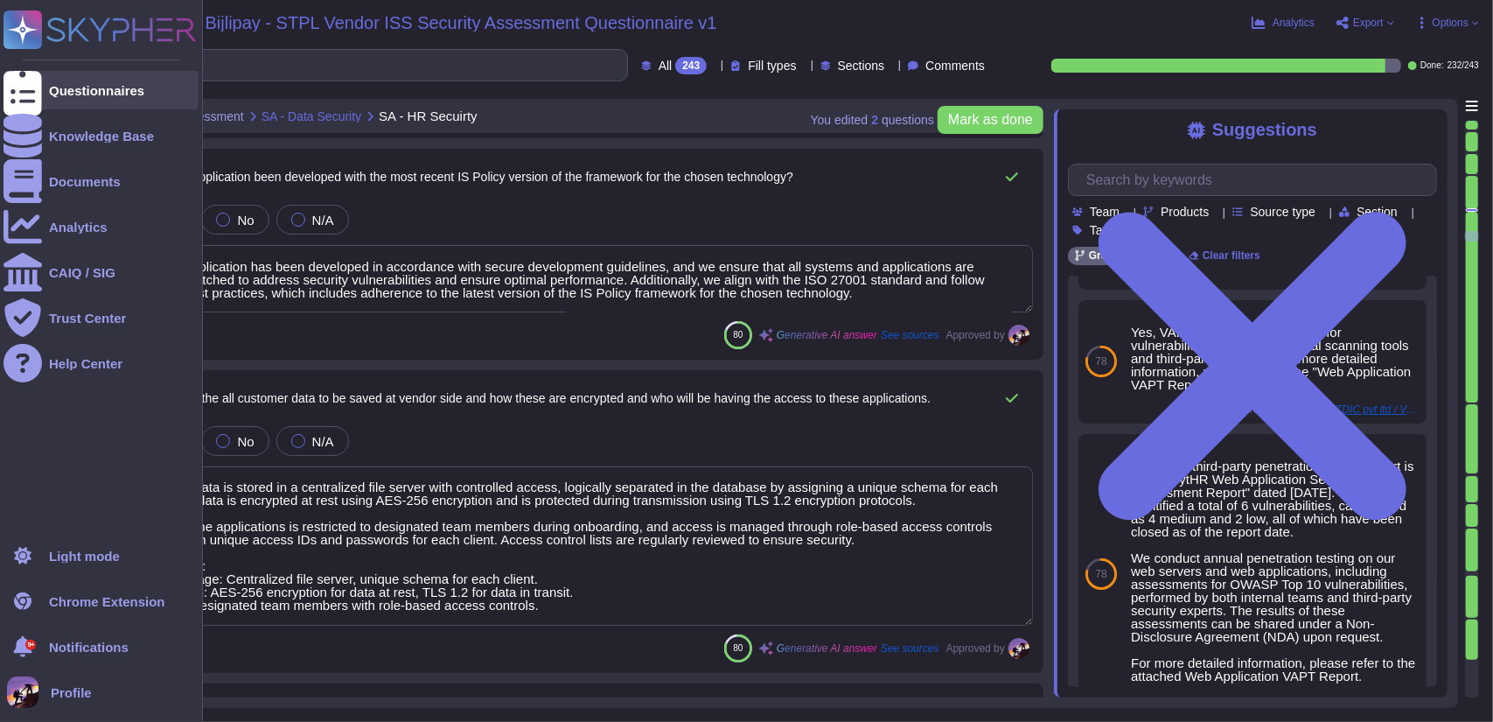
click at [21, 90] on icon at bounding box center [22, 91] width 38 height 52
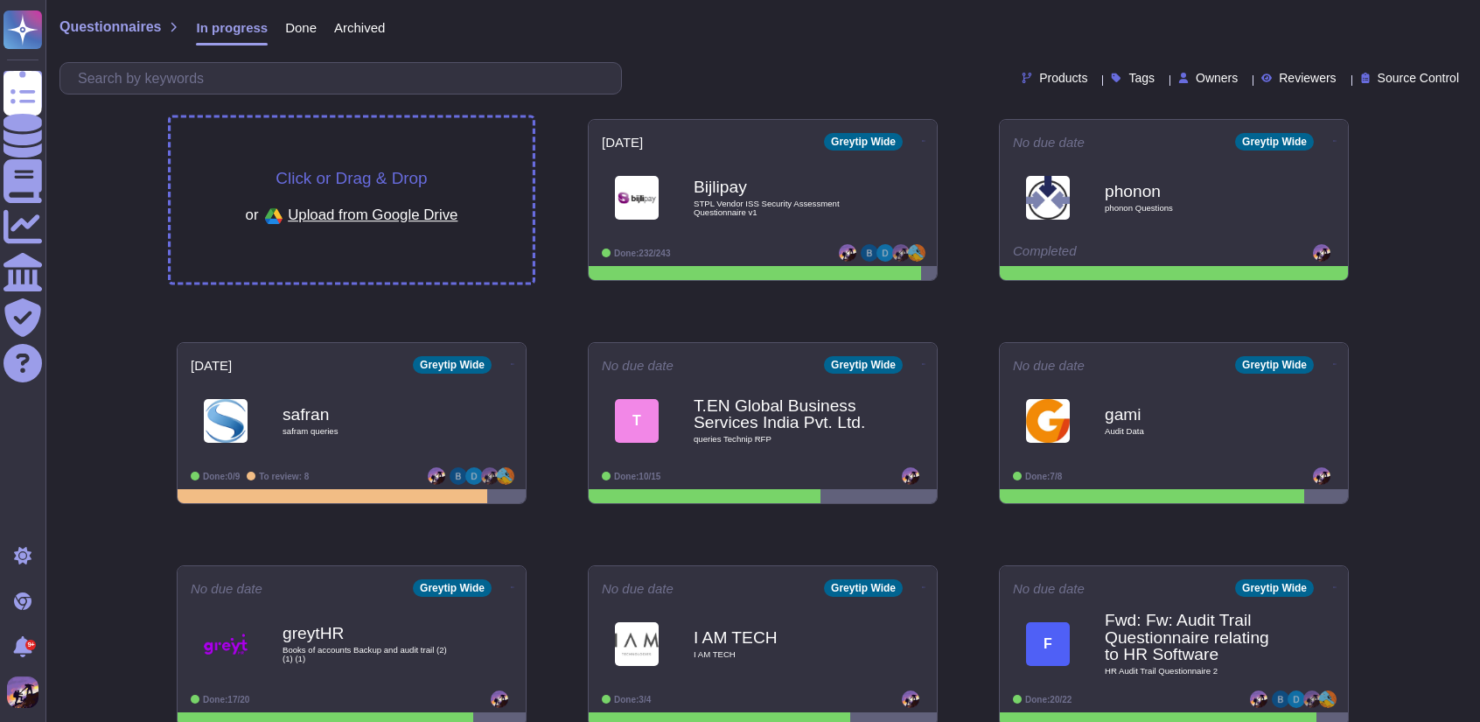
click at [269, 159] on div "Click or Drag & Drop or Upload from Google Drive" at bounding box center [352, 200] width 362 height 164
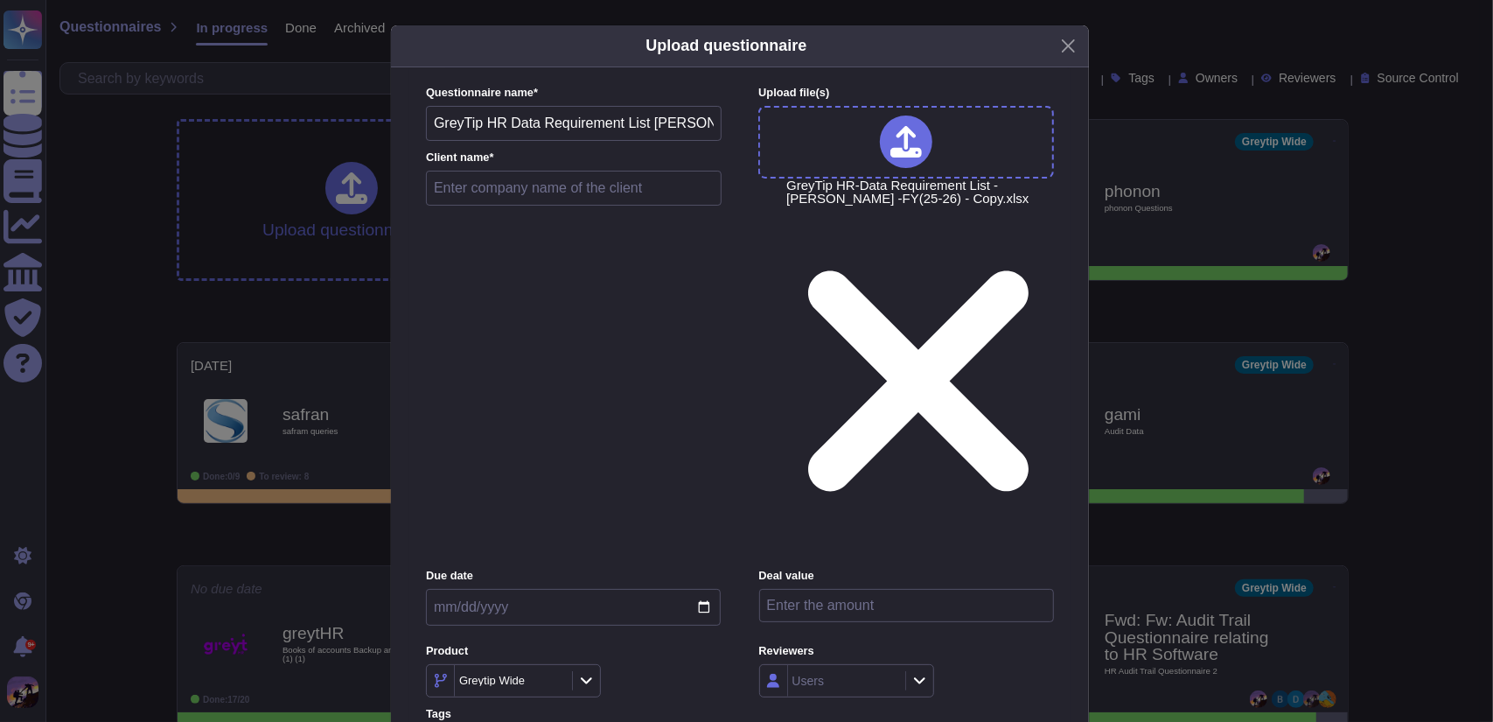
click at [604, 206] on input "text" at bounding box center [574, 188] width 296 height 35
type input "[PERSON_NAME]"
click at [711, 589] on input "date" at bounding box center [573, 607] width 295 height 37
type input "[DATE]"
click at [927, 671] on div at bounding box center [919, 680] width 28 height 19
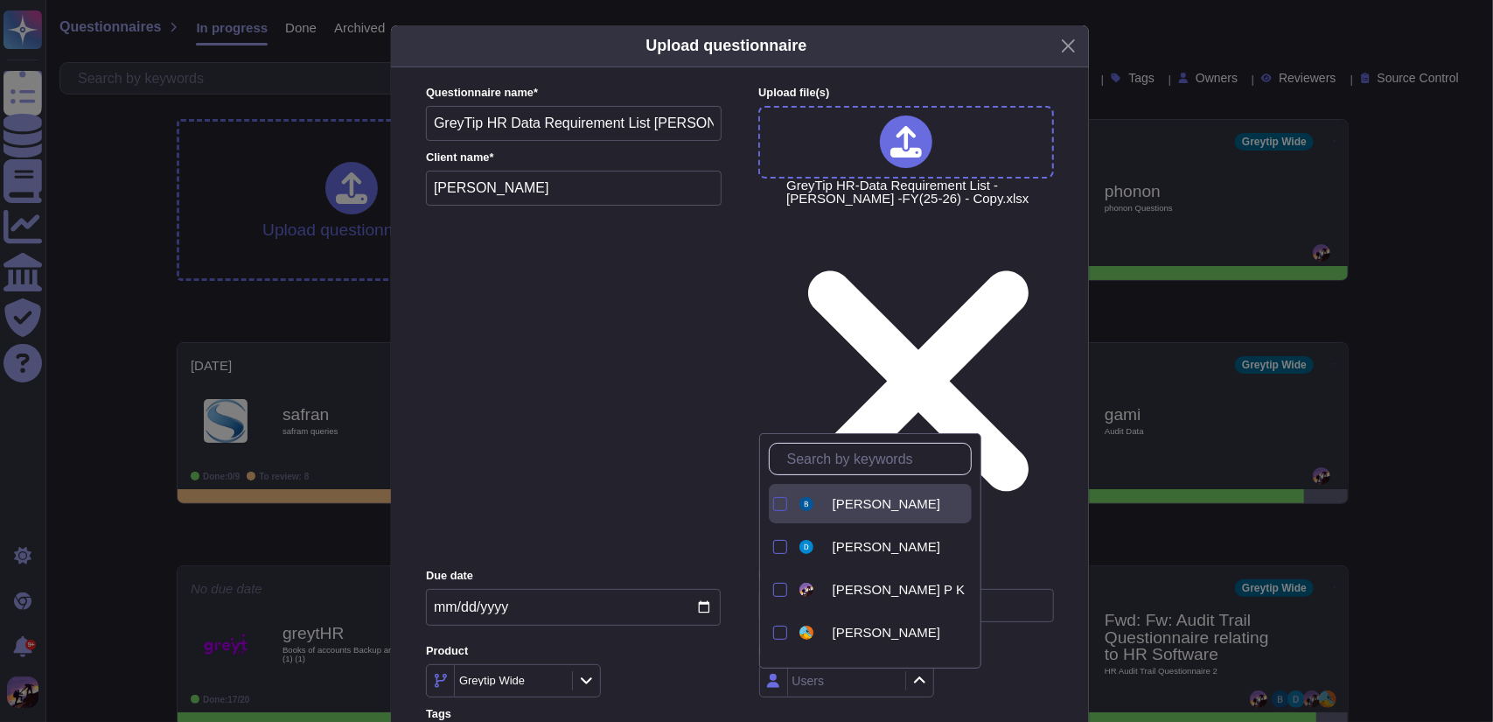
click at [780, 508] on div at bounding box center [780, 504] width 14 height 14
click at [775, 584] on div at bounding box center [780, 590] width 14 height 14
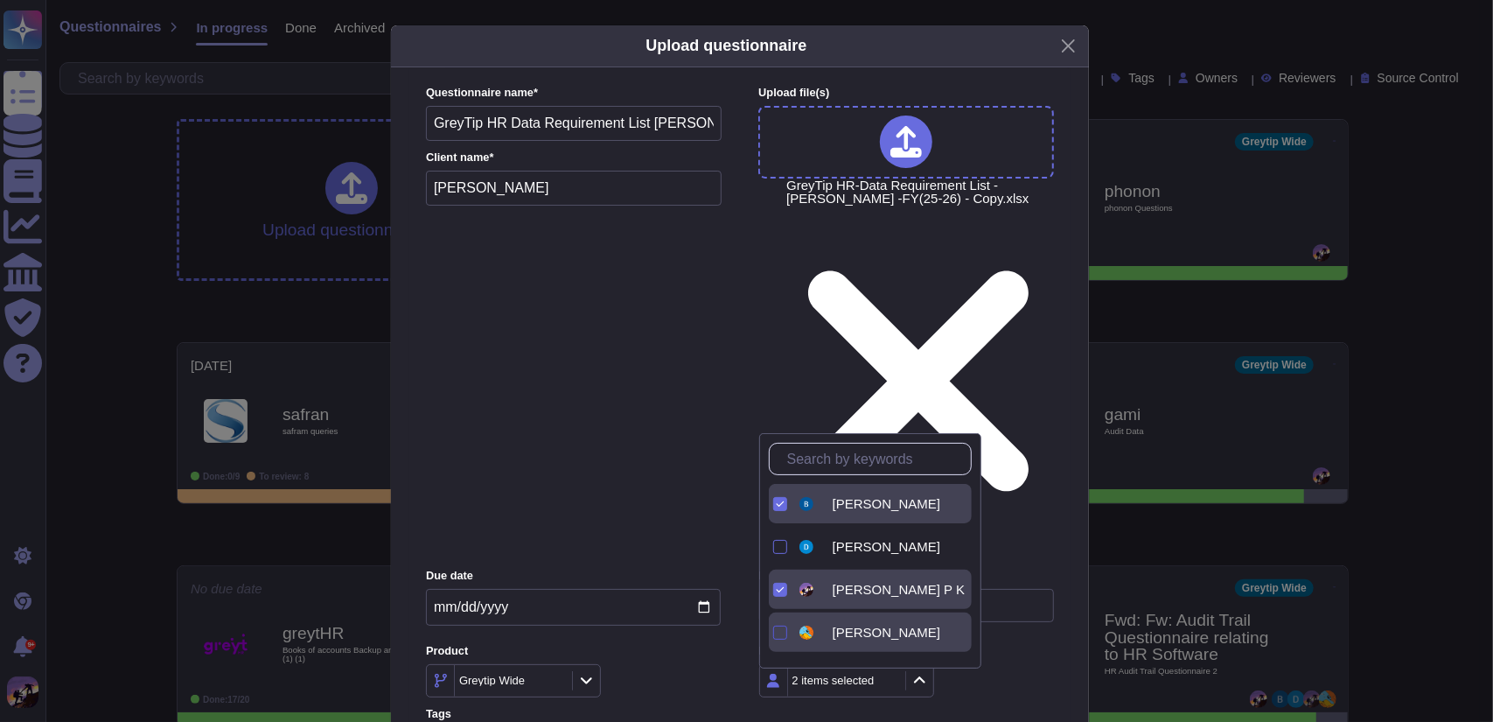
click at [786, 633] on div at bounding box center [780, 633] width 14 height 14
click at [779, 549] on div at bounding box center [780, 547] width 14 height 14
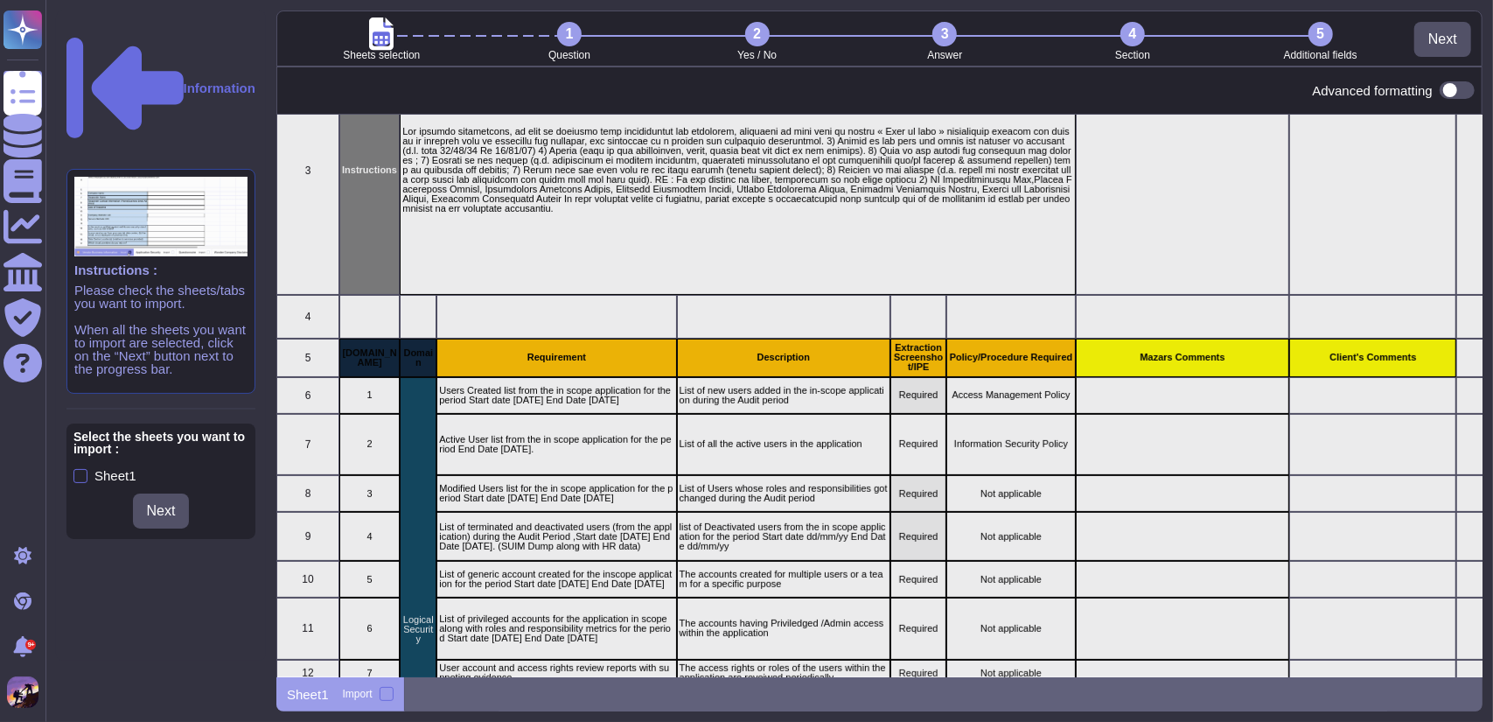
scroll to position [272, 0]
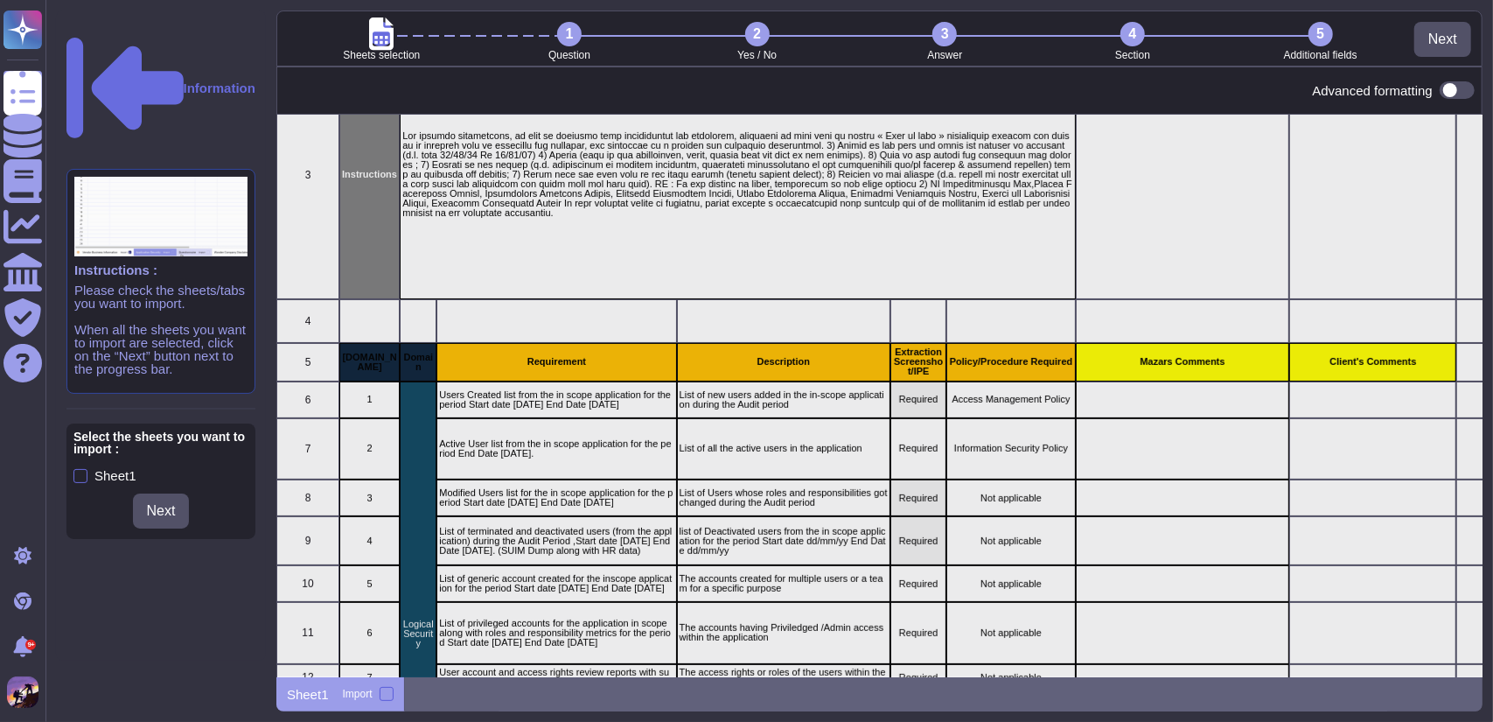
click at [387, 692] on div at bounding box center [387, 694] width 14 height 14
click at [0, 0] on input "Import" at bounding box center [0, 0] width 0 height 0
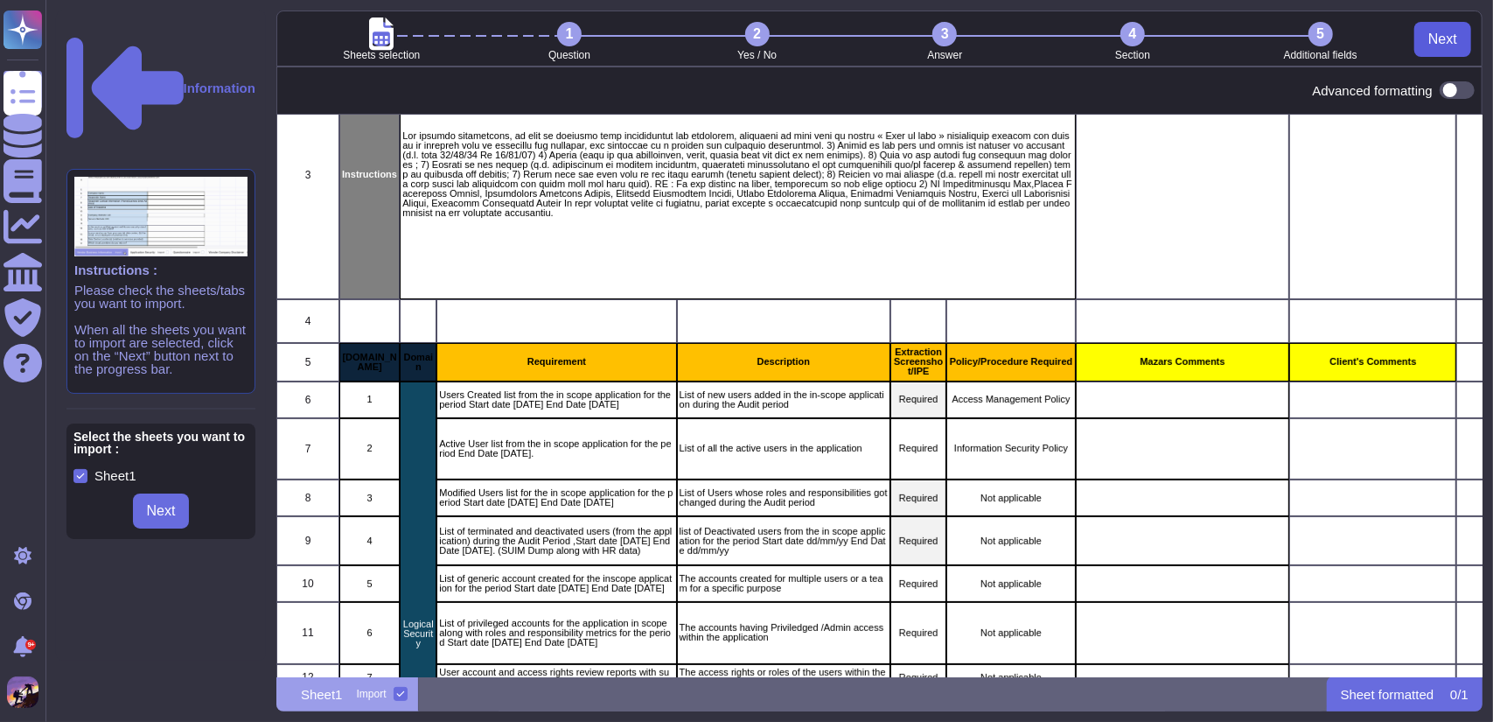
click at [1434, 54] on button "Next" at bounding box center [1443, 39] width 57 height 35
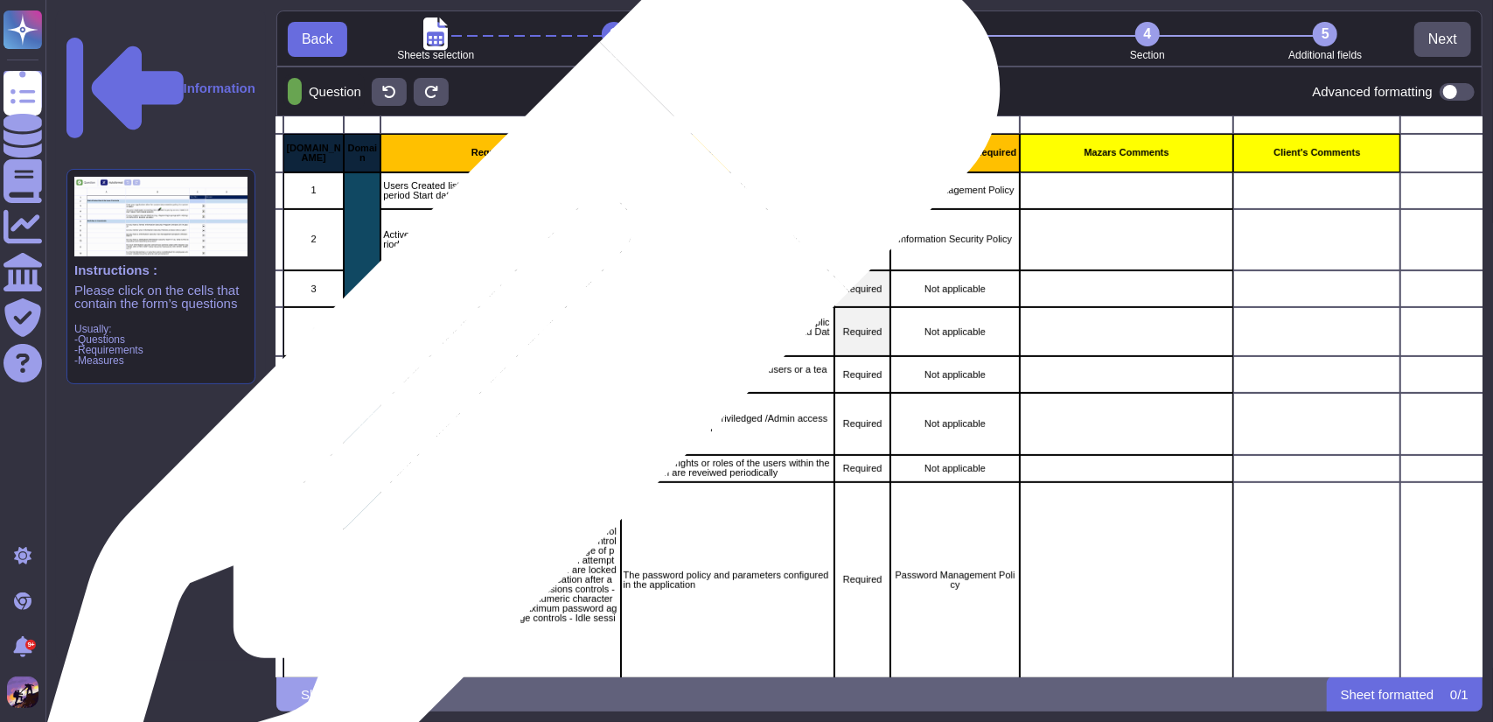
scroll to position [483, 55]
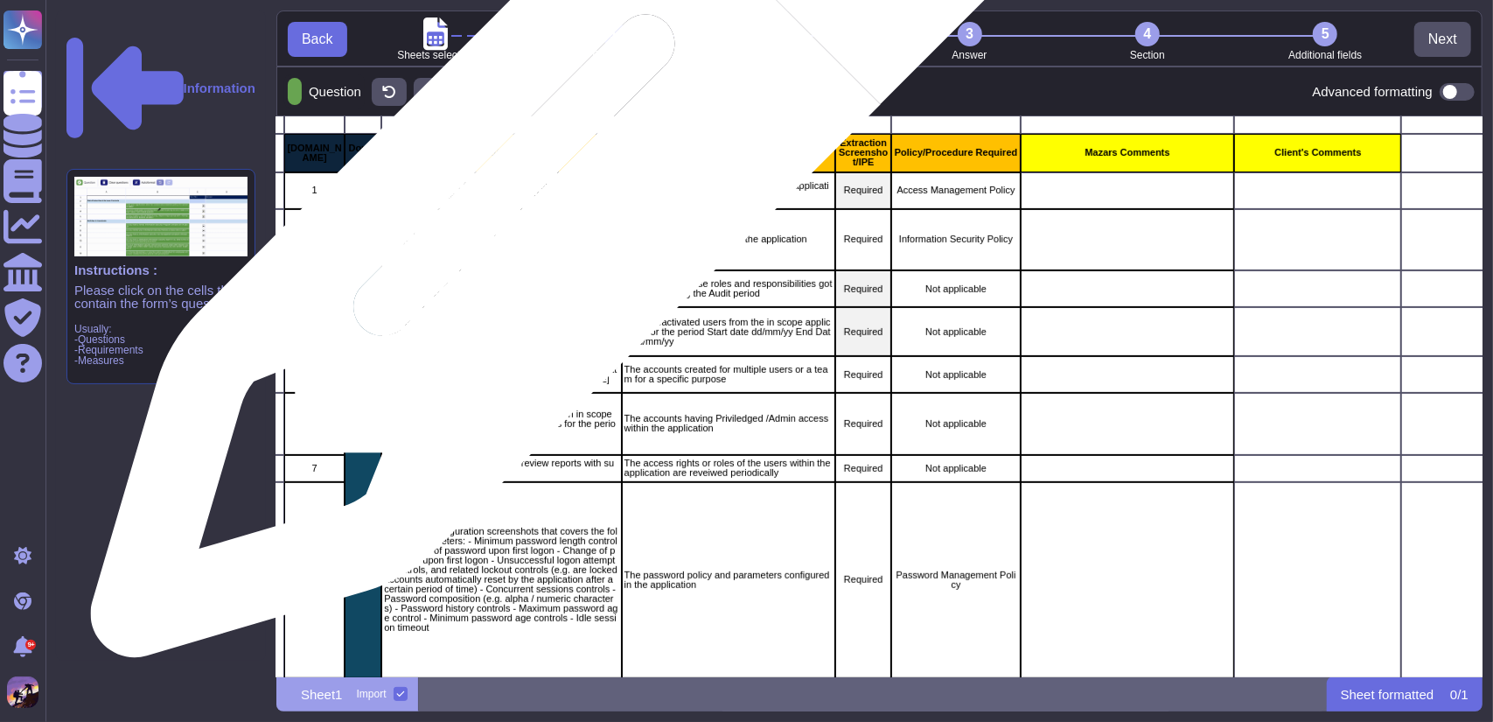
click at [551, 199] on p "Users Created list from the in scope application for the period Start date [DAT…" at bounding box center [501, 190] width 234 height 19
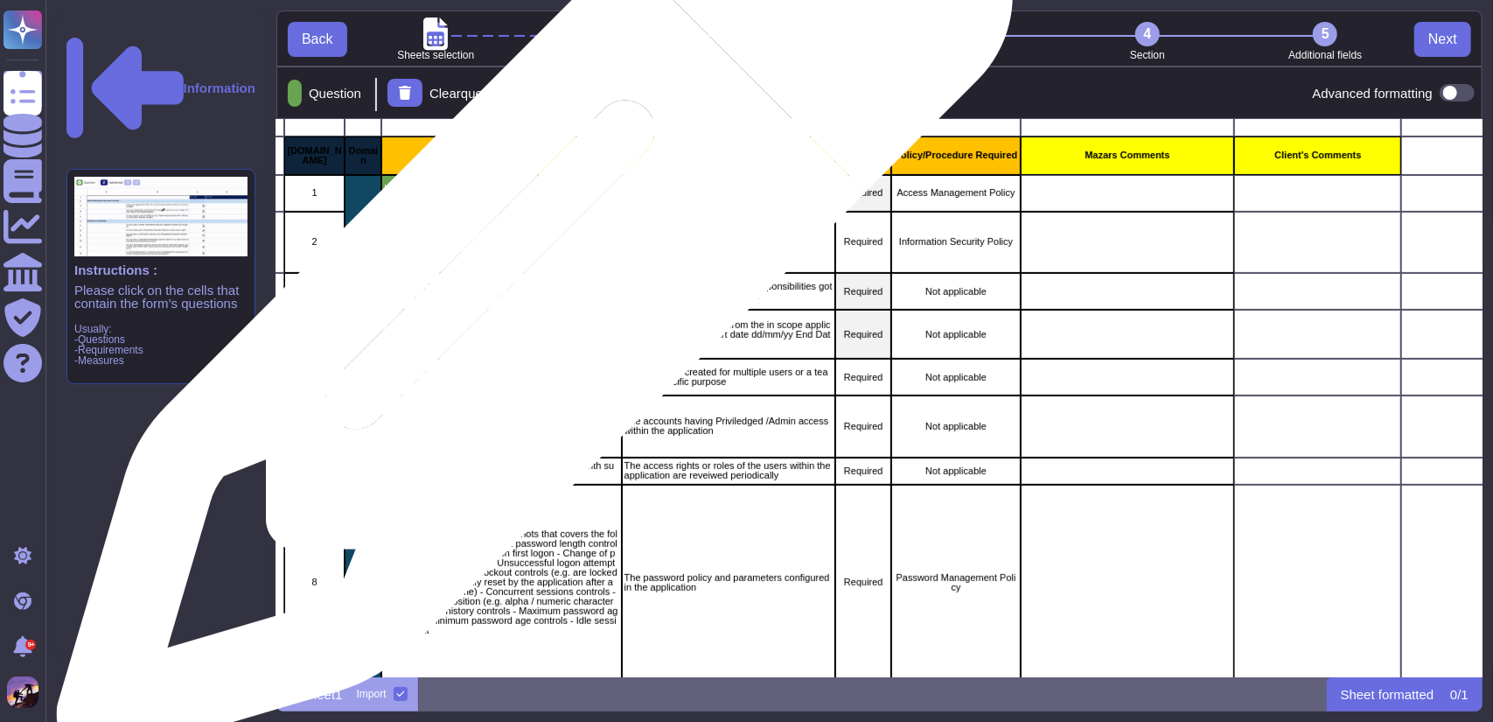
click at [528, 290] on p "Modified Users list for the in scope application for the period Start date [DAT…" at bounding box center [501, 291] width 234 height 19
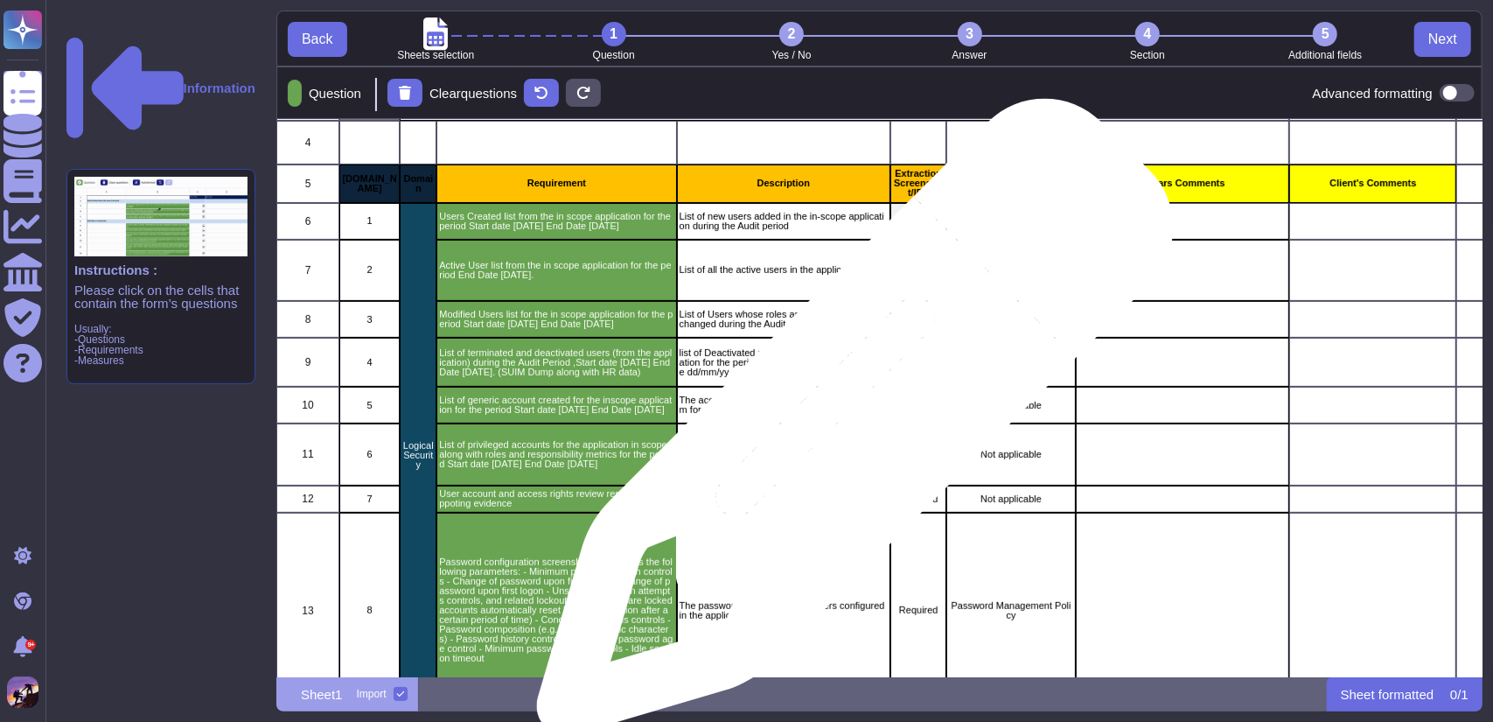
scroll to position [451, 0]
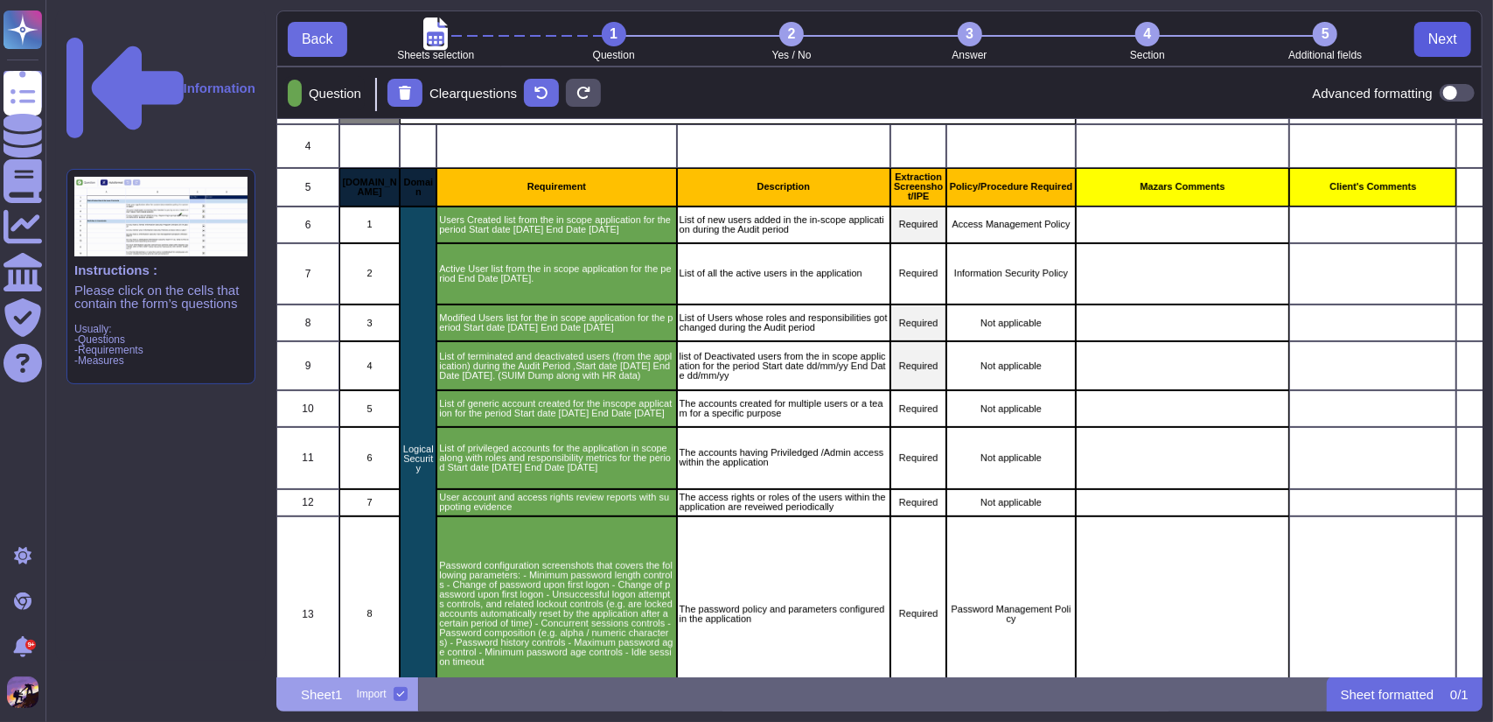
click at [1440, 40] on span "Next" at bounding box center [1443, 39] width 29 height 14
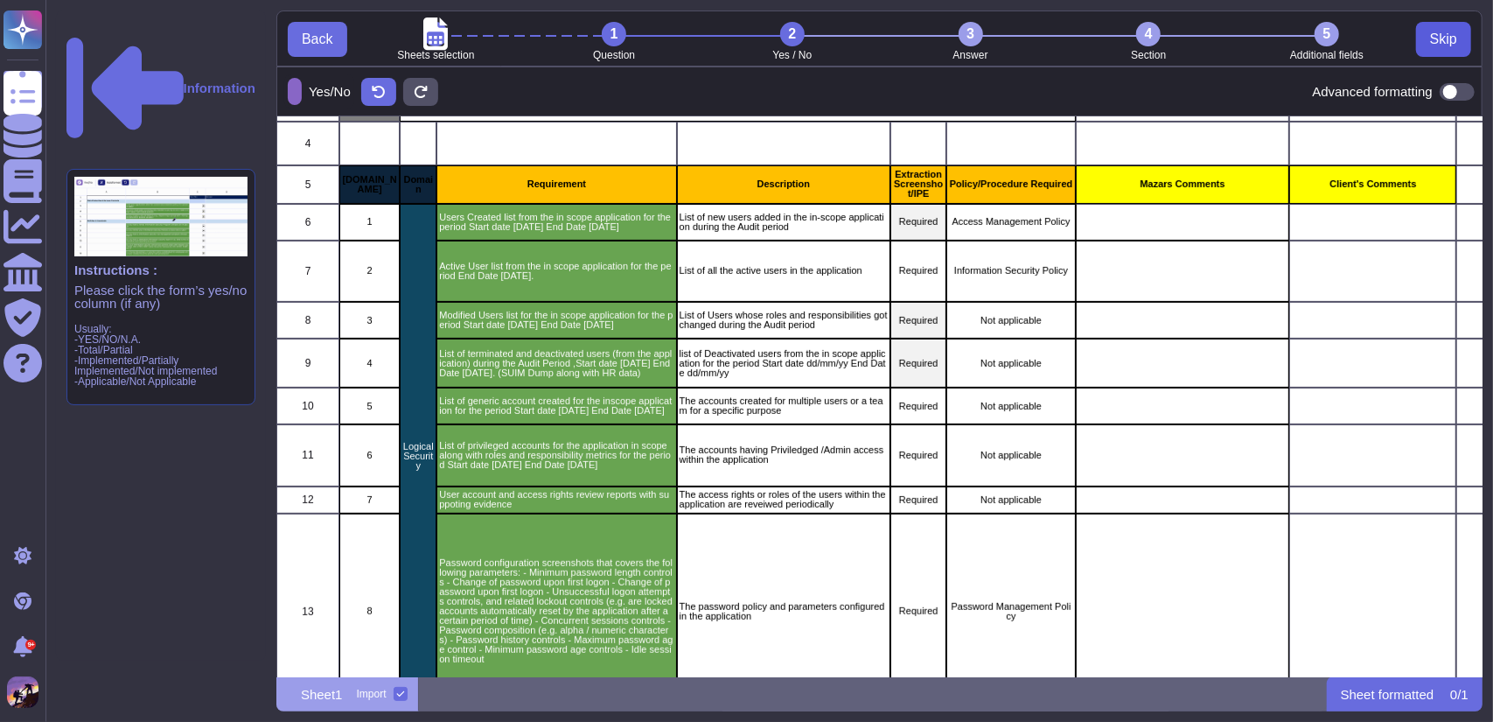
scroll to position [547, 1193]
click at [1452, 88] on span at bounding box center [1457, 91] width 35 height 17
click at [1433, 92] on input "checkbox" at bounding box center [1433, 92] width 0 height 0
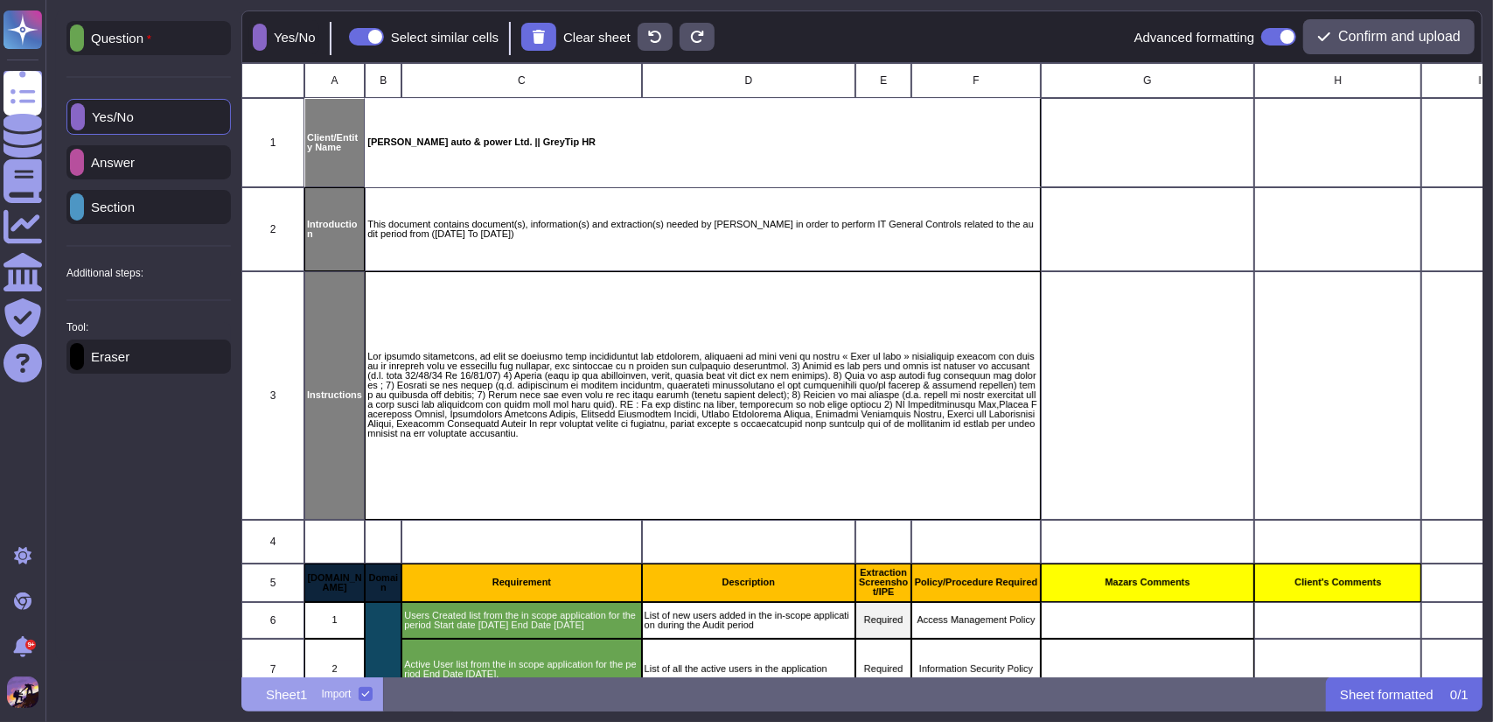
scroll to position [600, 1228]
click at [154, 153] on div "Answer" at bounding box center [148, 162] width 164 height 34
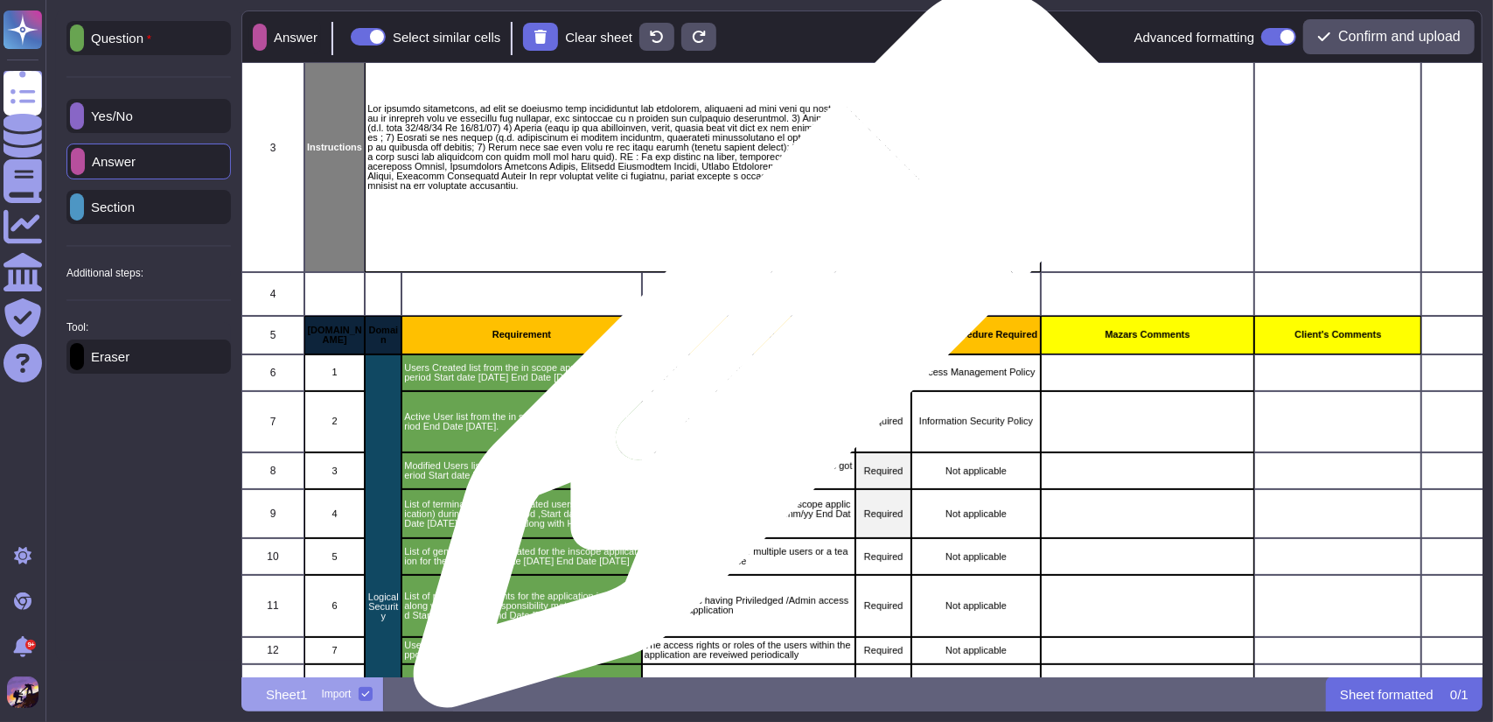
scroll to position [248, 0]
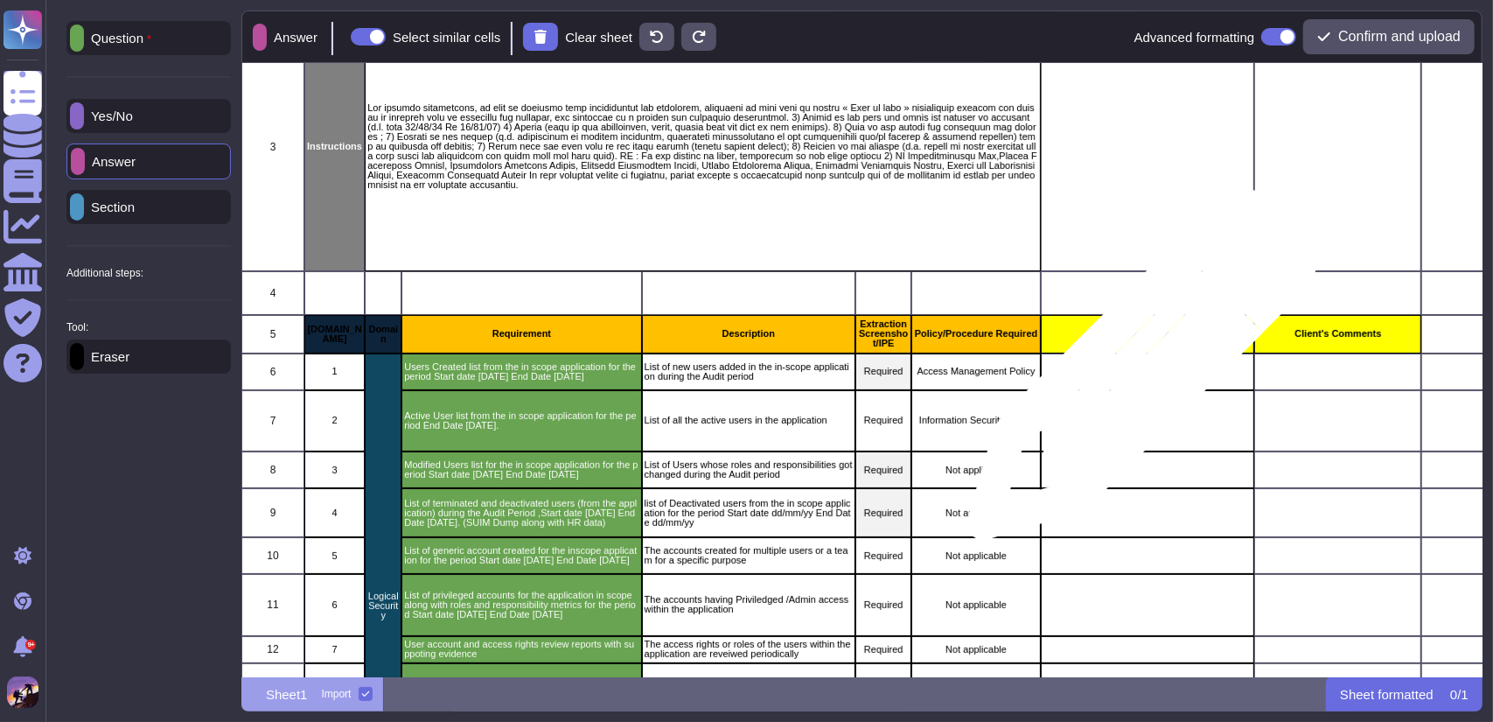
click at [1136, 374] on div "grid" at bounding box center [1148, 371] width 214 height 37
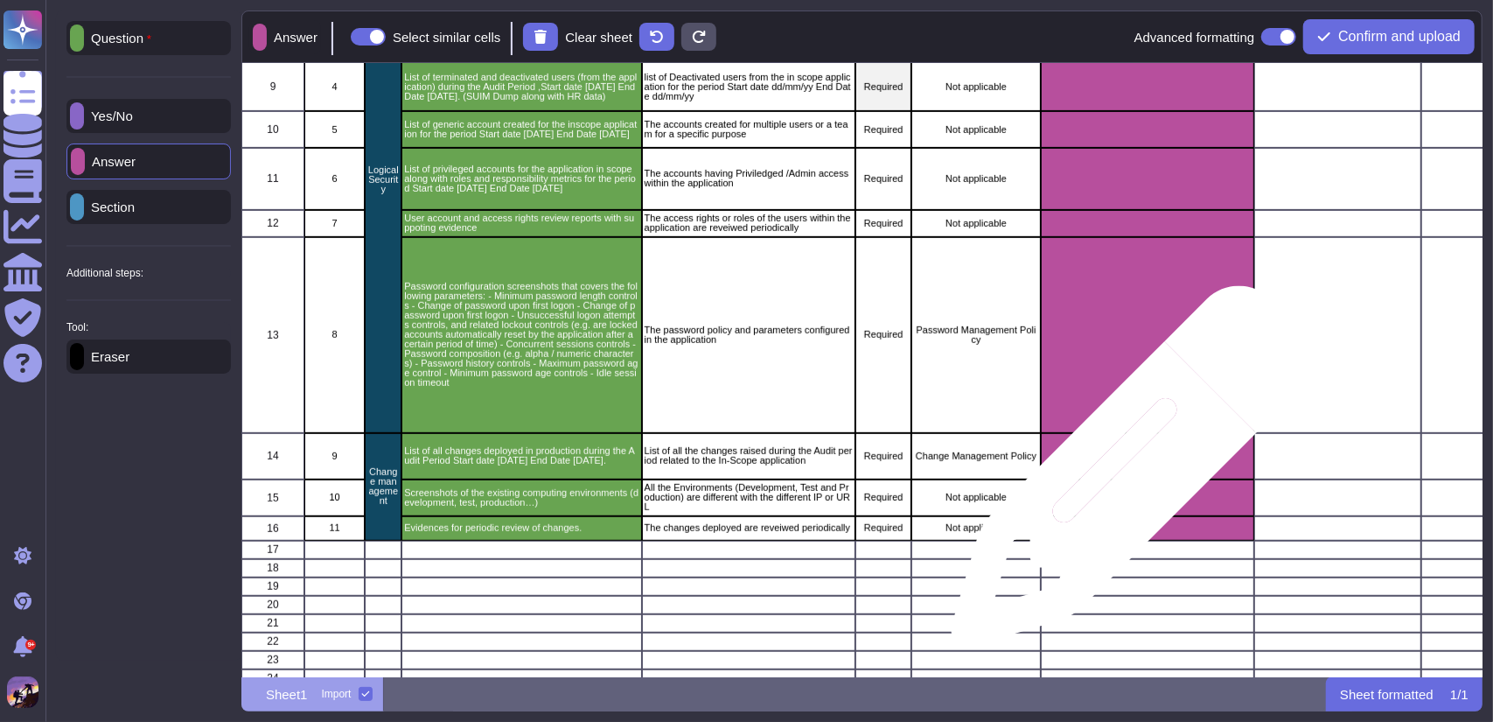
scroll to position [676, 0]
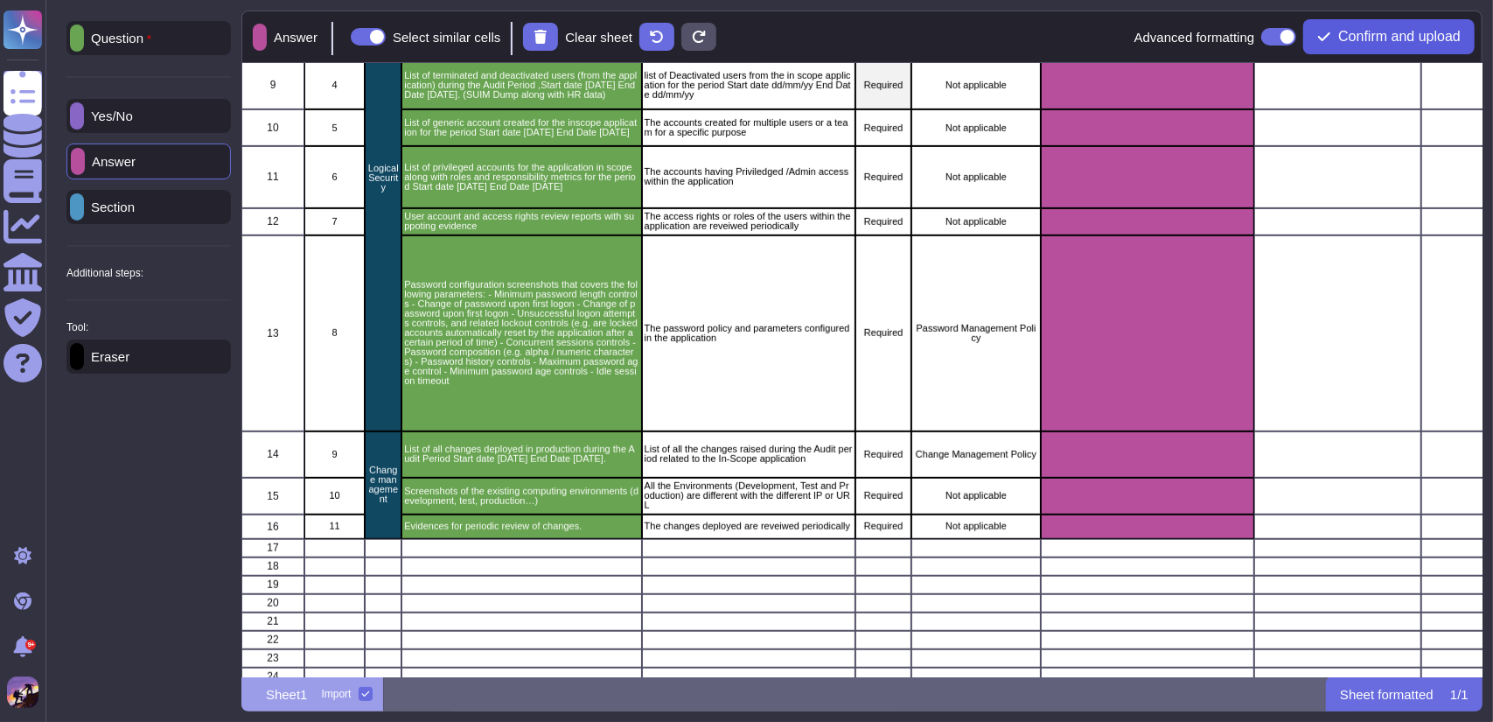
click at [1366, 37] on span "Confirm and upload" at bounding box center [1400, 37] width 122 height 14
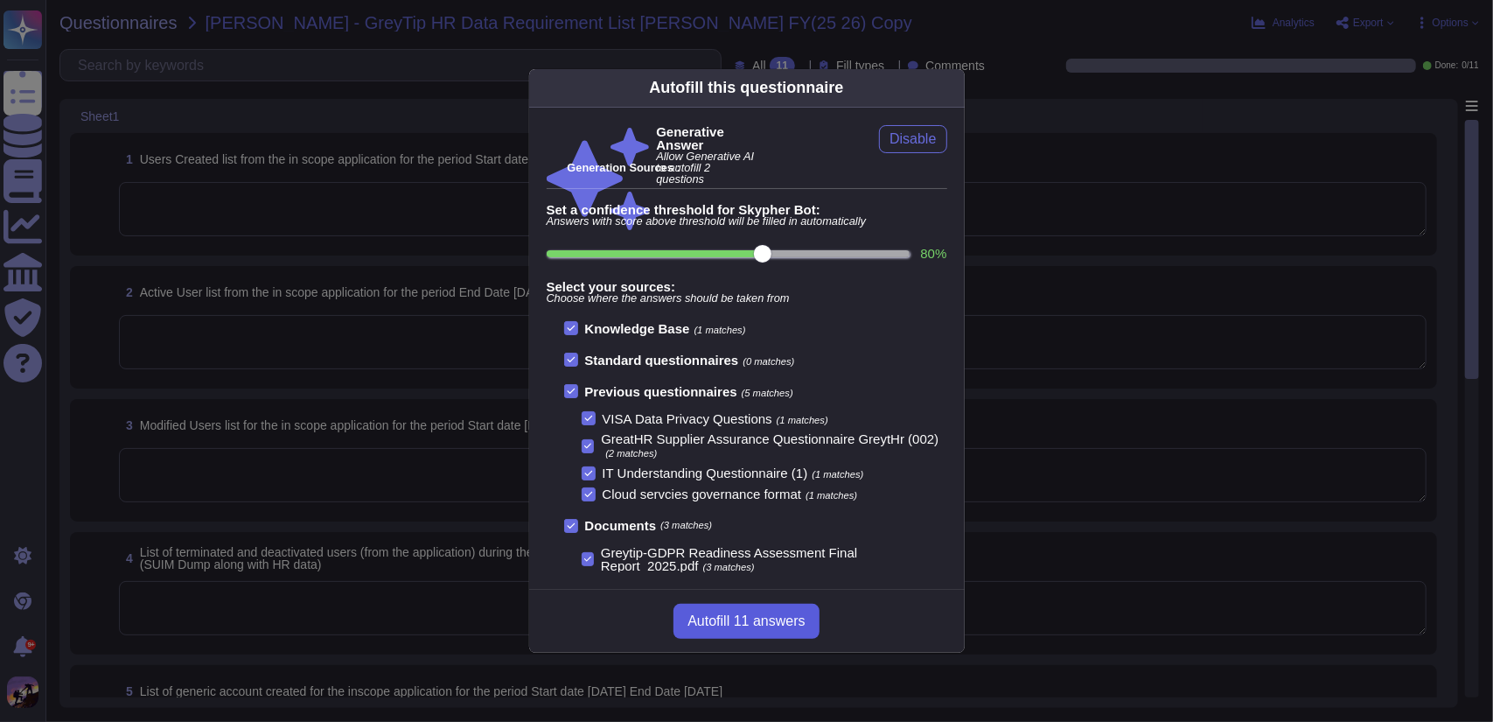
click at [758, 619] on span "Autofill 11 answers" at bounding box center [746, 621] width 117 height 14
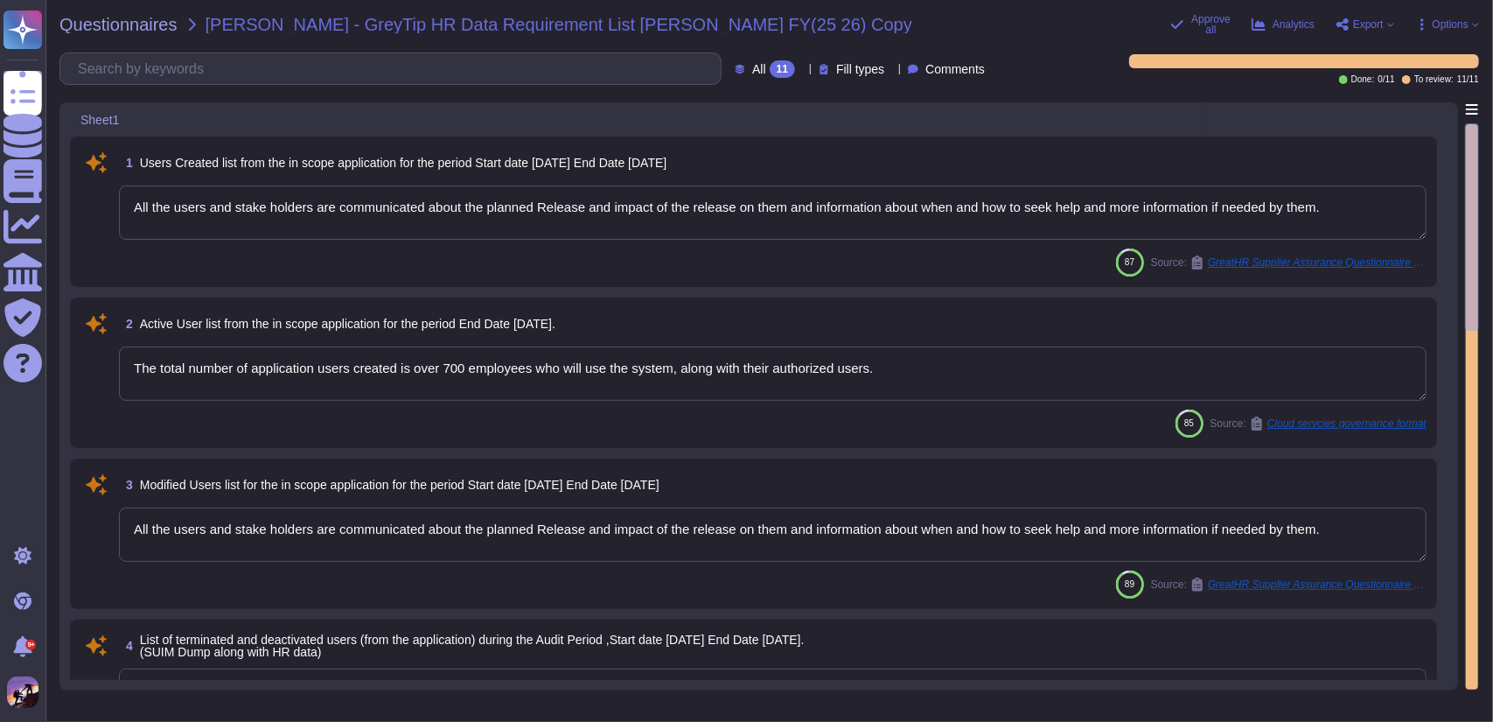
type textarea "All the users and stake holders are communicated about the planned Release and …"
type textarea "The total number of application users created is over 700 employees who will us…"
type textarea "All the users and stake holders are communicated about the planned Release and …"
type textarea "The data [MEDICAL_DATA] process involves several key steps: 1. Data Archival: U…"
type textarea "It shall apply from [DATE]."
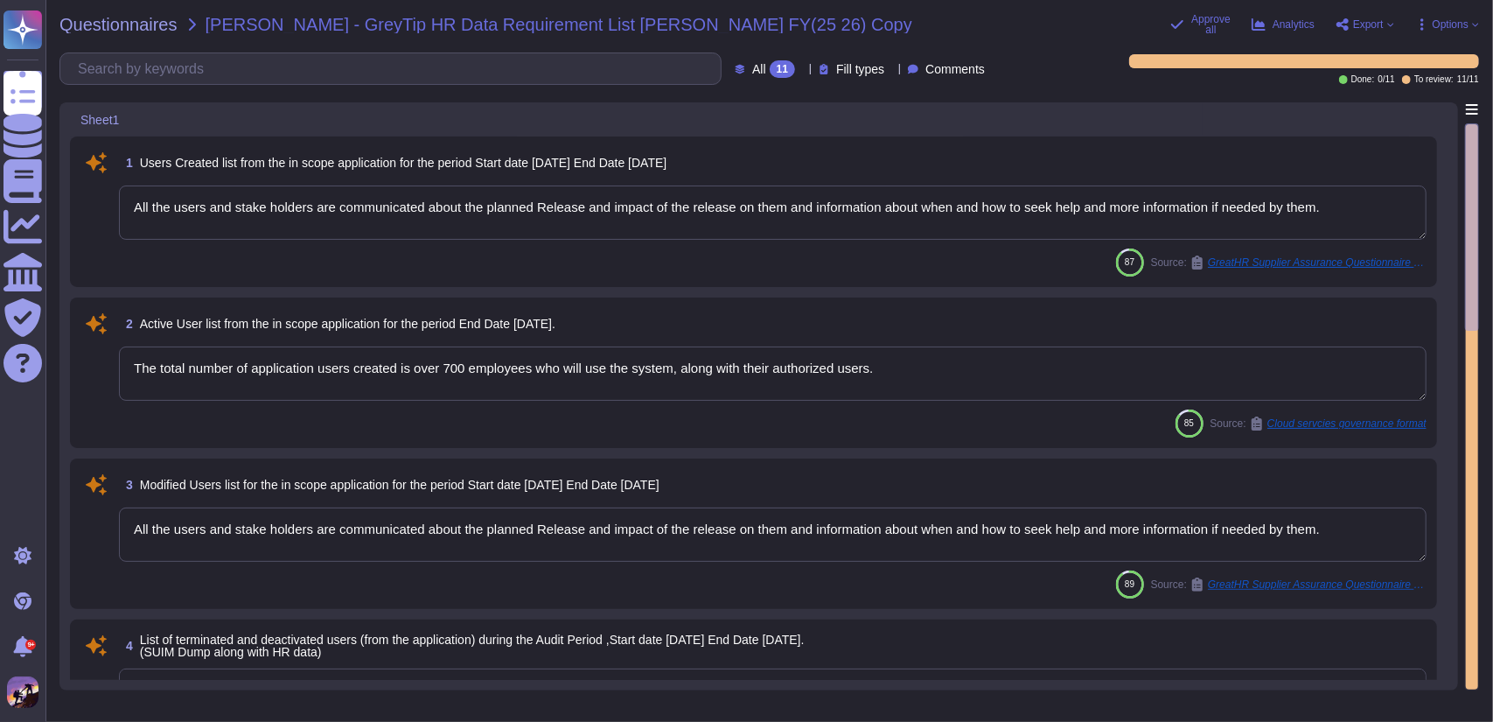
type textarea "It shall apply from [DATE]."
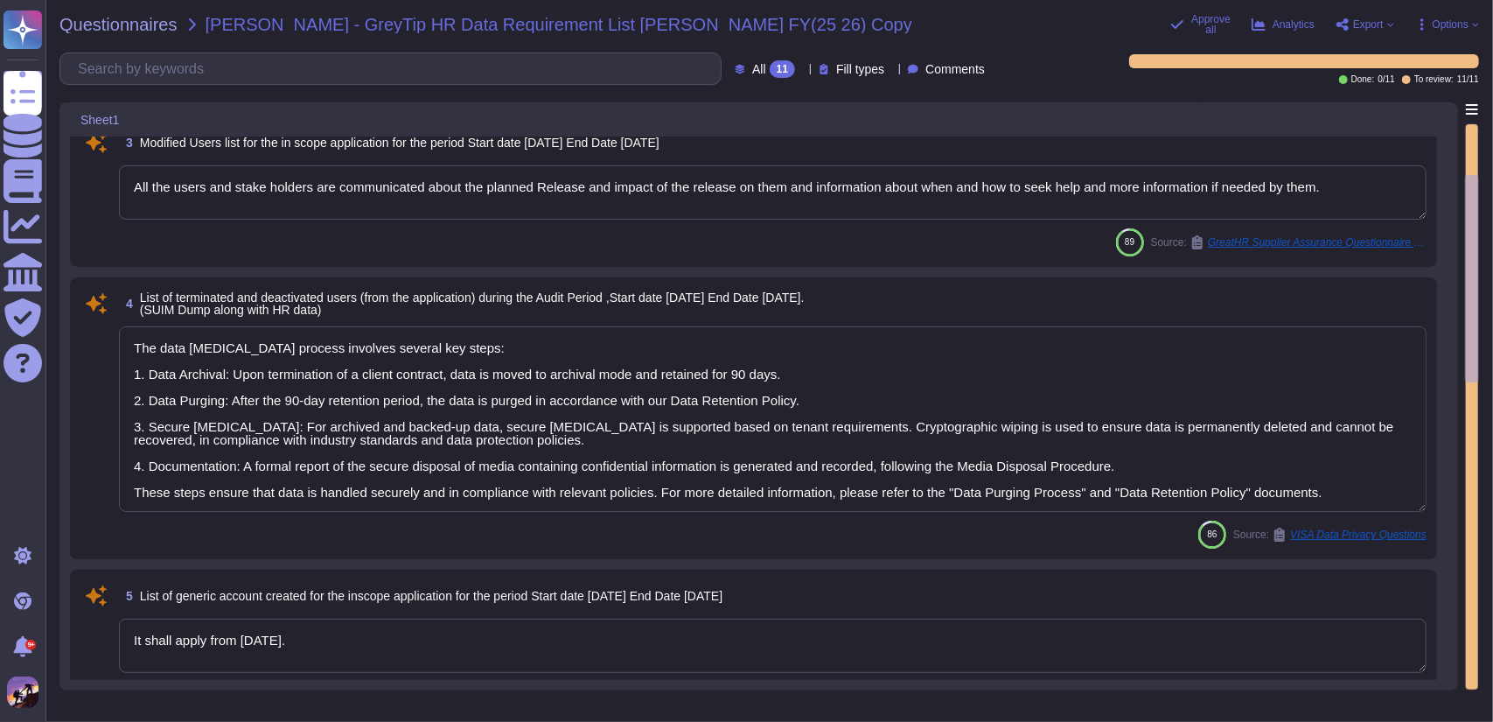
type textarea "The user account and access rights review reports are conducted monthly by the …"
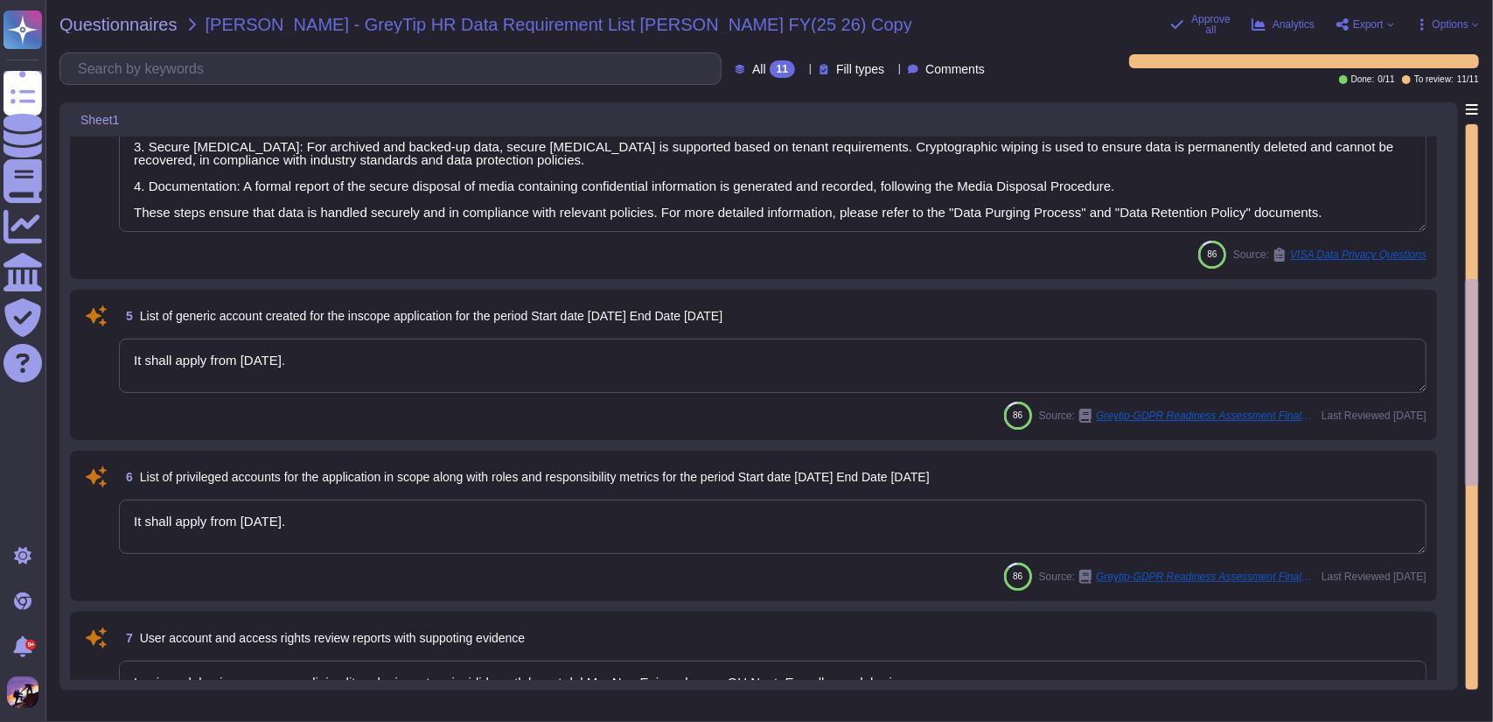
type textarea "Our password controls include the following settings: - Minimum Length: Passwor…"
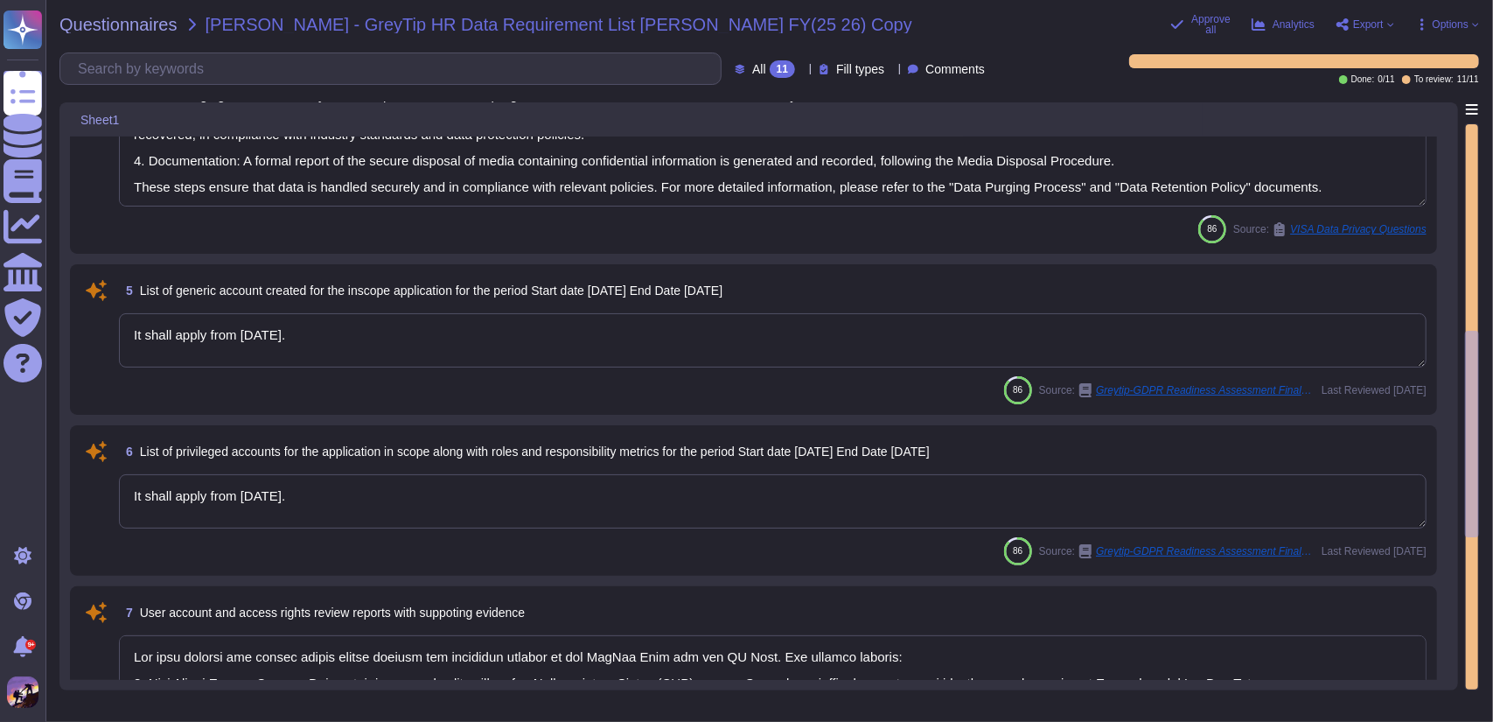
type textarea "It shall apply from [DATE]."
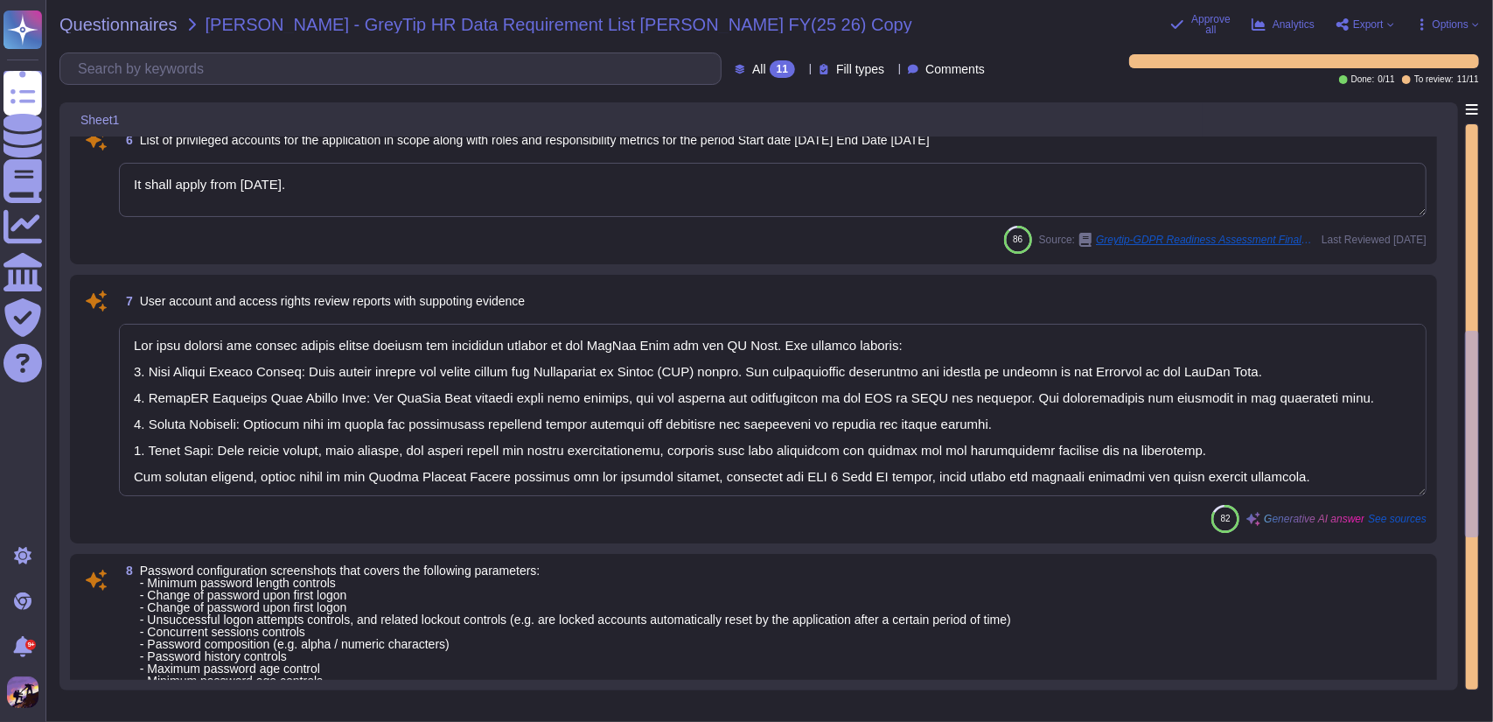
scroll to position [1043, 0]
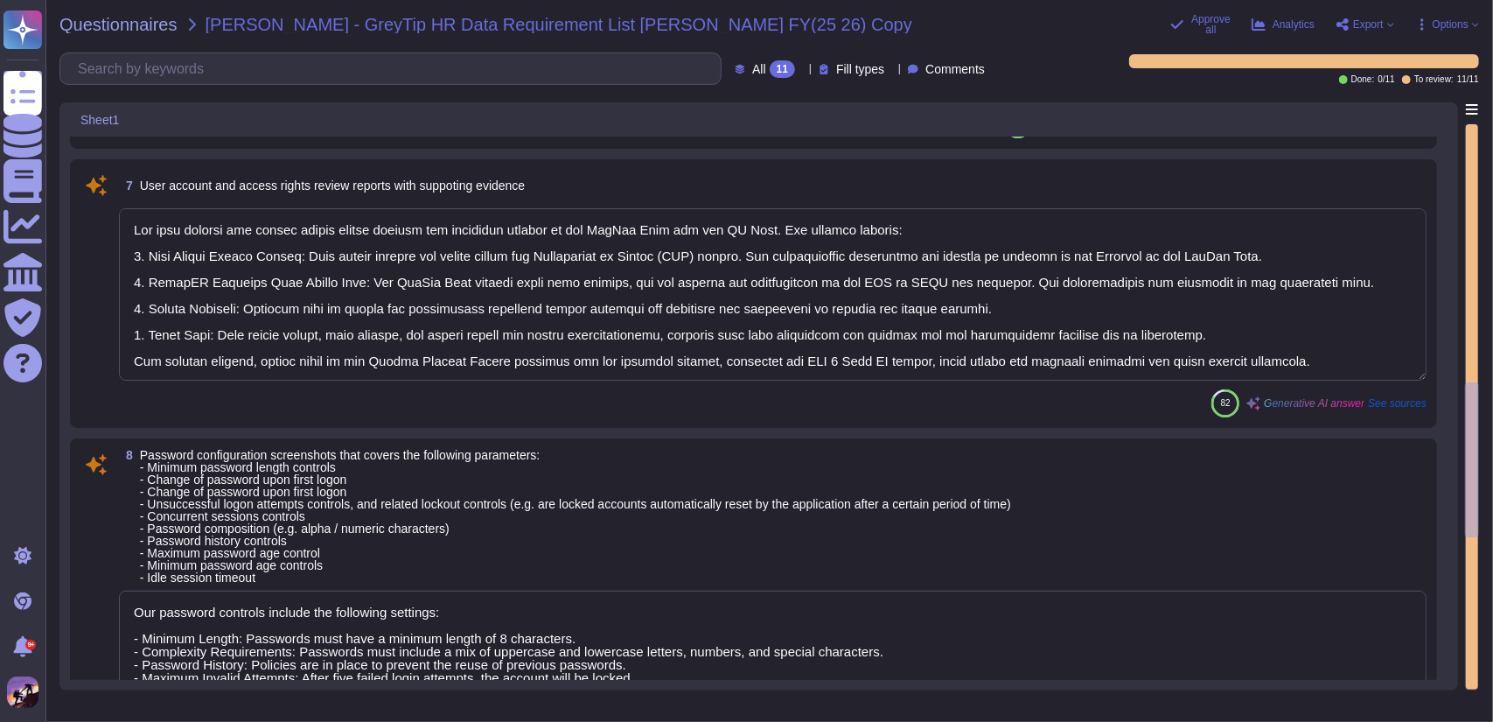
type textarea "For the entire production environment which is based on Ubuntu, we have impleme…"
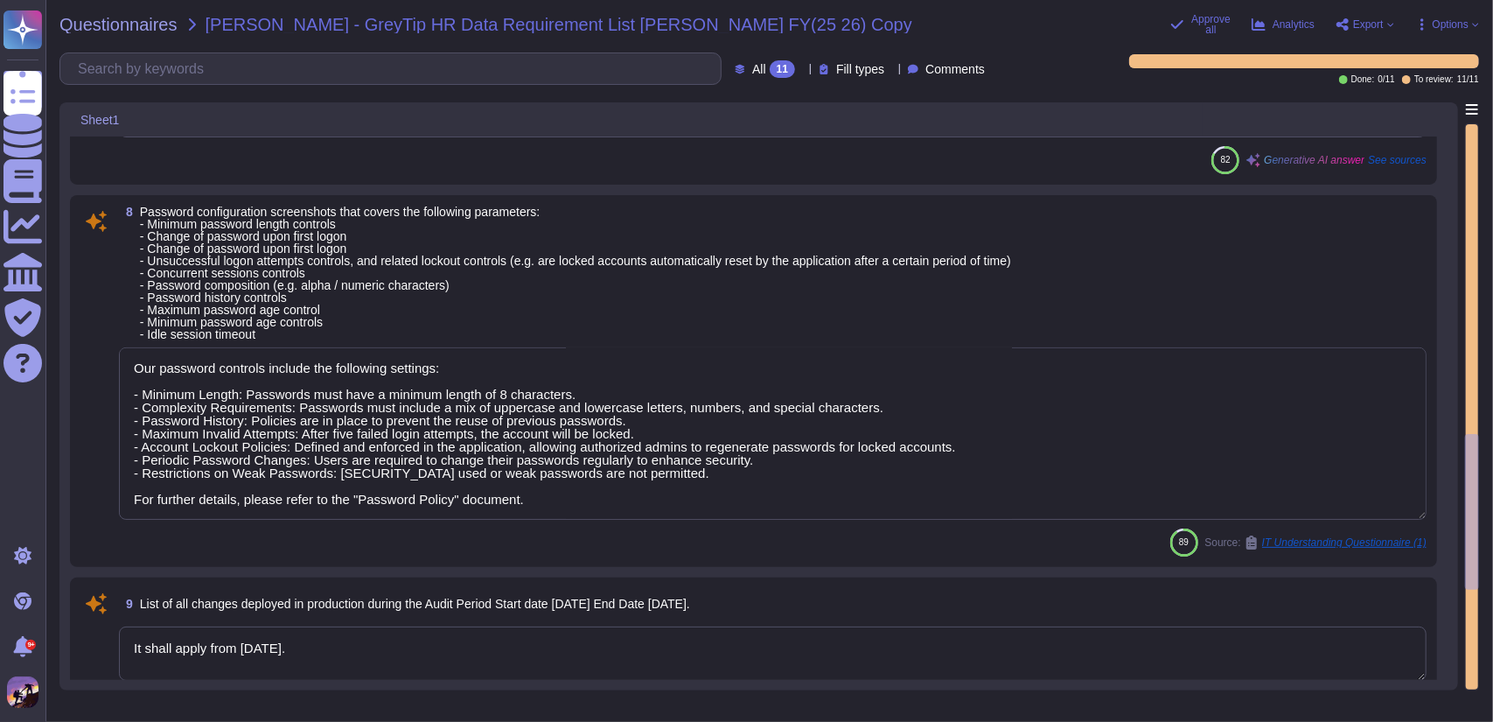
type textarea "- Monthly review is performed by the DevOps Team on the access rights and SOD r…"
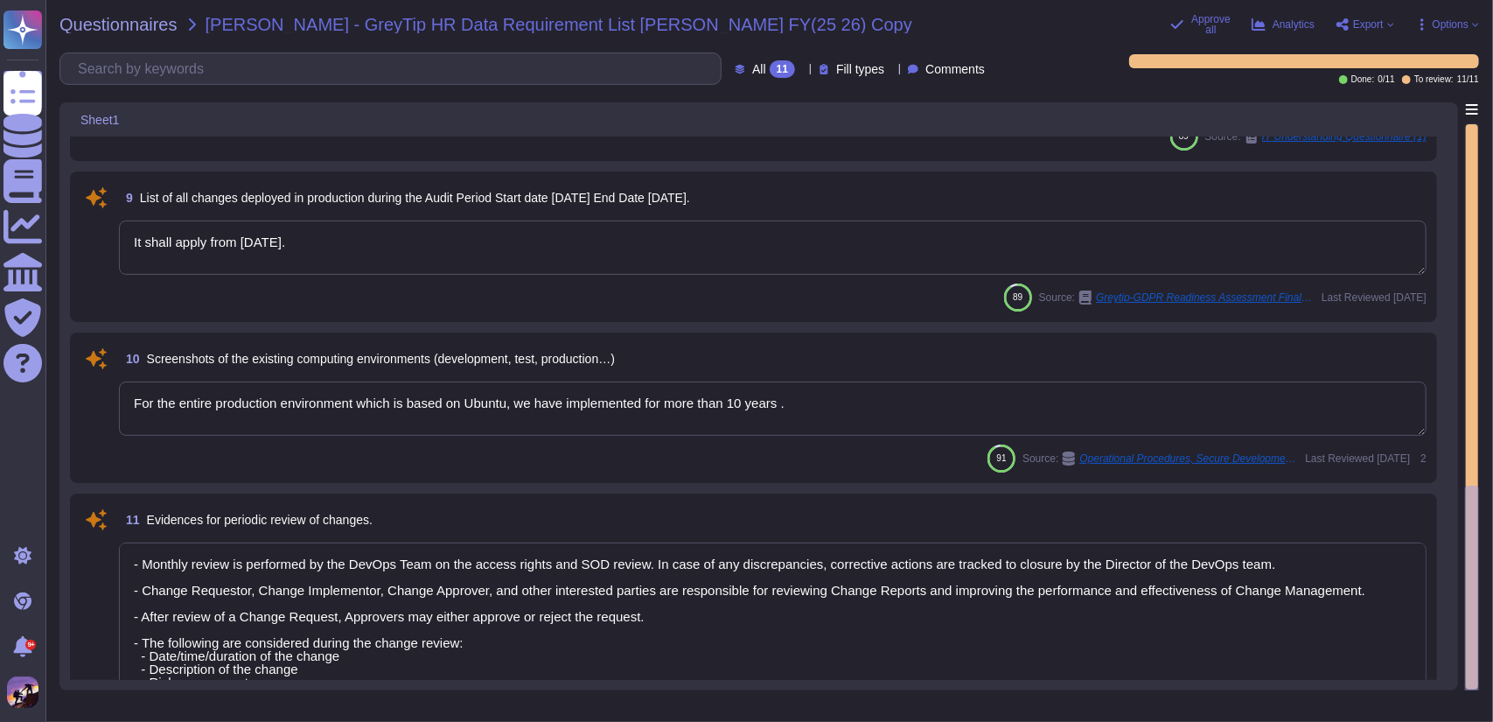
scroll to position [1665, 0]
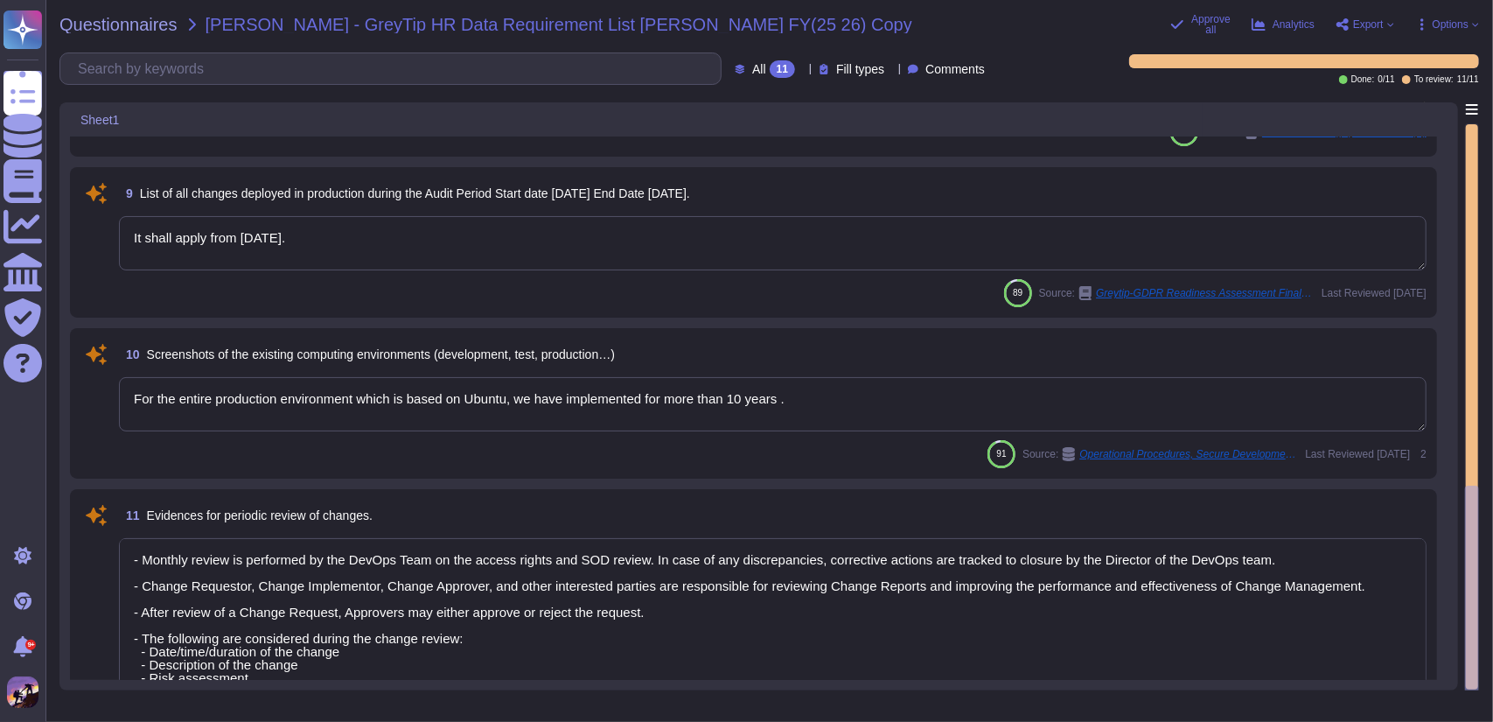
click at [681, 248] on textarea "It shall apply from [DATE]." at bounding box center [773, 243] width 1308 height 54
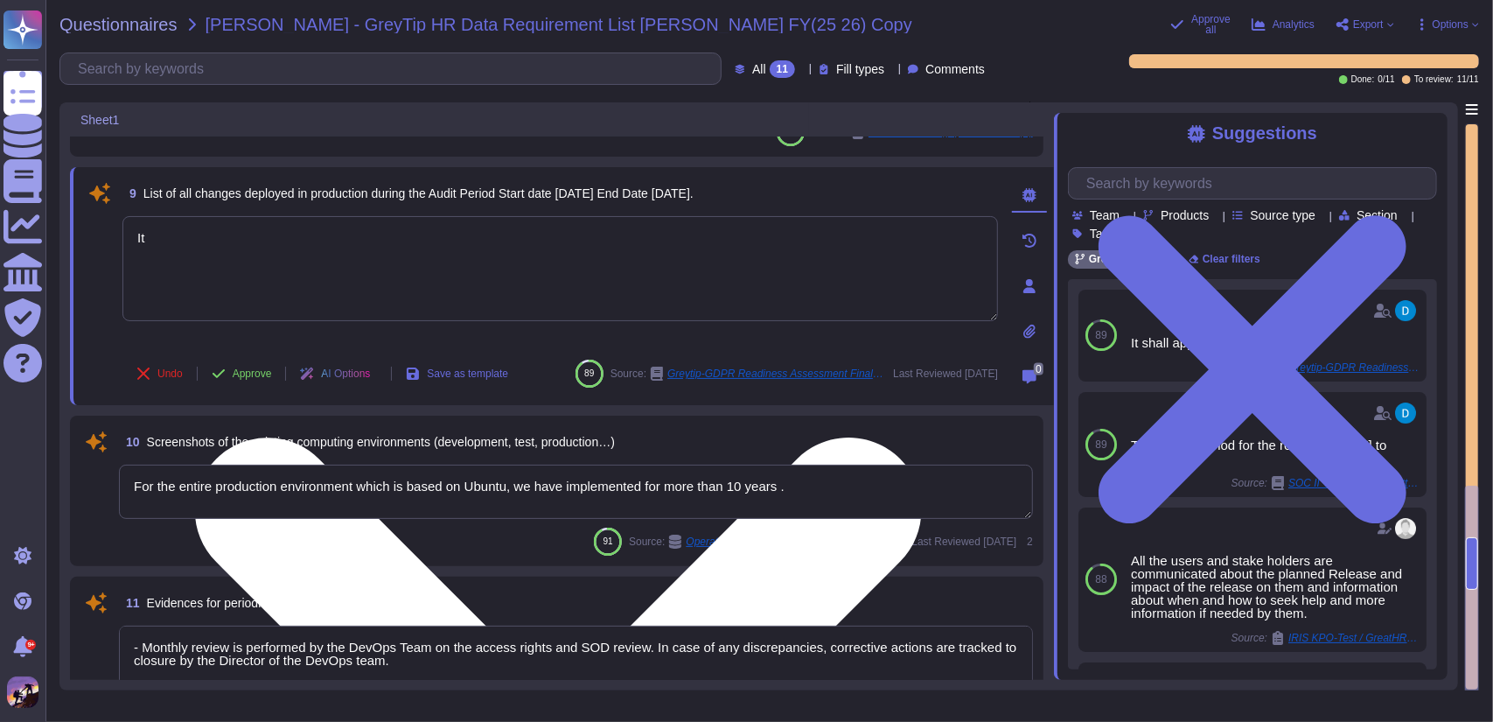
type textarea "I"
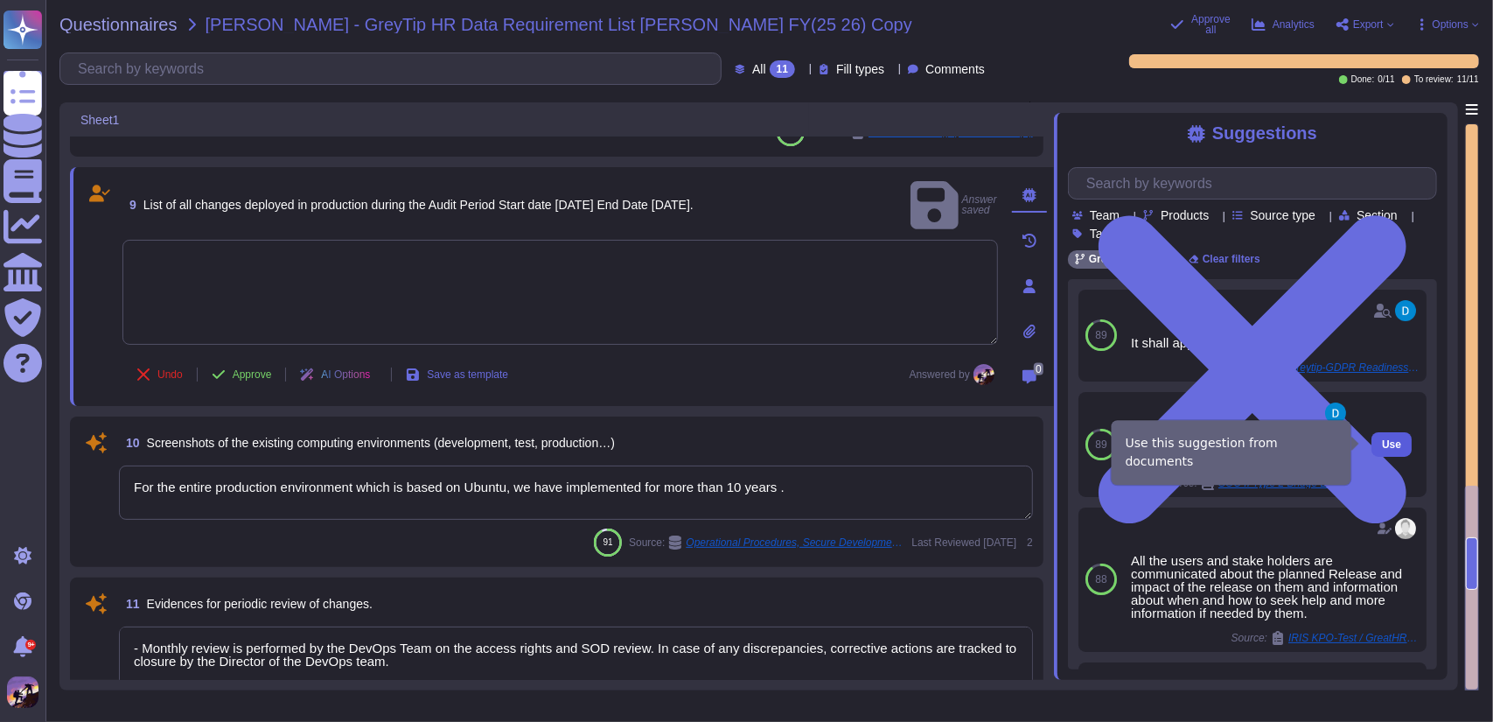
click at [1372, 448] on button "Use" at bounding box center [1392, 444] width 40 height 24
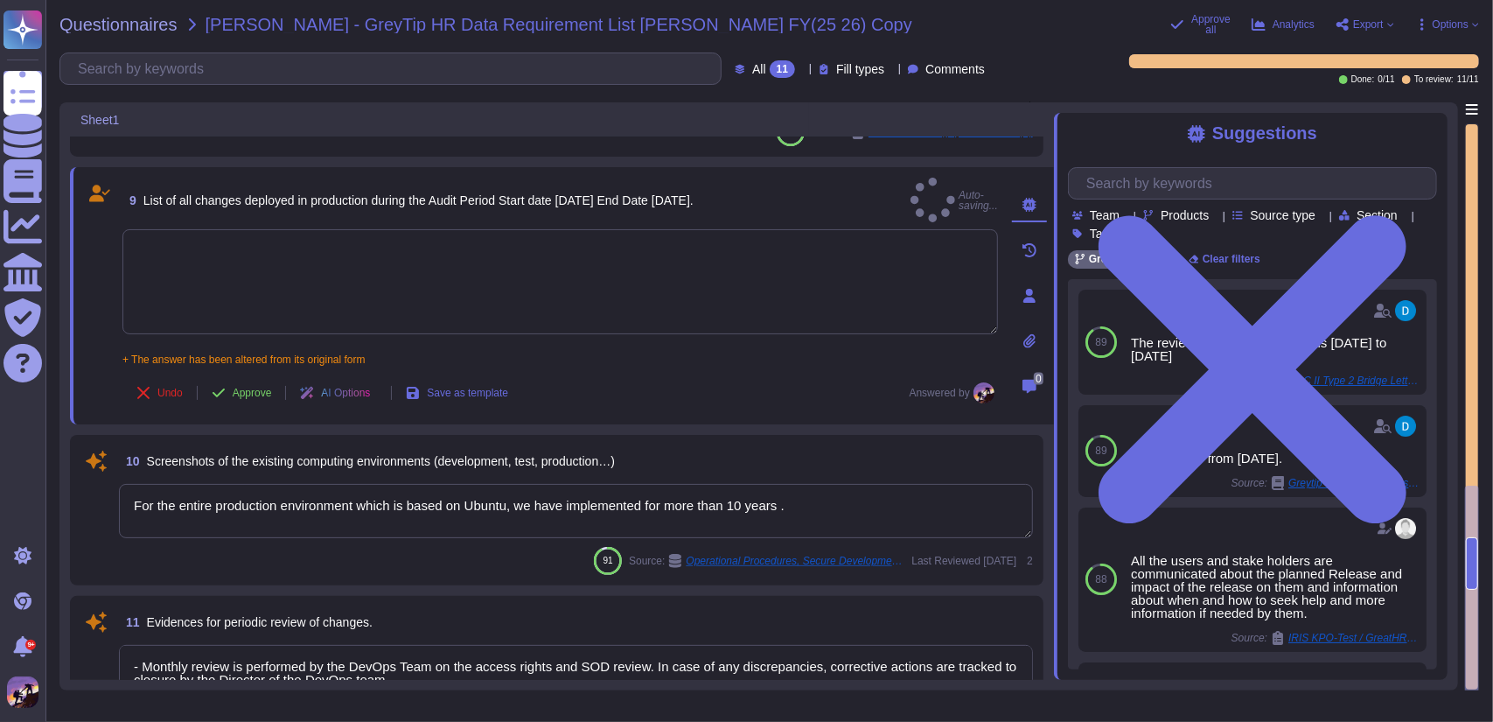
type textarea "The review period for the report is [DATE] to [DATE]"
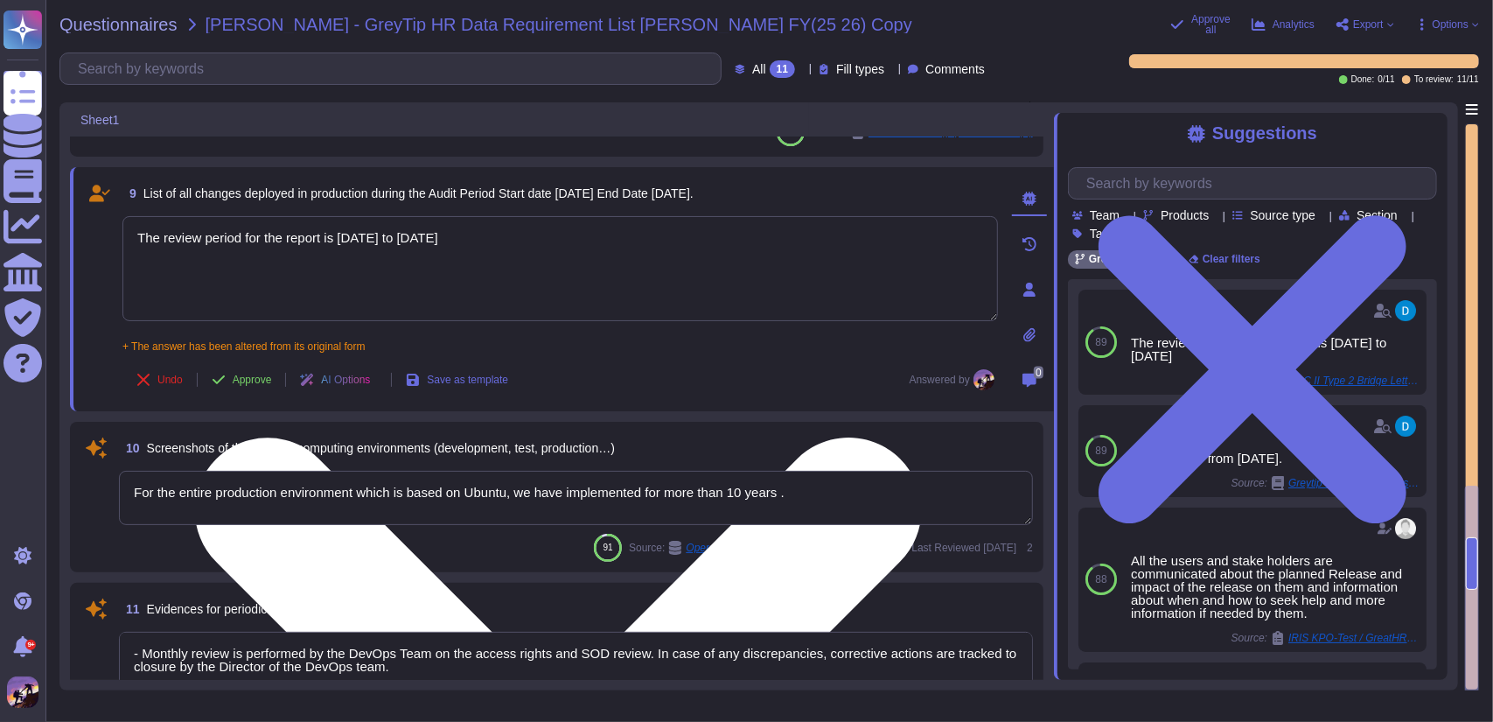
scroll to position [1884, 0]
